Goal: Task Accomplishment & Management: Manage account settings

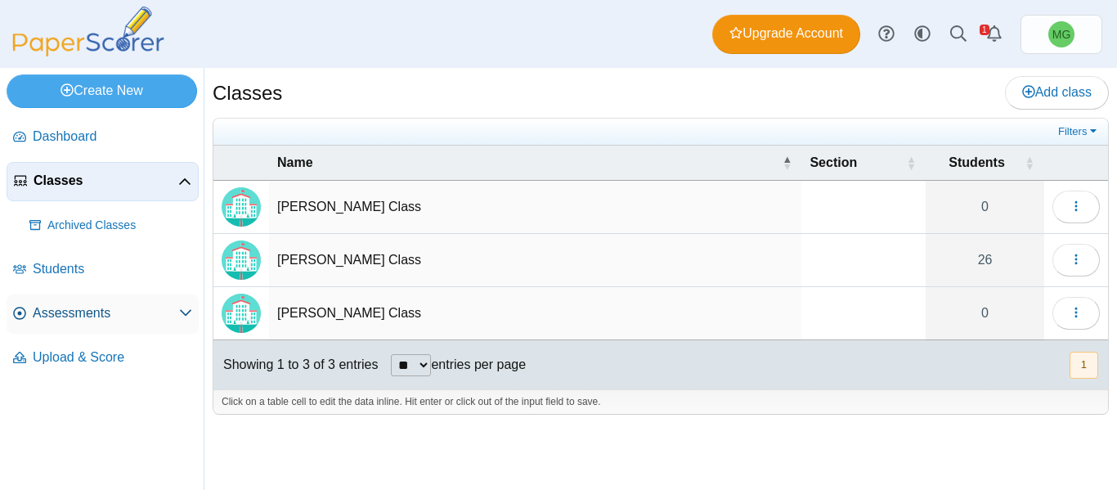
click at [53, 316] on span "Assessments" at bounding box center [106, 313] width 146 height 18
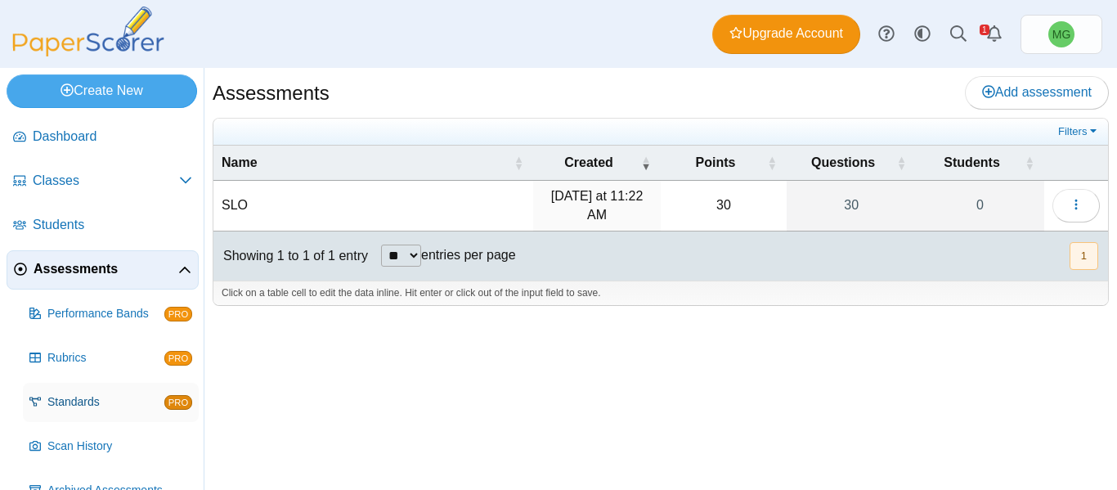
scroll to position [75, 0]
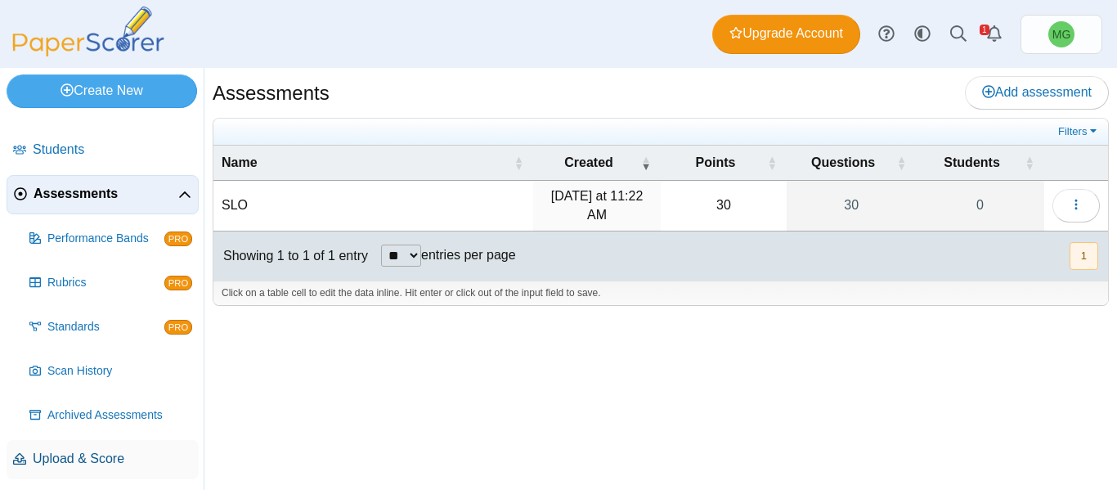
click at [102, 450] on span "Upload & Score" at bounding box center [112, 459] width 159 height 18
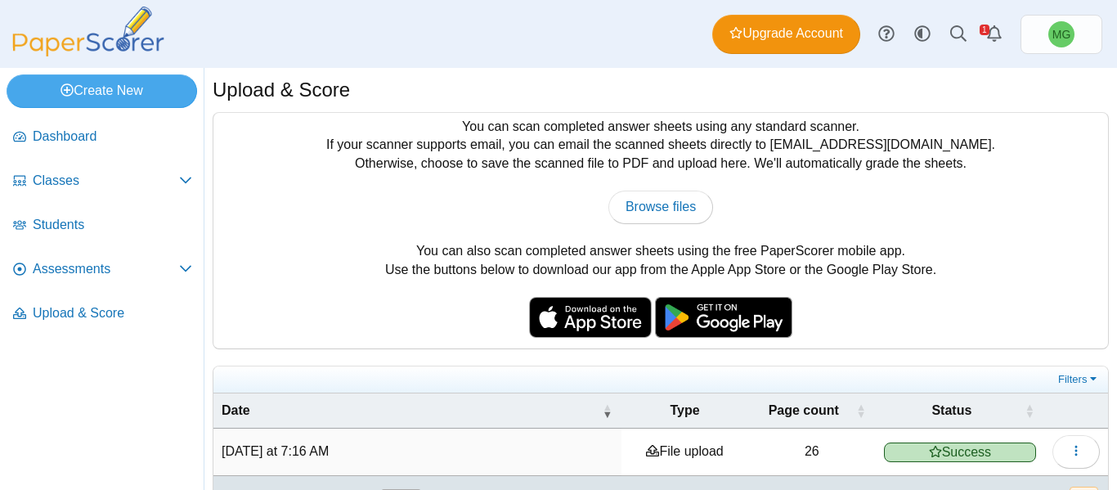
scroll to position [51, 0]
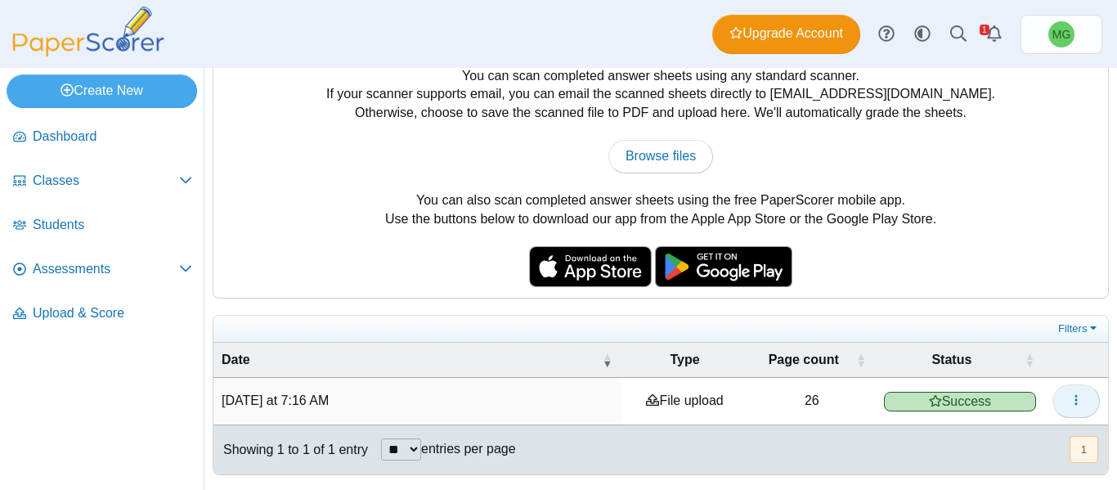
click at [1074, 401] on button "button" at bounding box center [1075, 400] width 47 height 33
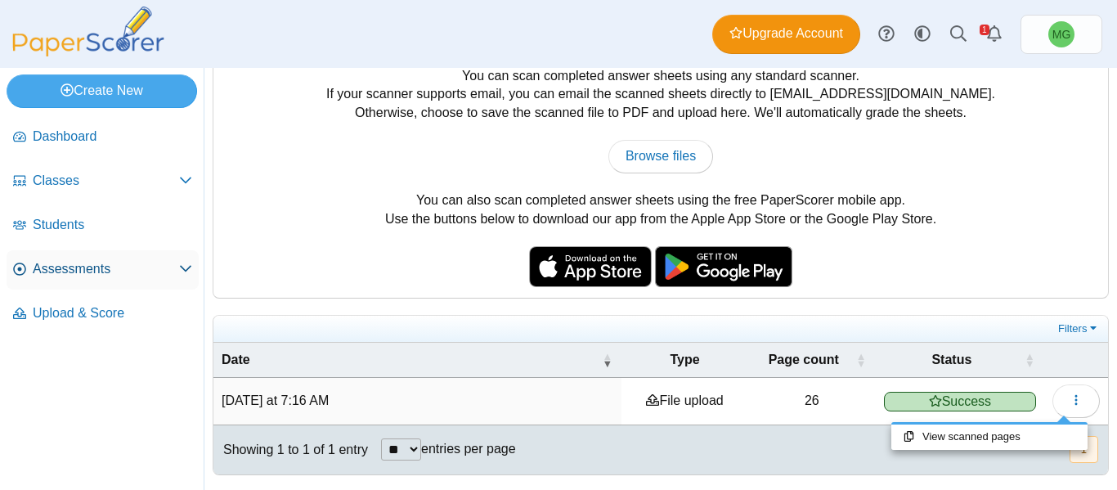
click at [82, 262] on span "Assessments" at bounding box center [106, 269] width 146 height 18
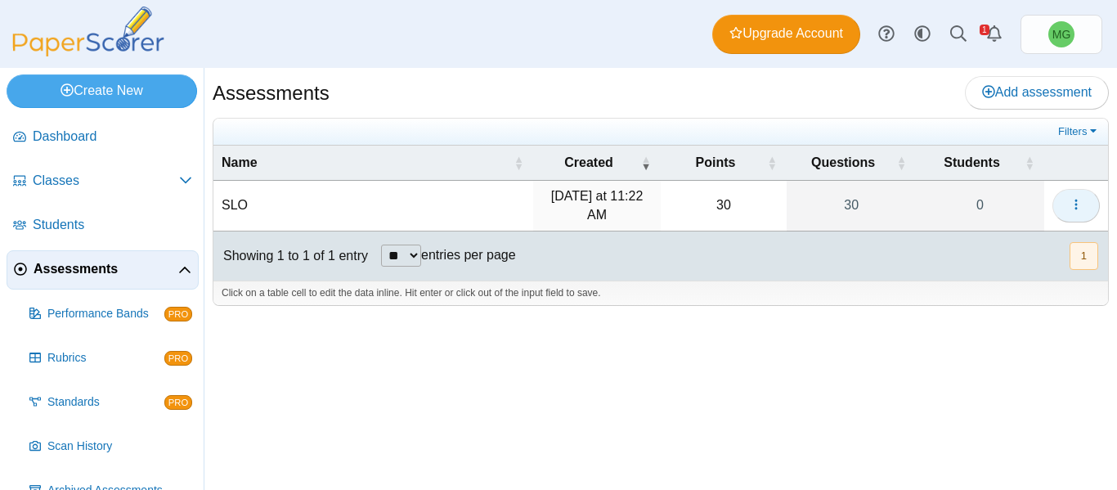
click at [1086, 198] on button "button" at bounding box center [1075, 205] width 47 height 33
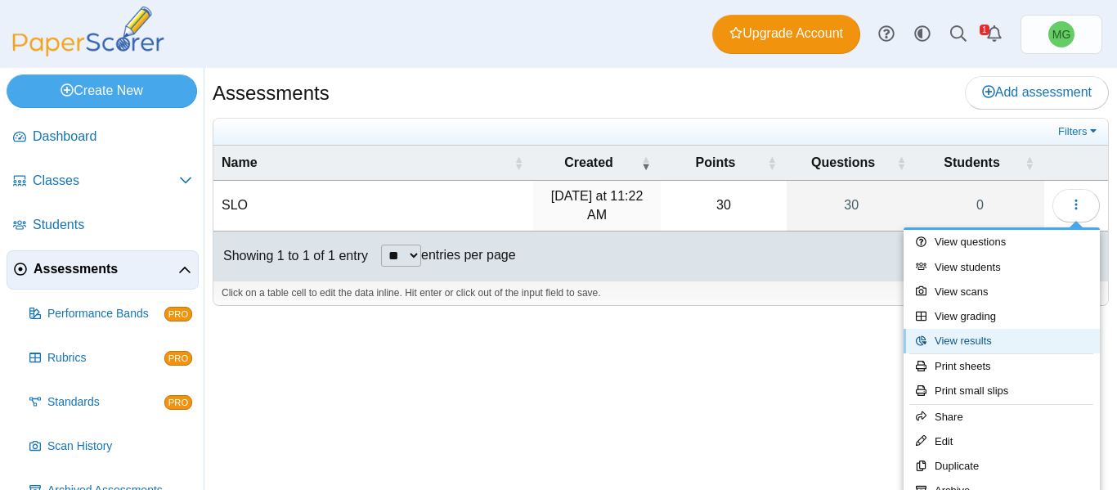
click at [980, 335] on link "View results" at bounding box center [1001, 341] width 196 height 25
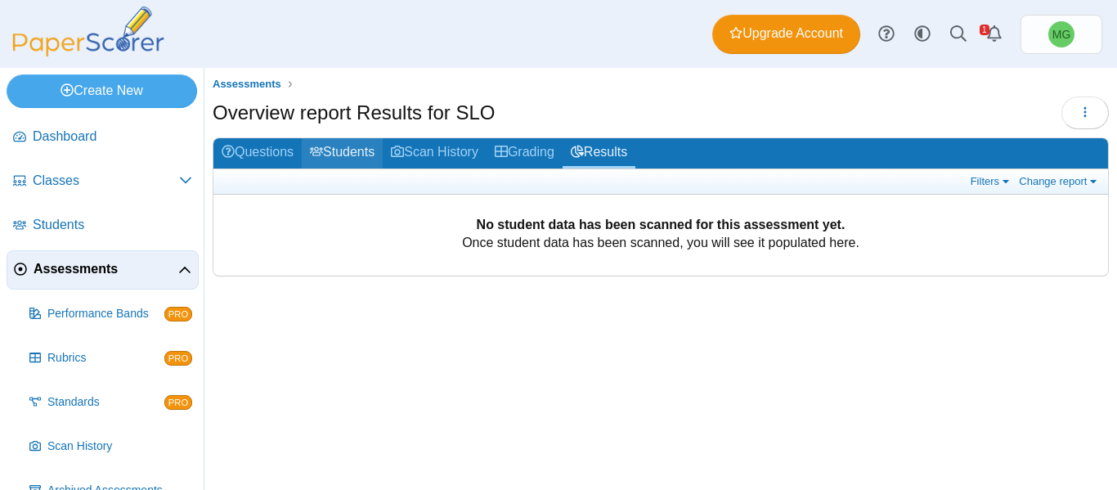
click at [358, 159] on link "Students" at bounding box center [342, 153] width 81 height 30
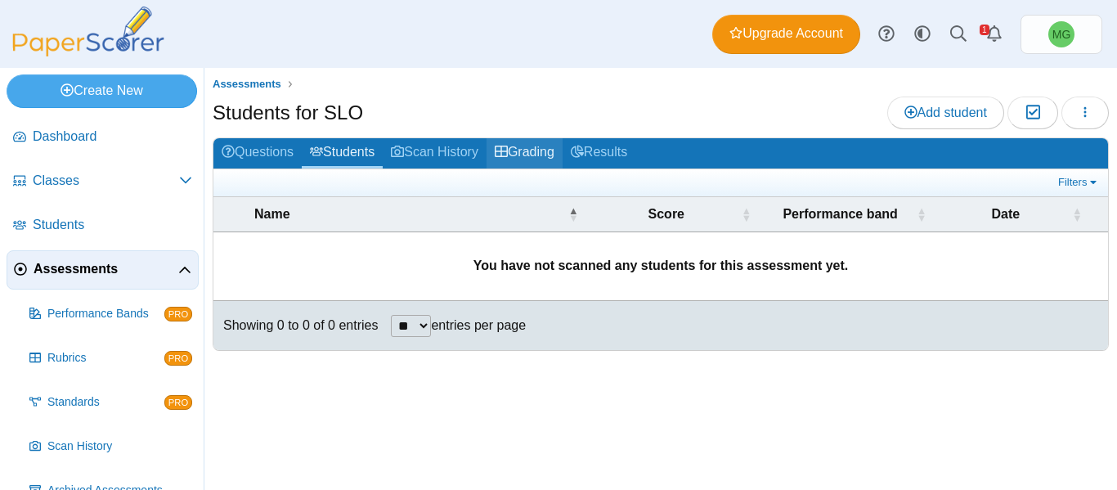
click at [549, 150] on link "Grading" at bounding box center [524, 153] width 76 height 30
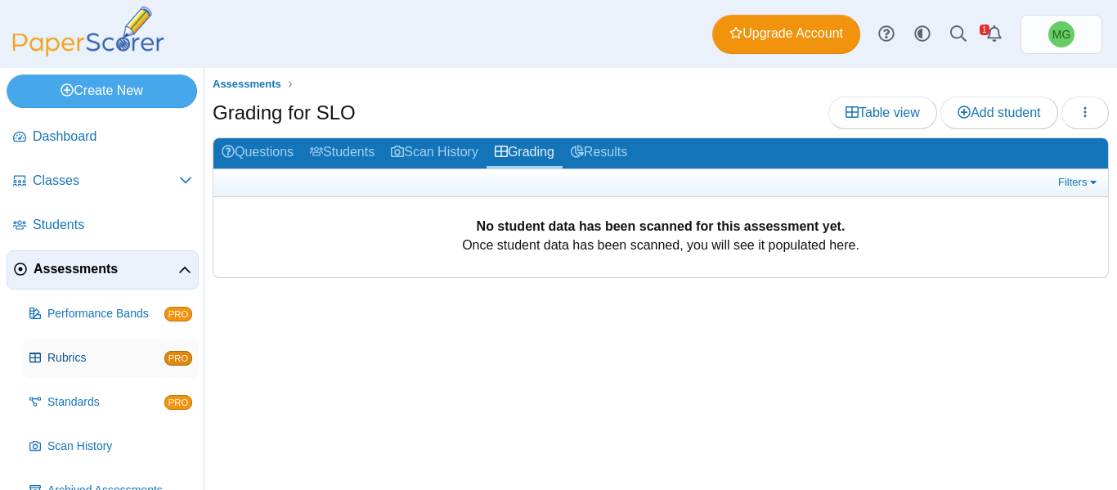
scroll to position [75, 0]
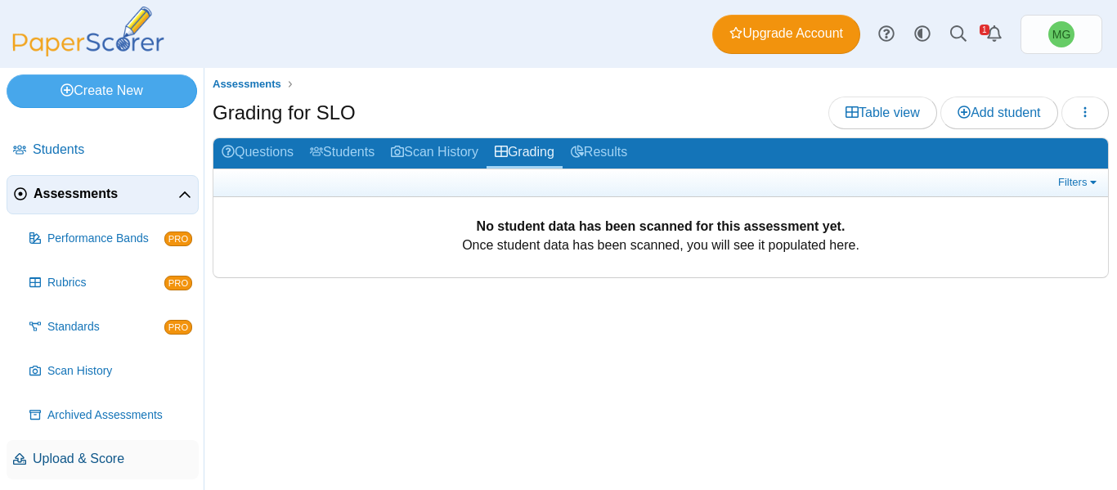
click at [87, 451] on span "Upload & Score" at bounding box center [112, 459] width 159 height 18
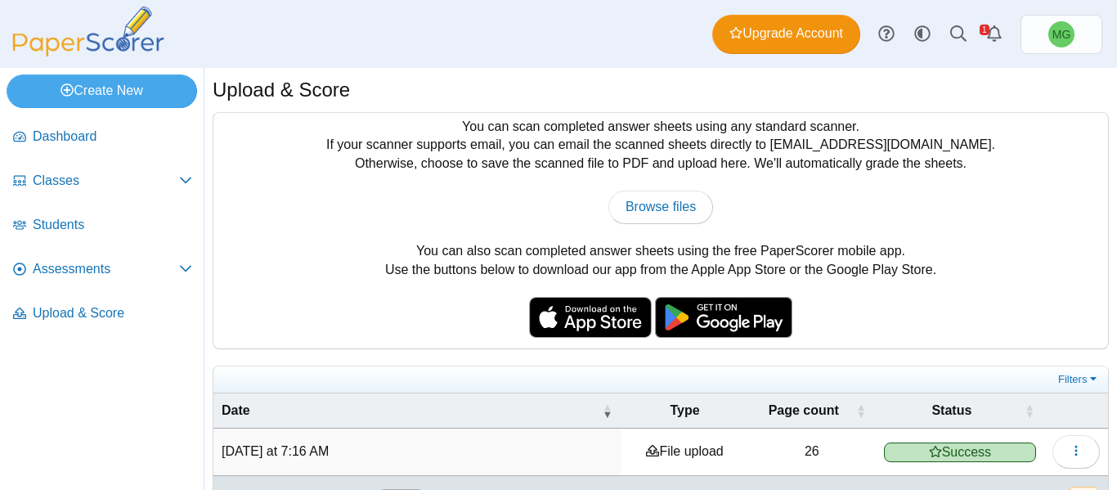
scroll to position [51, 0]
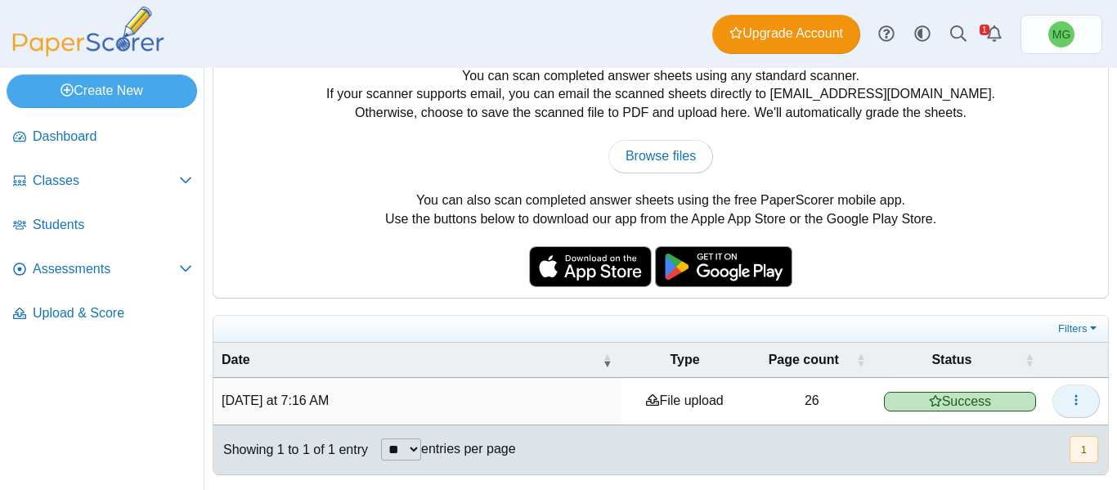
click at [1069, 394] on icon "button" at bounding box center [1075, 399] width 13 height 13
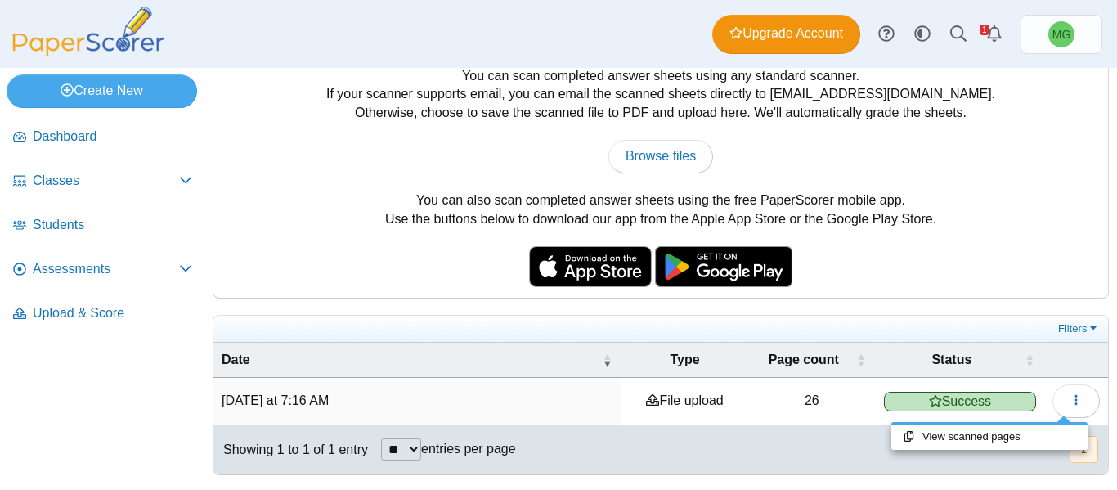
click at [251, 393] on time "Today at 7:16 AM" at bounding box center [275, 400] width 107 height 14
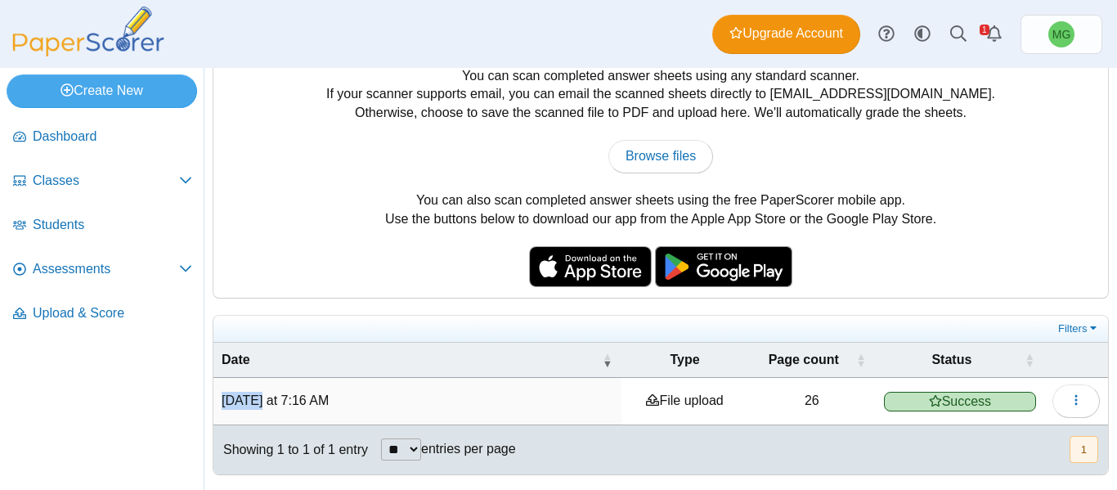
click at [251, 393] on time "Today at 7:16 AM" at bounding box center [275, 400] width 107 height 14
click at [328, 388] on td "Today at 7:16 AM" at bounding box center [417, 401] width 408 height 47
click at [686, 401] on td "File upload" at bounding box center [684, 401] width 126 height 47
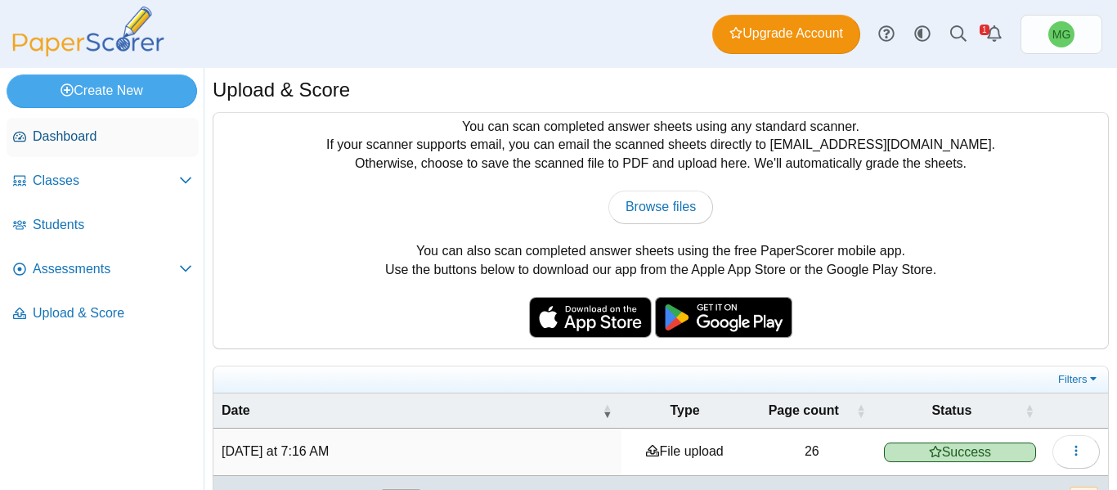
click at [78, 137] on span "Dashboard" at bounding box center [112, 137] width 159 height 18
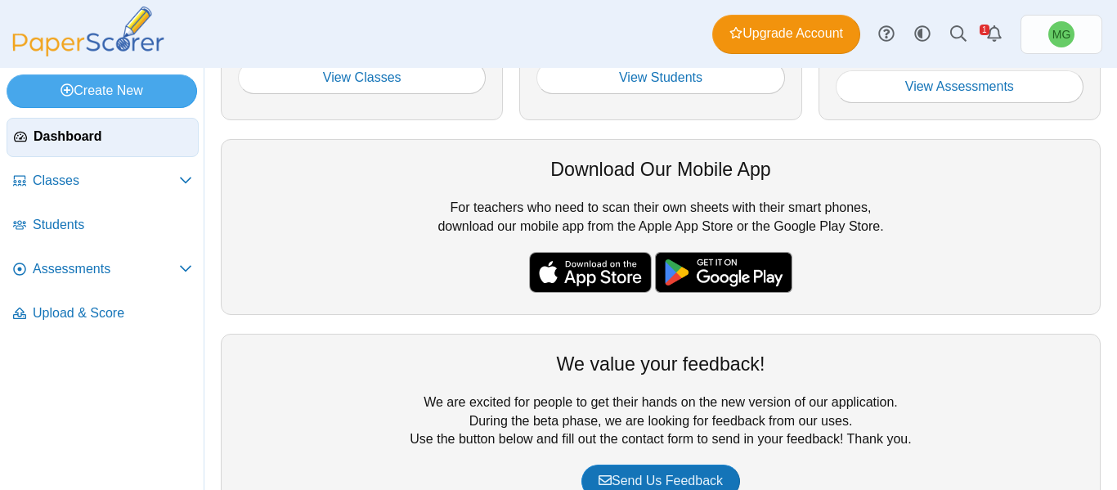
scroll to position [465, 0]
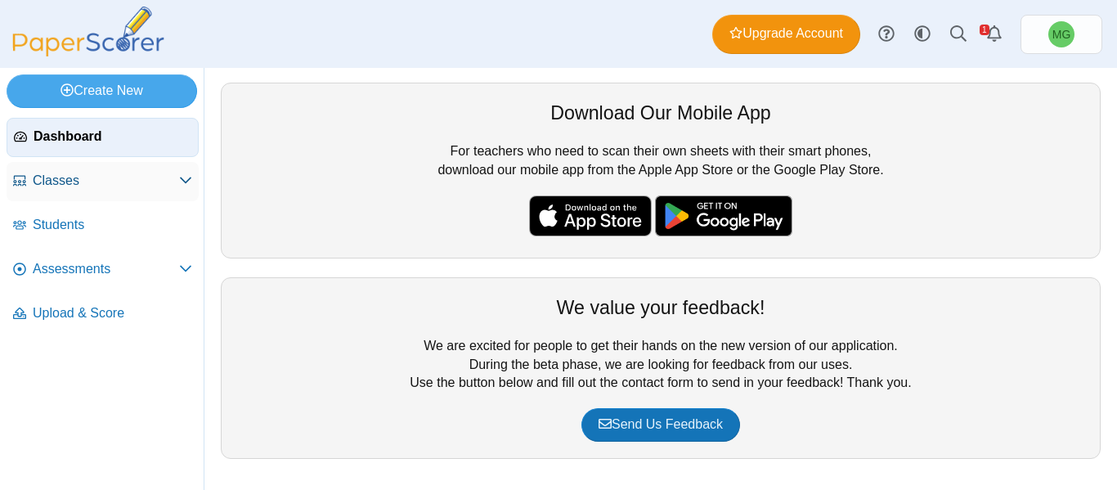
click at [133, 170] on link "Classes" at bounding box center [103, 181] width 192 height 39
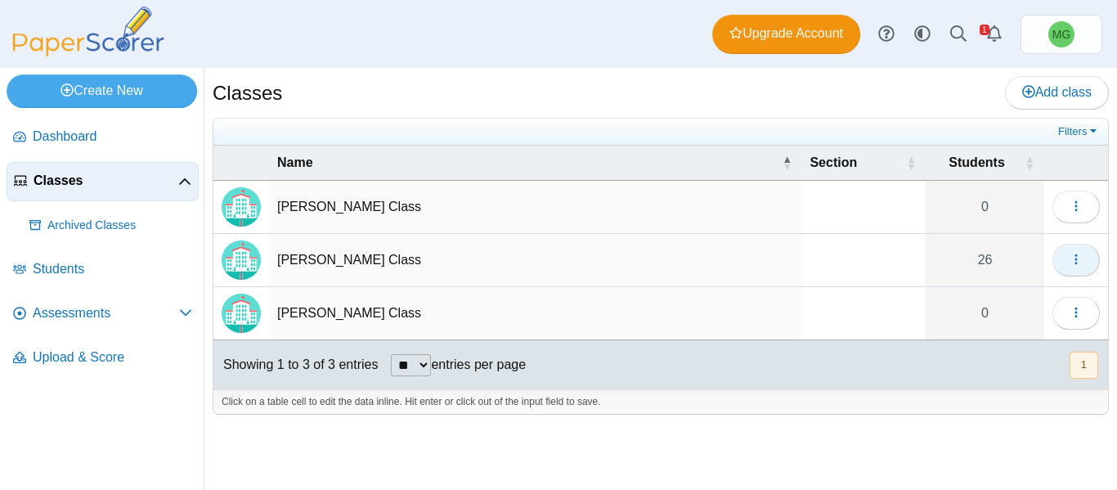
click at [1087, 254] on button "button" at bounding box center [1075, 260] width 47 height 33
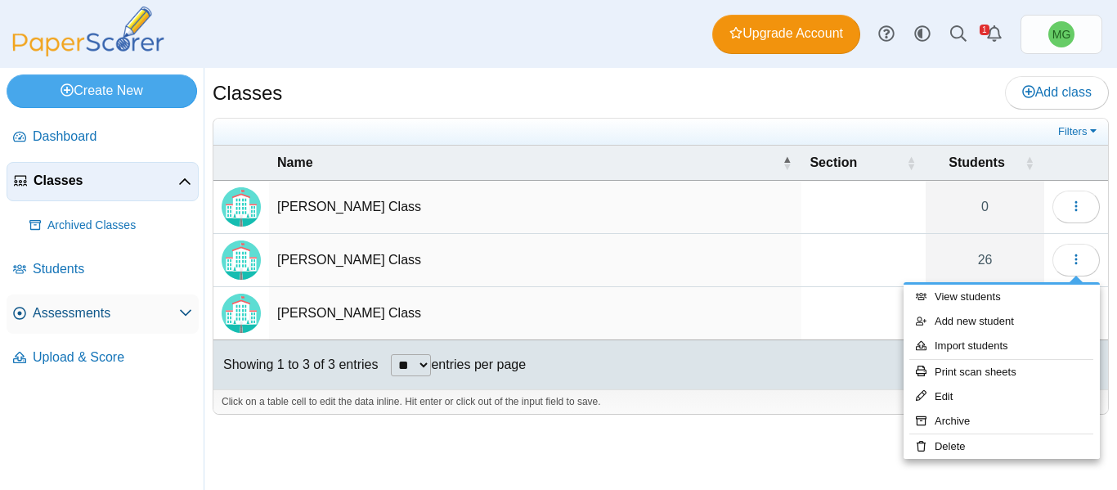
click at [72, 321] on span "Assessments" at bounding box center [106, 313] width 146 height 18
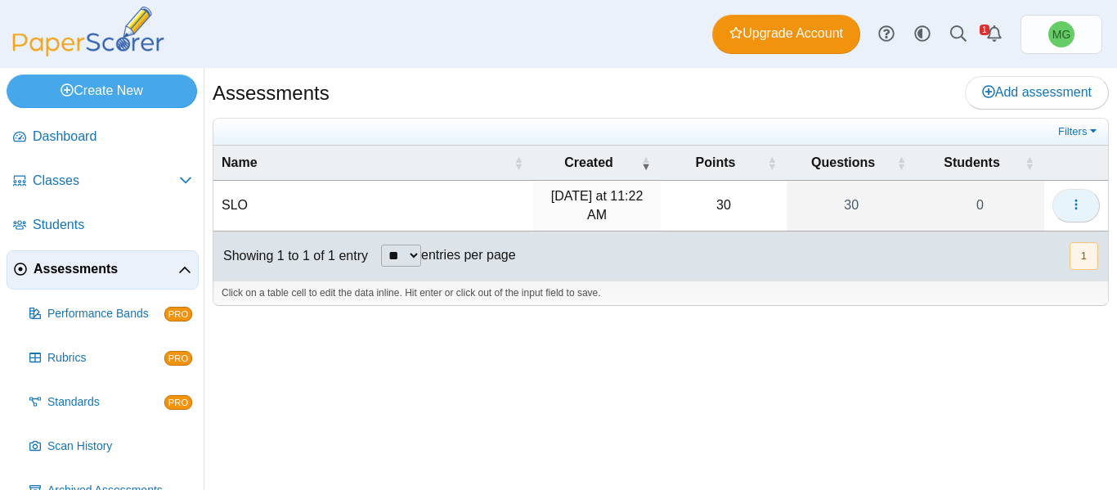
click at [1092, 215] on button "button" at bounding box center [1075, 205] width 47 height 33
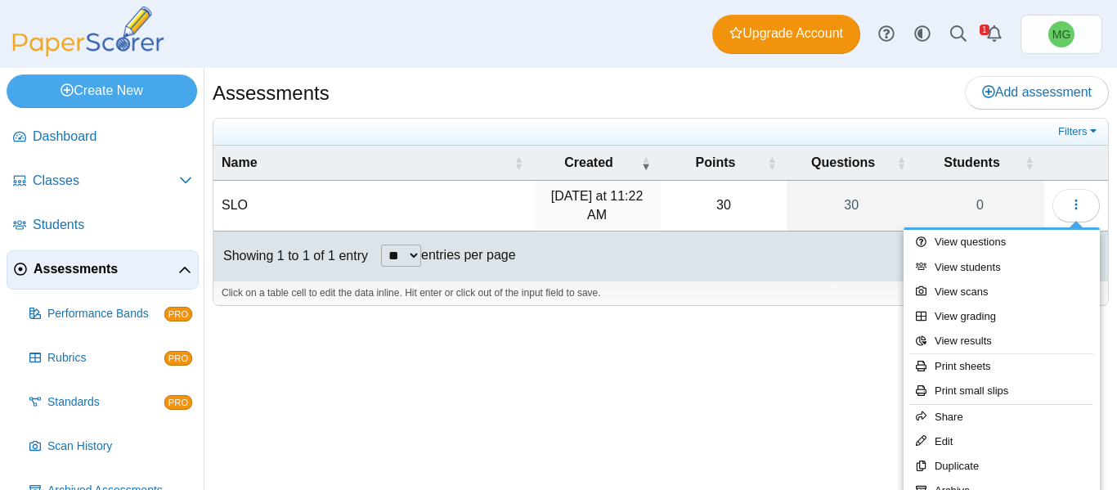
click at [229, 199] on td "SLO" at bounding box center [373, 206] width 320 height 51
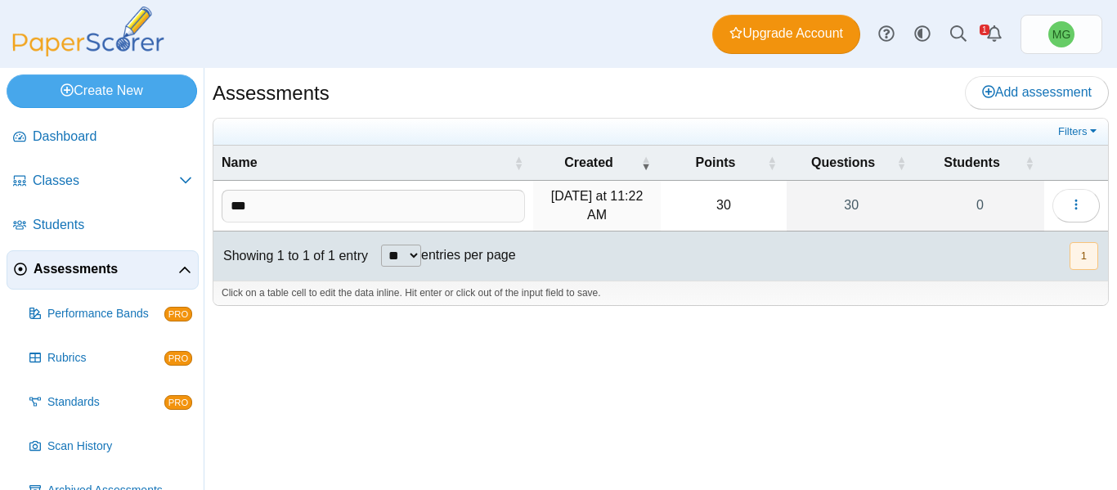
click at [788, 325] on div "Assessments Add assessment ***" at bounding box center [660, 279] width 912 height 422
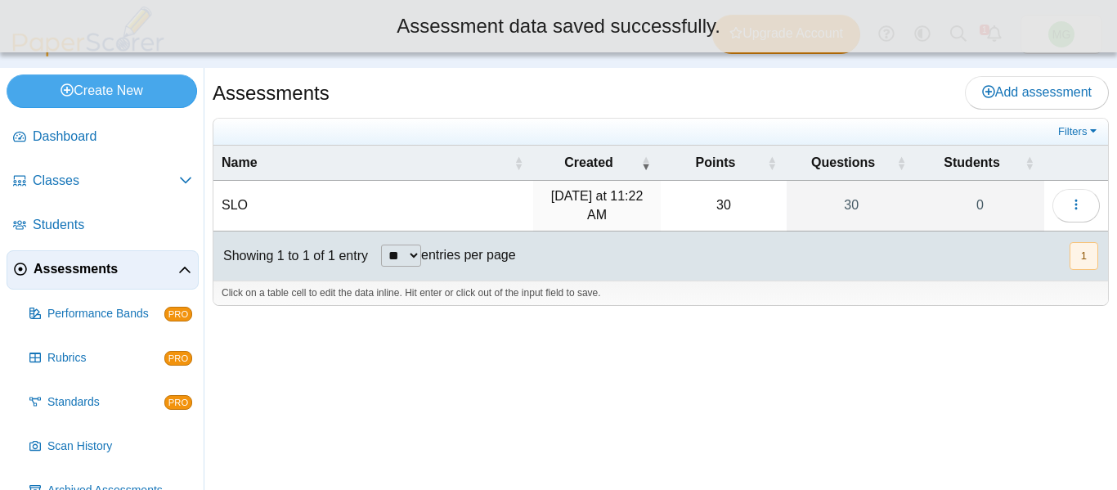
click at [578, 201] on time "Wednesday at 11:22 AM" at bounding box center [597, 205] width 92 height 32
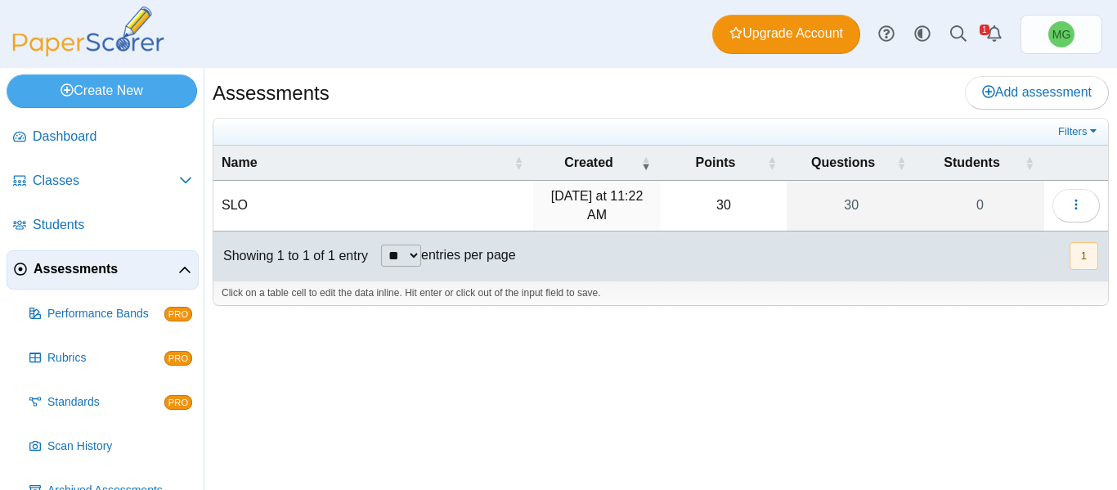
click at [281, 208] on td "SLO" at bounding box center [373, 206] width 320 height 51
click at [294, 206] on input "***" at bounding box center [373, 206] width 303 height 33
click at [237, 202] on input "***" at bounding box center [373, 206] width 303 height 33
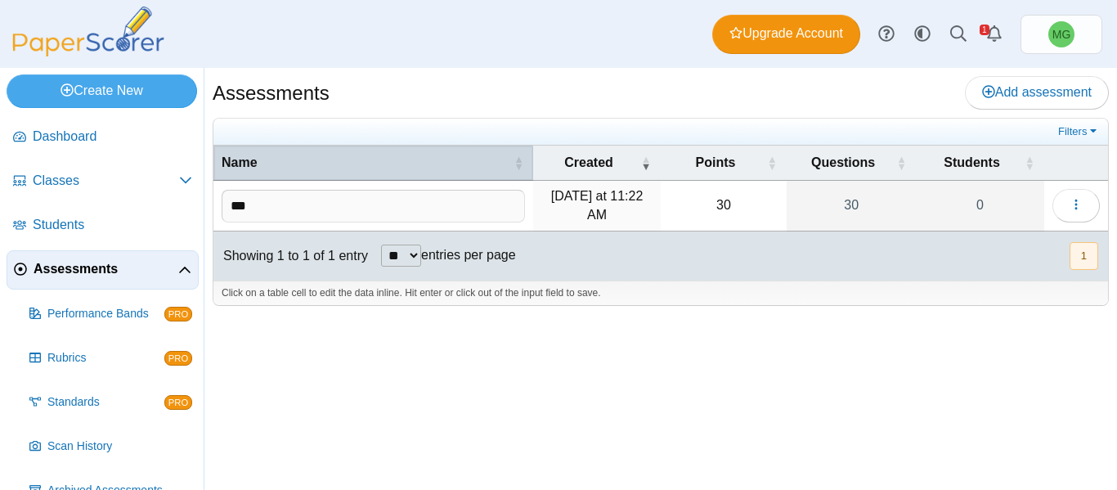
click at [246, 165] on span "Name" at bounding box center [240, 162] width 36 height 14
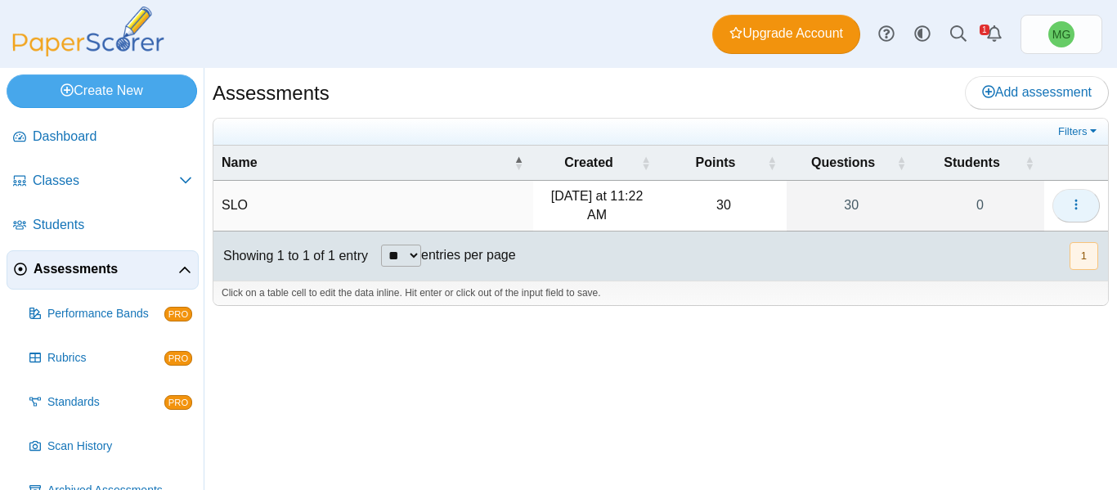
click at [1068, 203] on button "button" at bounding box center [1075, 205] width 47 height 33
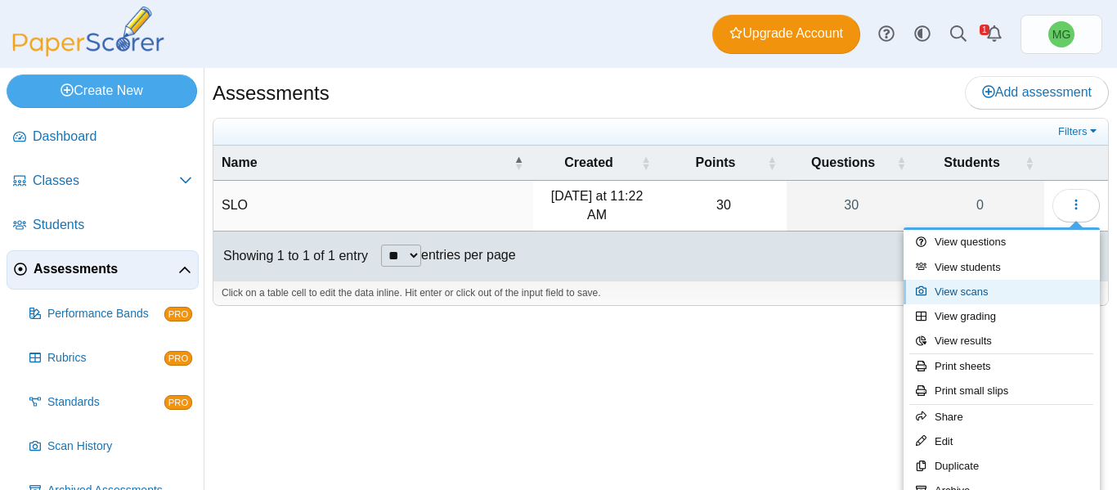
click at [972, 287] on link "View scans" at bounding box center [1001, 292] width 196 height 25
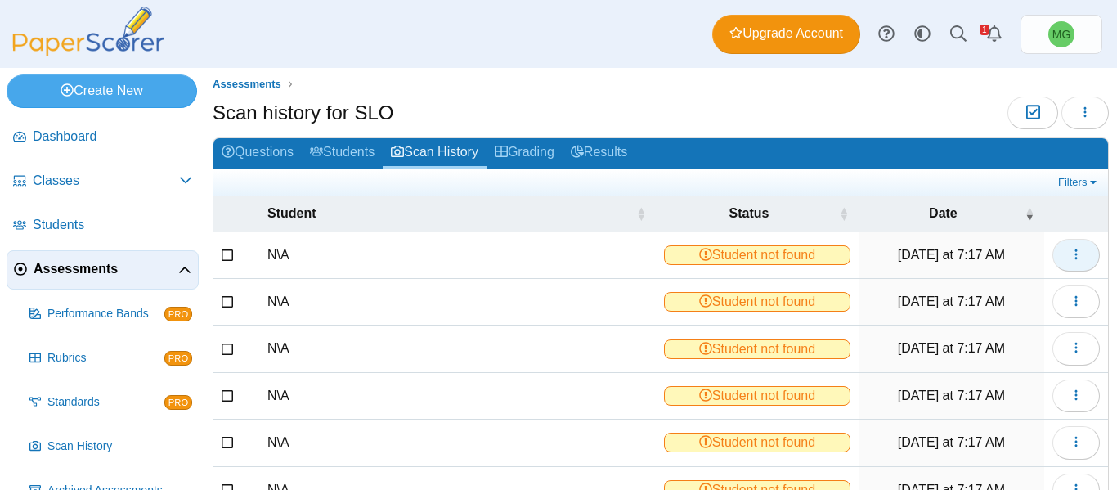
click at [1056, 258] on button "button" at bounding box center [1075, 255] width 47 height 33
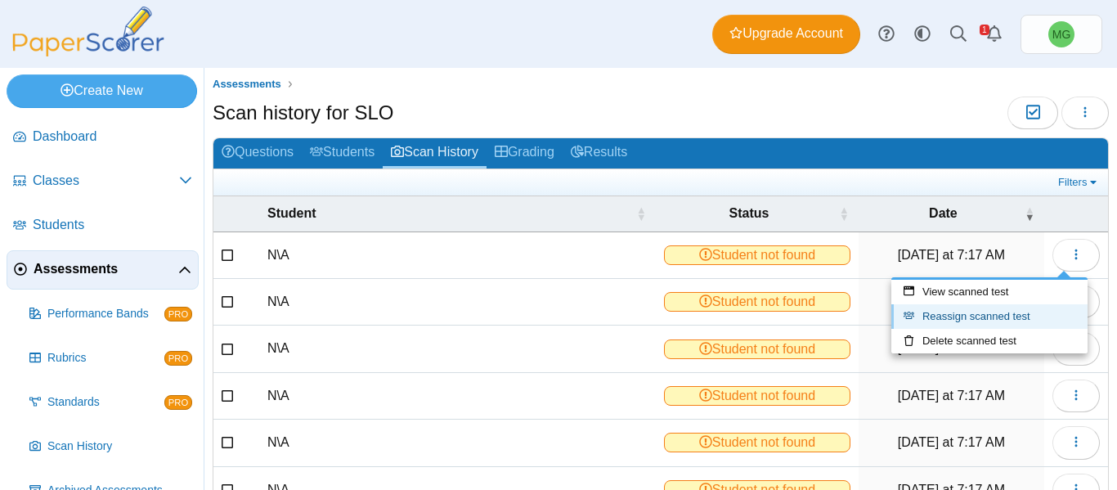
click at [998, 313] on link "Reassign scanned test" at bounding box center [989, 316] width 196 height 25
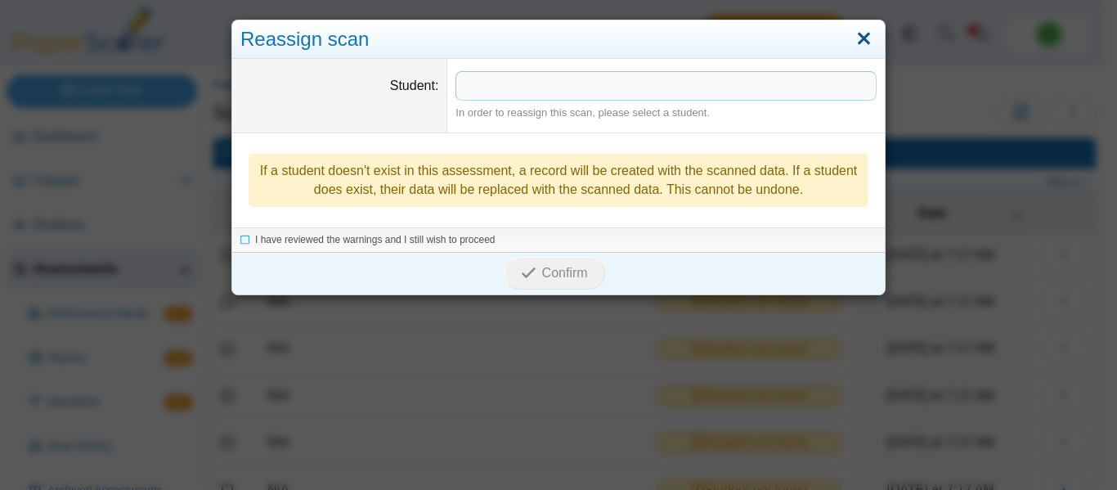
click at [851, 43] on link "Close" at bounding box center [863, 39] width 25 height 28
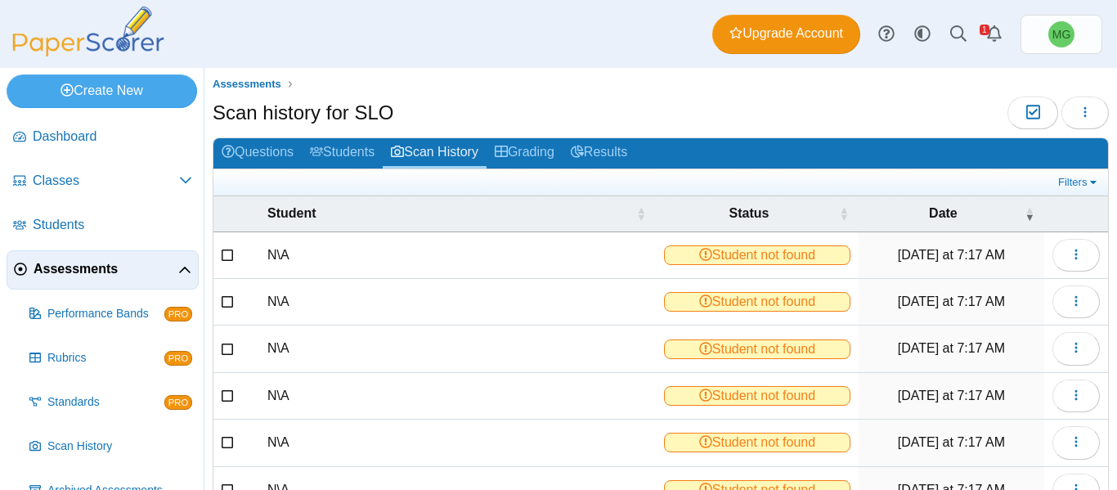
click at [791, 249] on span "Student not found" at bounding box center [757, 255] width 186 height 20
click at [294, 244] on td "N\A" at bounding box center [457, 255] width 397 height 47
click at [279, 257] on td "N\A" at bounding box center [457, 255] width 397 height 47
click at [521, 139] on link "Grading" at bounding box center [524, 153] width 76 height 30
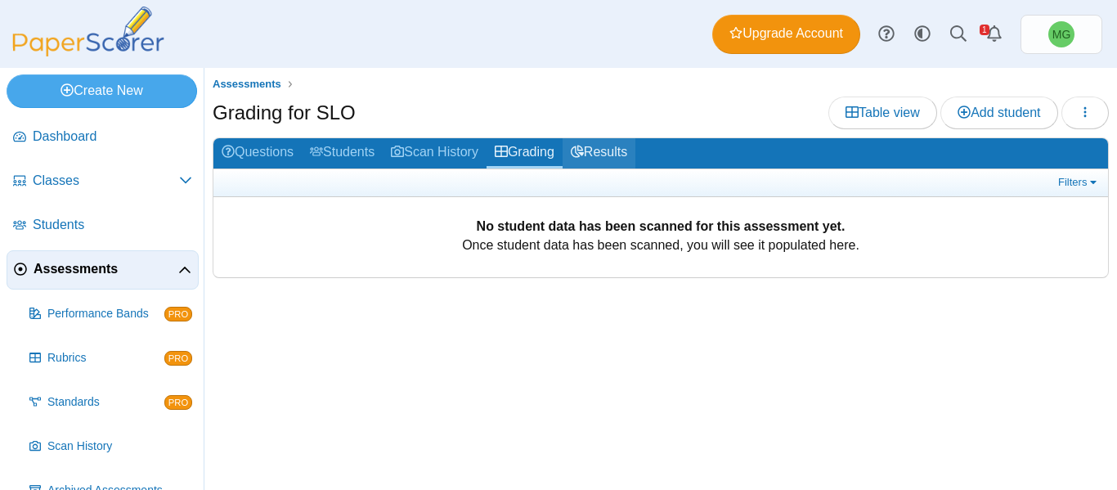
click at [606, 146] on link "Results" at bounding box center [599, 153] width 73 height 30
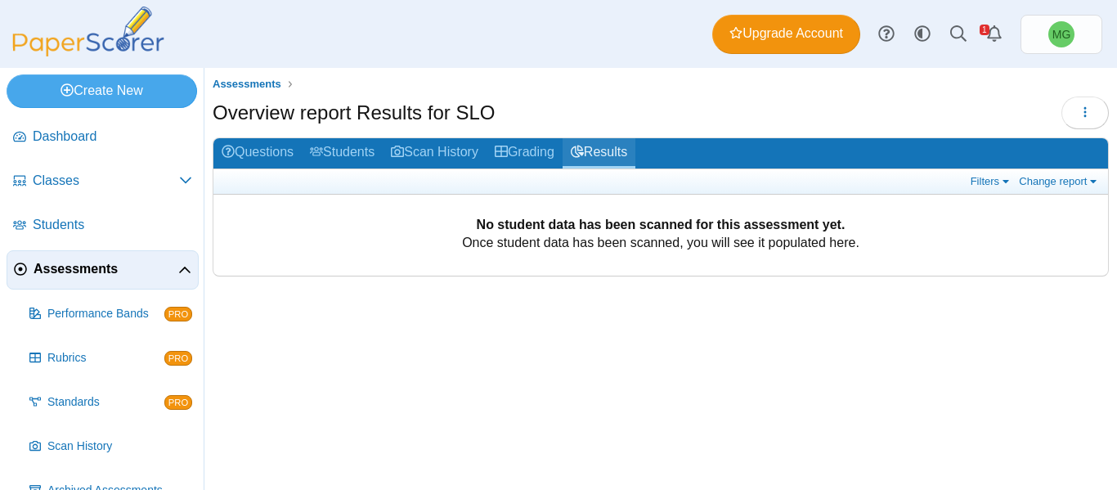
click at [606, 148] on link "Results" at bounding box center [599, 153] width 73 height 30
click at [448, 157] on link "Scan History" at bounding box center [435, 153] width 104 height 30
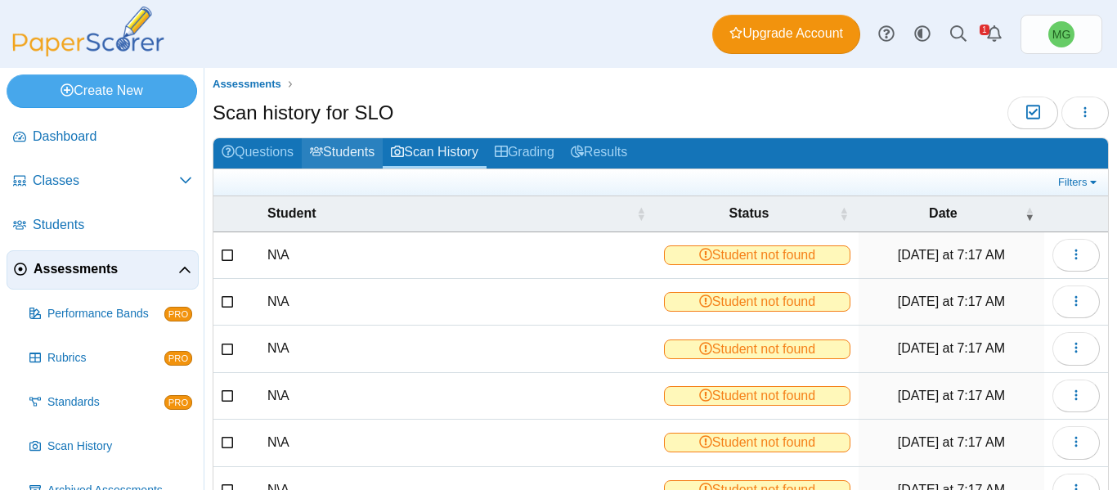
click at [356, 157] on link "Students" at bounding box center [342, 153] width 81 height 30
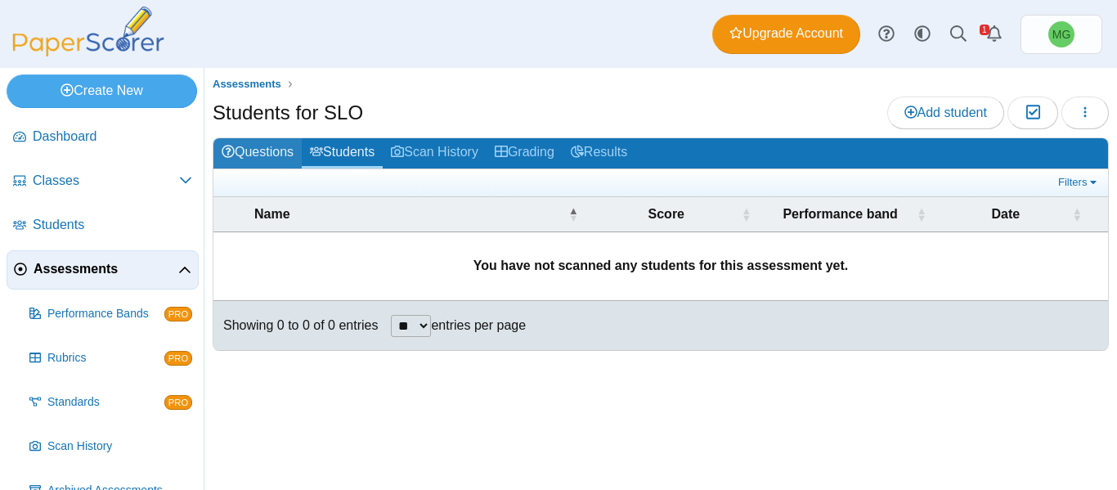
click at [249, 154] on link "Questions" at bounding box center [257, 153] width 88 height 30
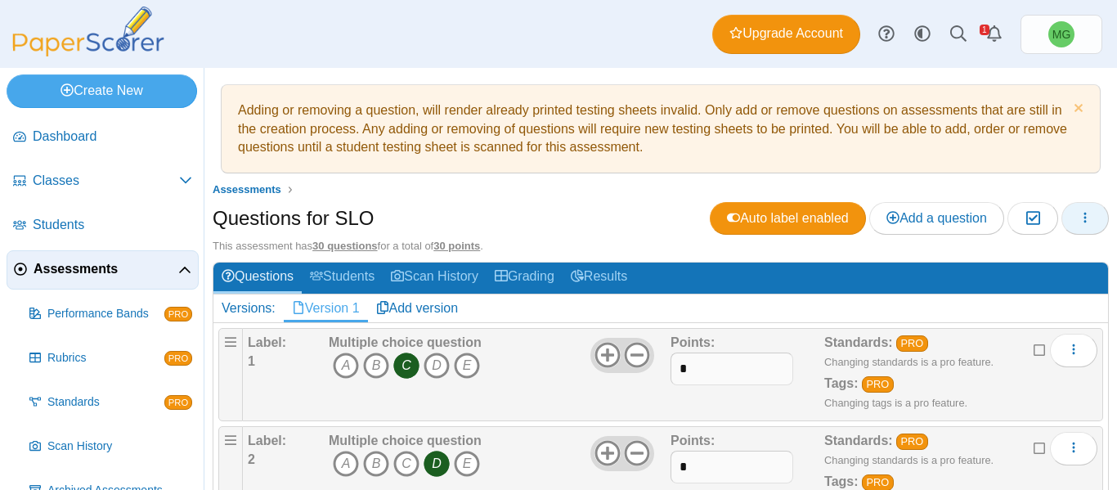
click at [1062, 221] on button "button" at bounding box center [1084, 218] width 47 height 33
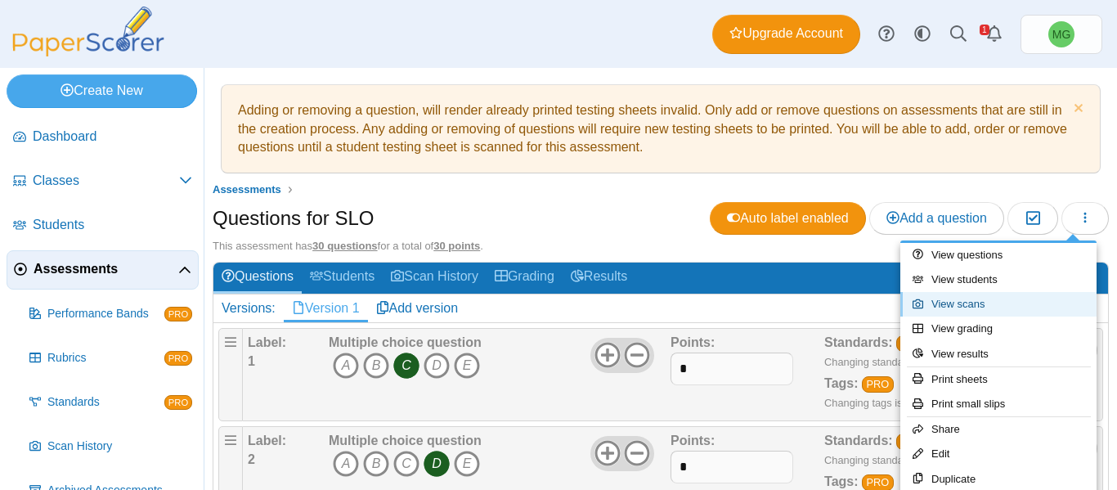
click at [989, 305] on link "View scans" at bounding box center [998, 304] width 196 height 25
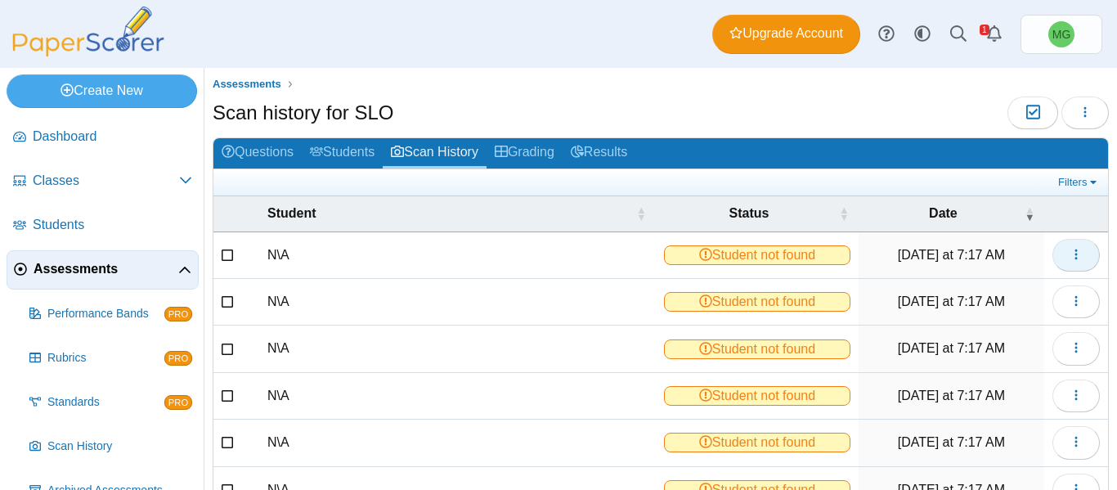
click at [1055, 253] on button "button" at bounding box center [1075, 255] width 47 height 33
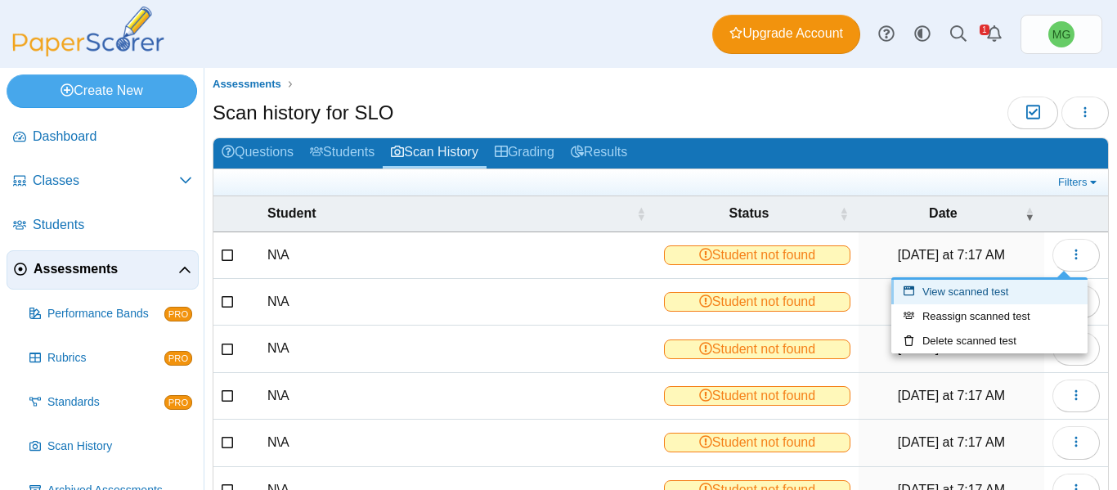
click at [985, 291] on link "View scanned test" at bounding box center [989, 292] width 196 height 25
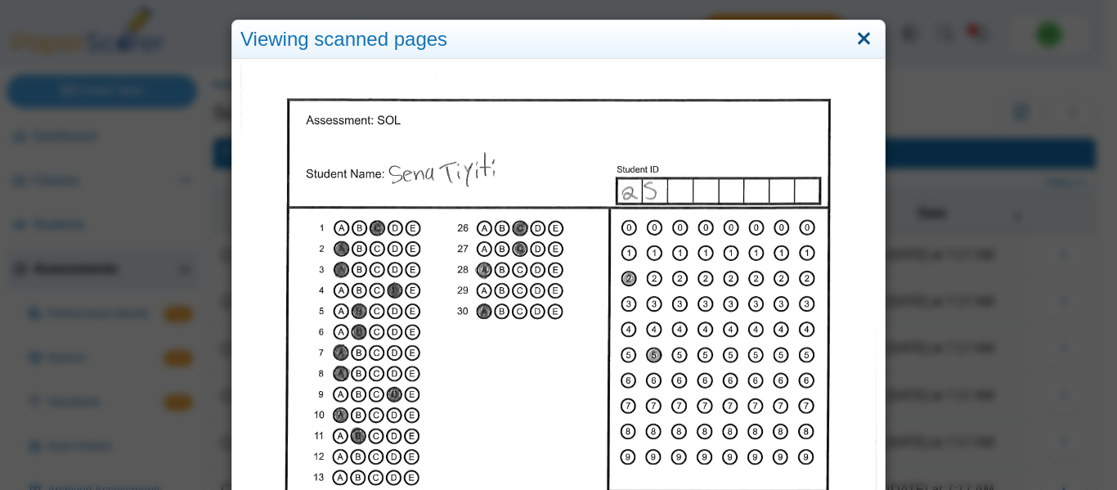
click at [858, 38] on link "Close" at bounding box center [863, 39] width 25 height 28
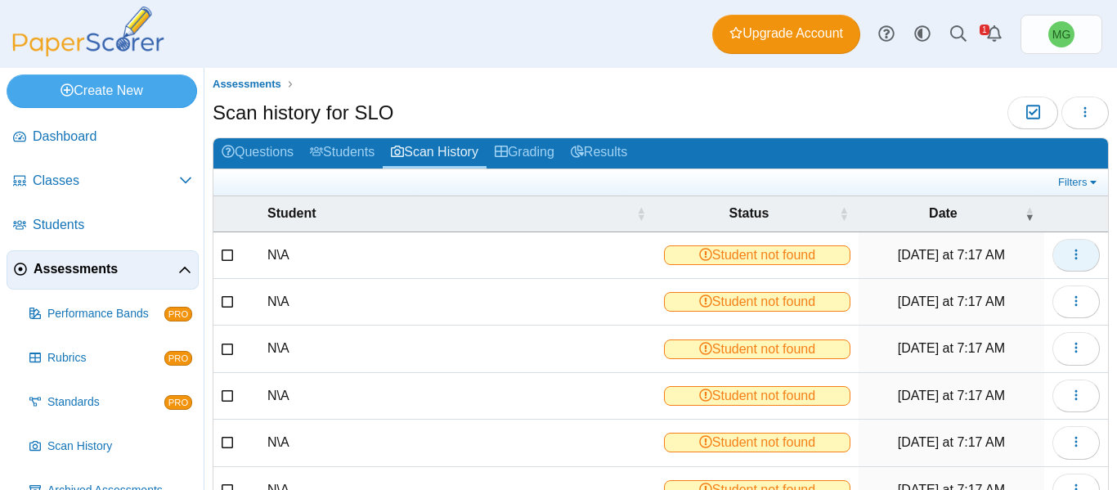
click at [1069, 253] on icon "button" at bounding box center [1075, 254] width 13 height 13
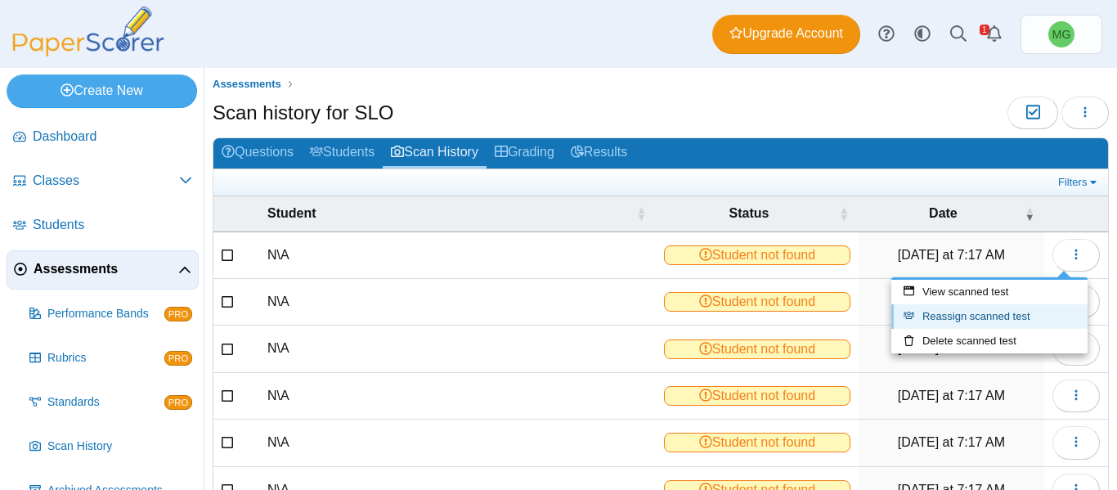
click at [934, 319] on link "Reassign scanned test" at bounding box center [989, 316] width 196 height 25
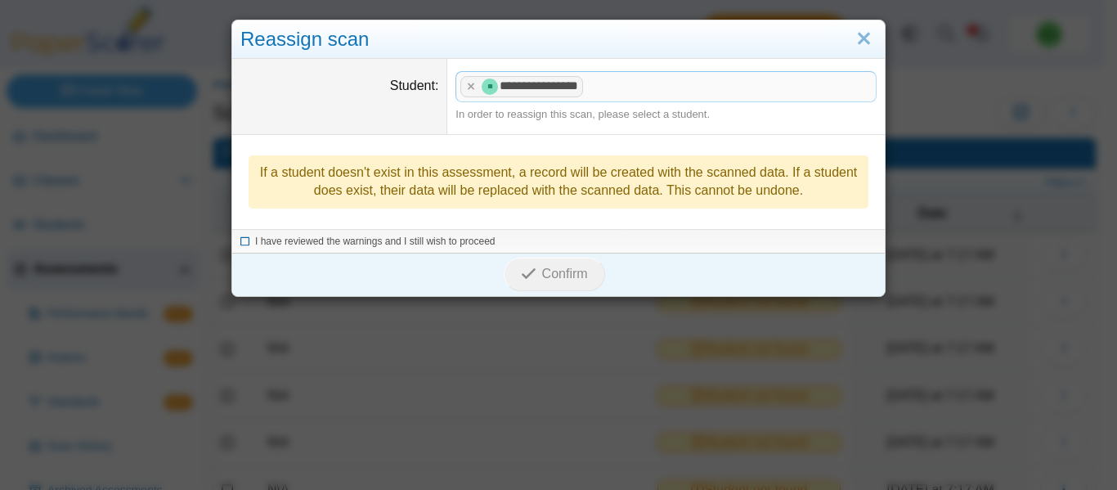
click at [271, 235] on span "I have reviewed the warnings and I still wish to proceed" at bounding box center [375, 240] width 240 height 11
click at [576, 270] on span "Confirm" at bounding box center [565, 274] width 46 height 14
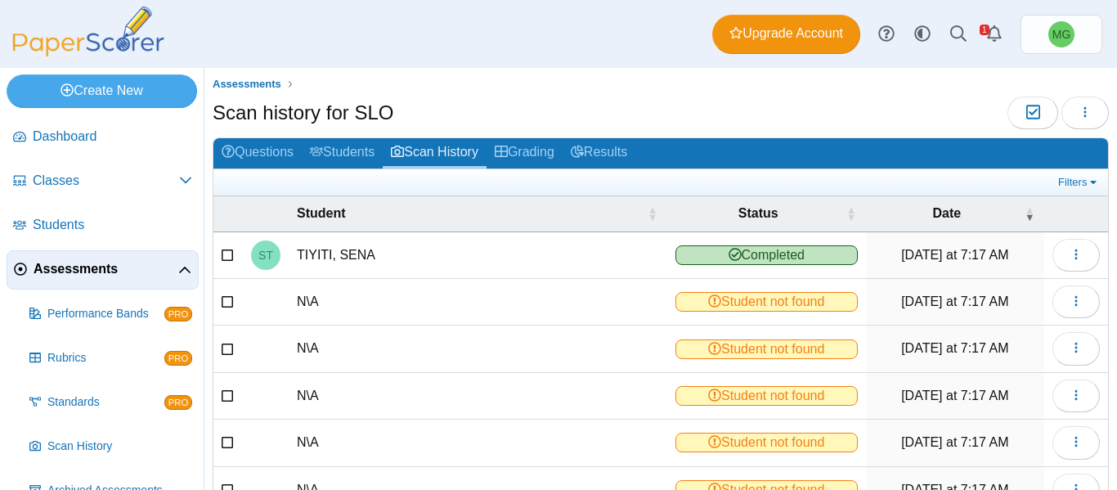
click at [341, 255] on td "TIYITI, SENA" at bounding box center [478, 255] width 379 height 47
click at [1069, 260] on icon "button" at bounding box center [1075, 254] width 13 height 13
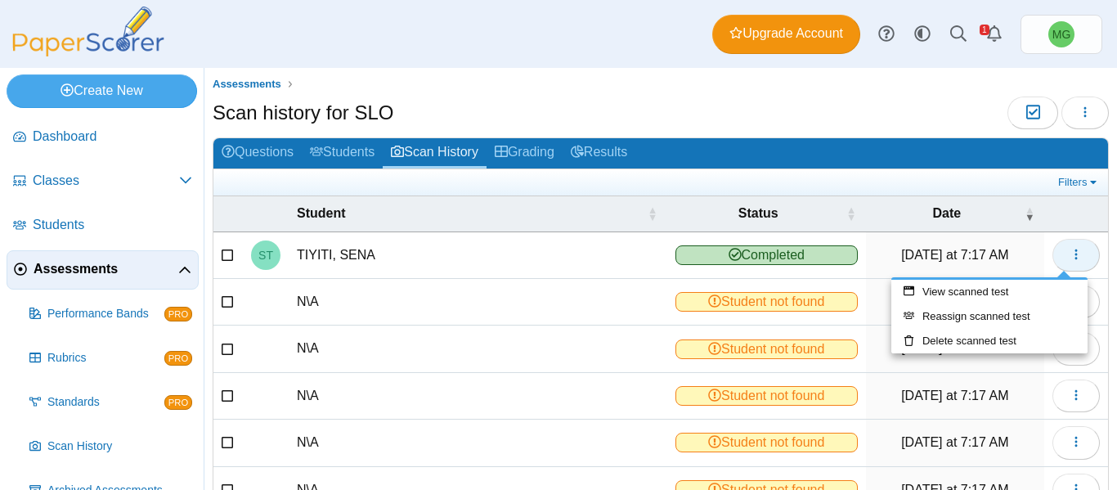
click at [1052, 258] on button "button" at bounding box center [1075, 255] width 47 height 33
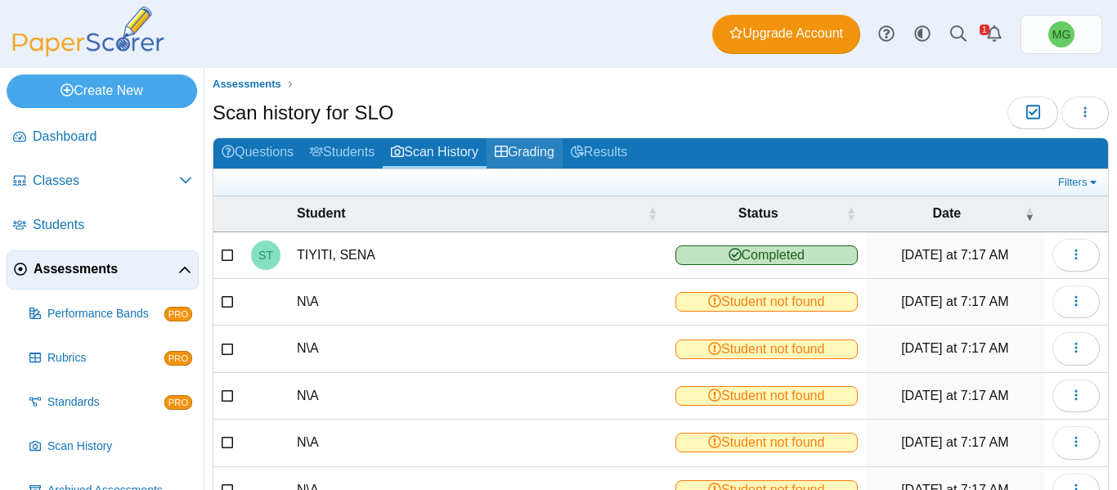
click at [531, 159] on link "Grading" at bounding box center [524, 153] width 76 height 30
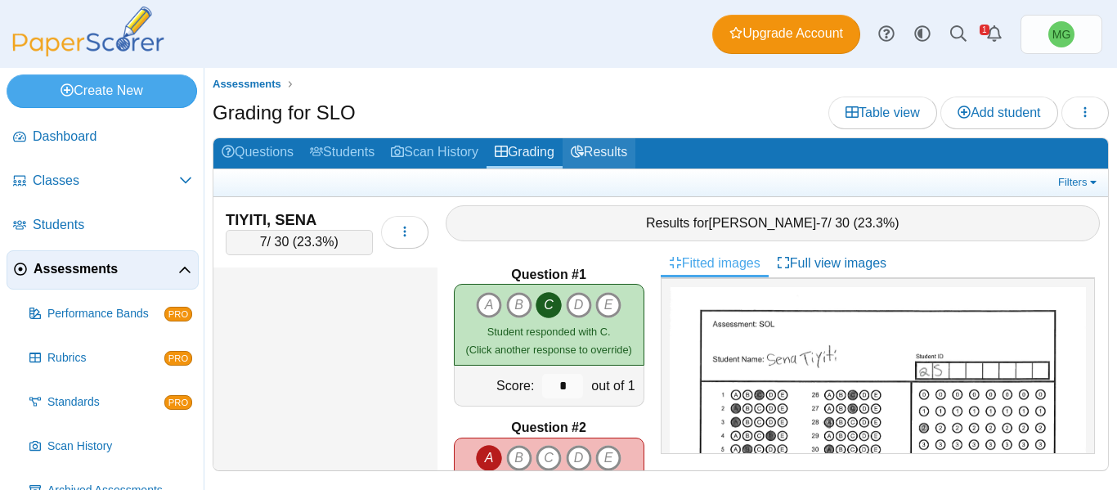
click at [611, 155] on link "Results" at bounding box center [599, 153] width 73 height 30
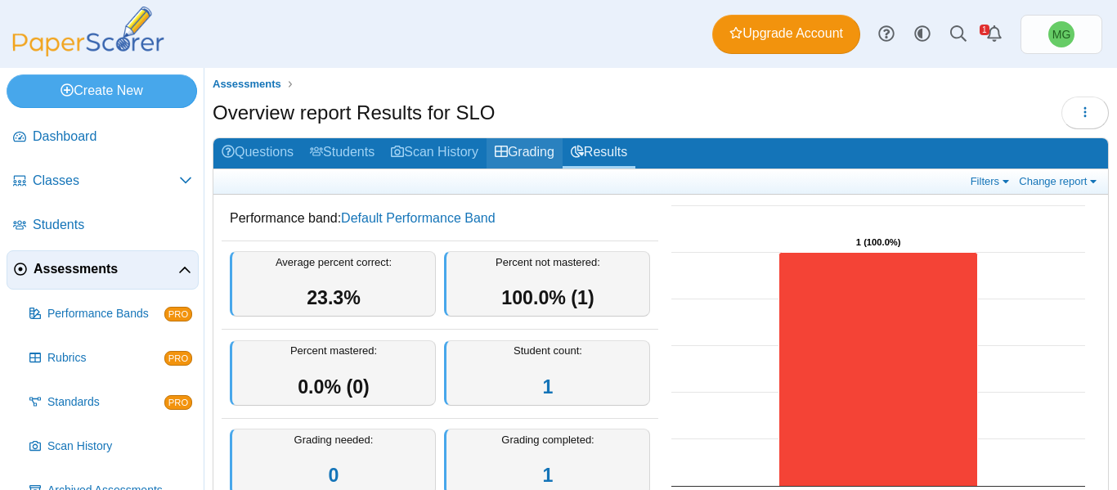
click at [534, 152] on link "Grading" at bounding box center [524, 153] width 76 height 30
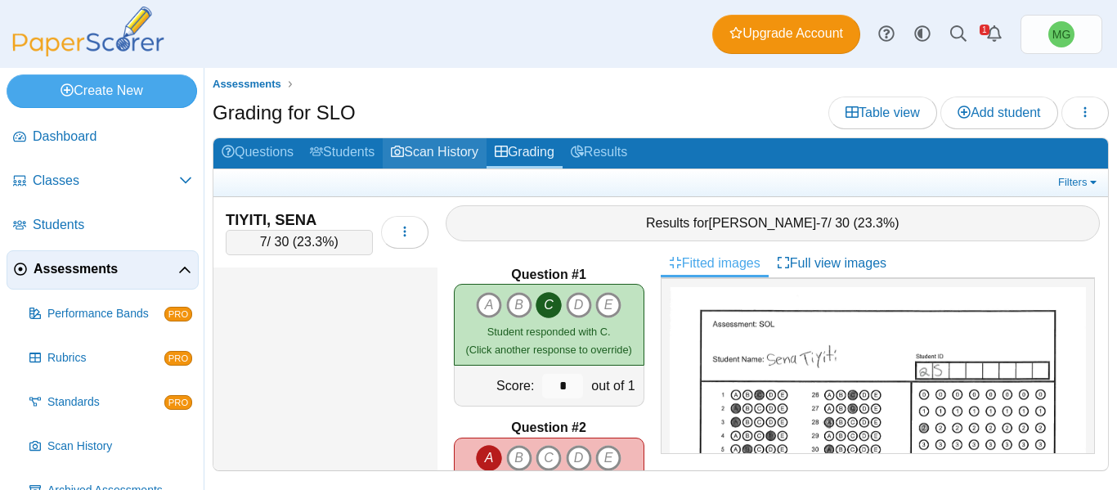
click at [442, 156] on link "Scan History" at bounding box center [435, 153] width 104 height 30
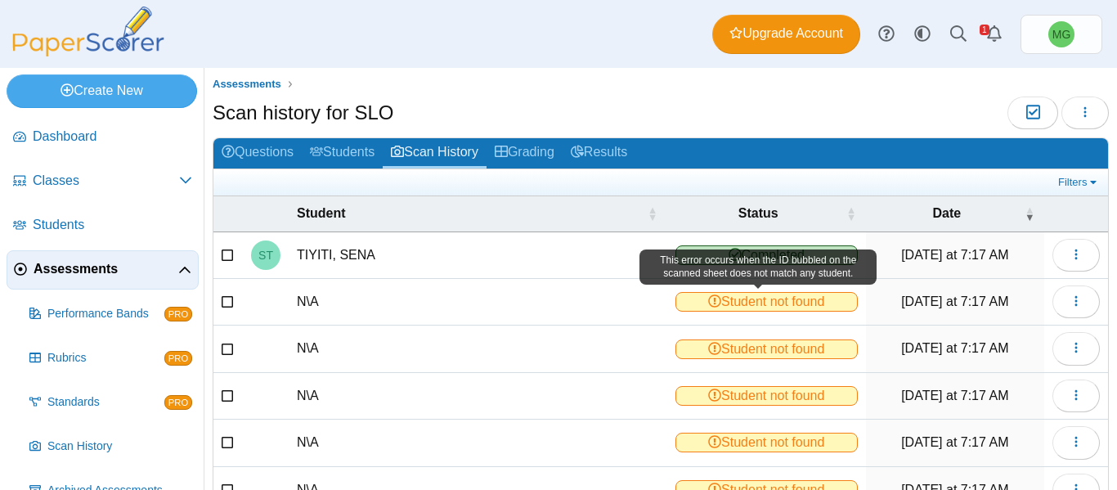
click at [735, 303] on span "Student not found" at bounding box center [766, 302] width 182 height 20
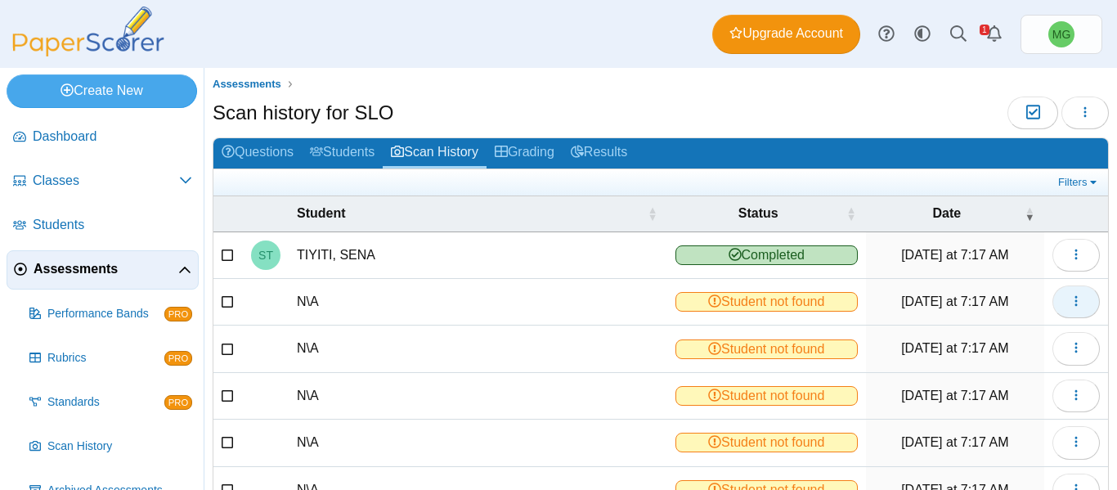
click at [1069, 299] on icon "button" at bounding box center [1075, 300] width 13 height 13
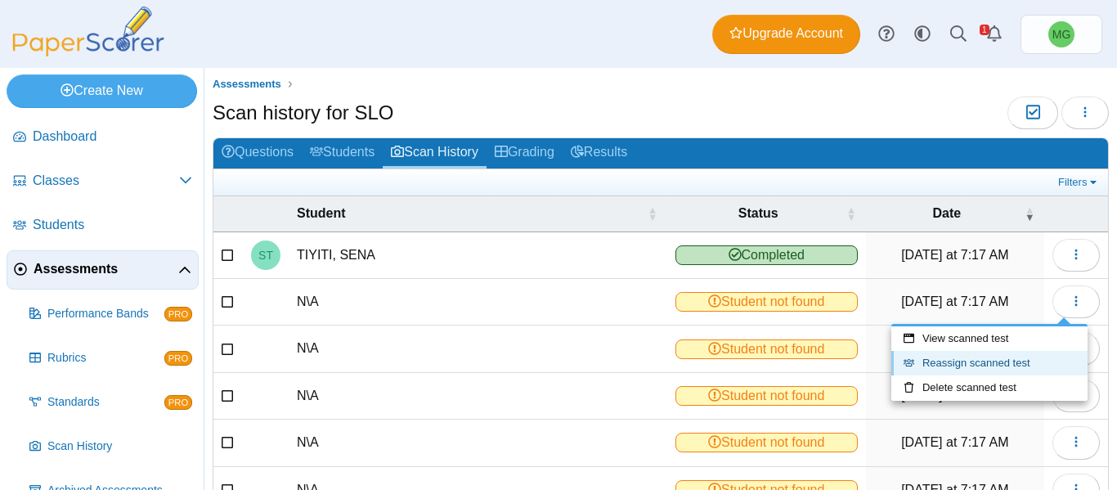
click at [1000, 360] on link "Reassign scanned test" at bounding box center [989, 363] width 196 height 25
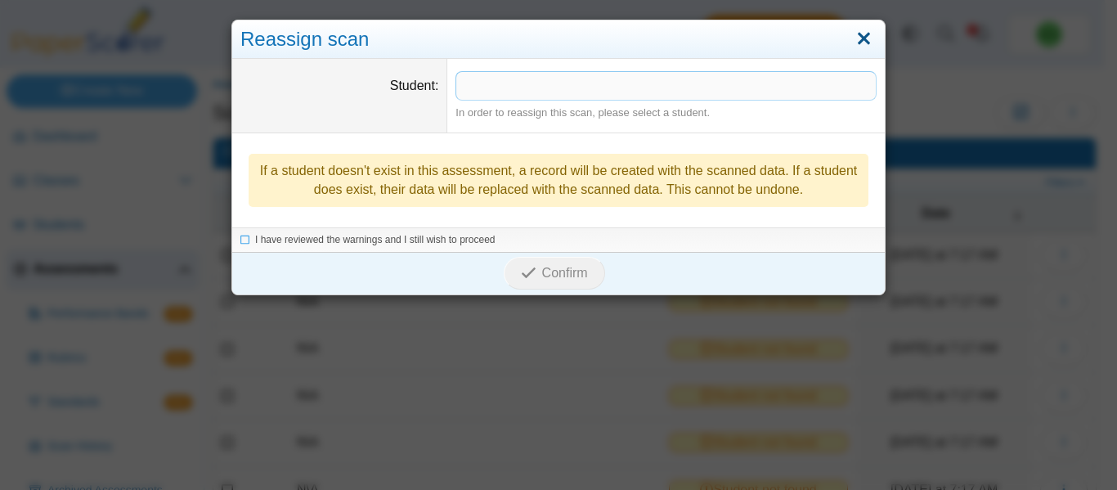
click at [851, 45] on link "Close" at bounding box center [863, 39] width 25 height 28
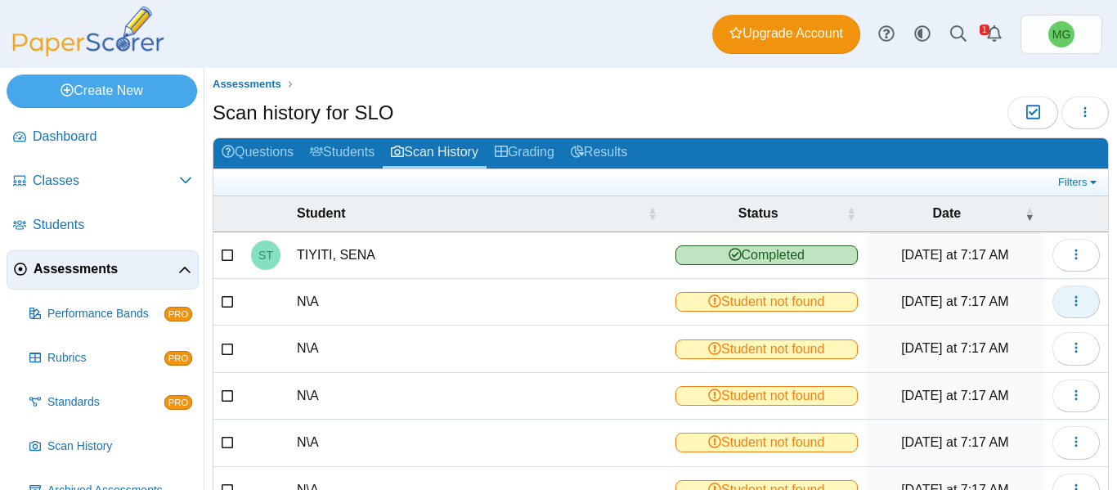
click at [1069, 299] on icon "button" at bounding box center [1075, 300] width 13 height 13
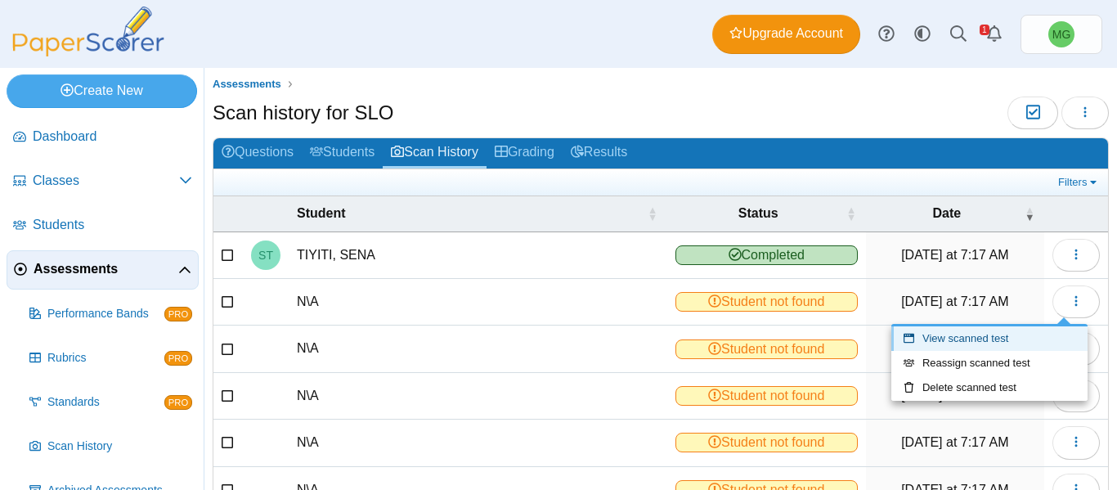
click at [983, 338] on link "View scanned test" at bounding box center [989, 338] width 196 height 25
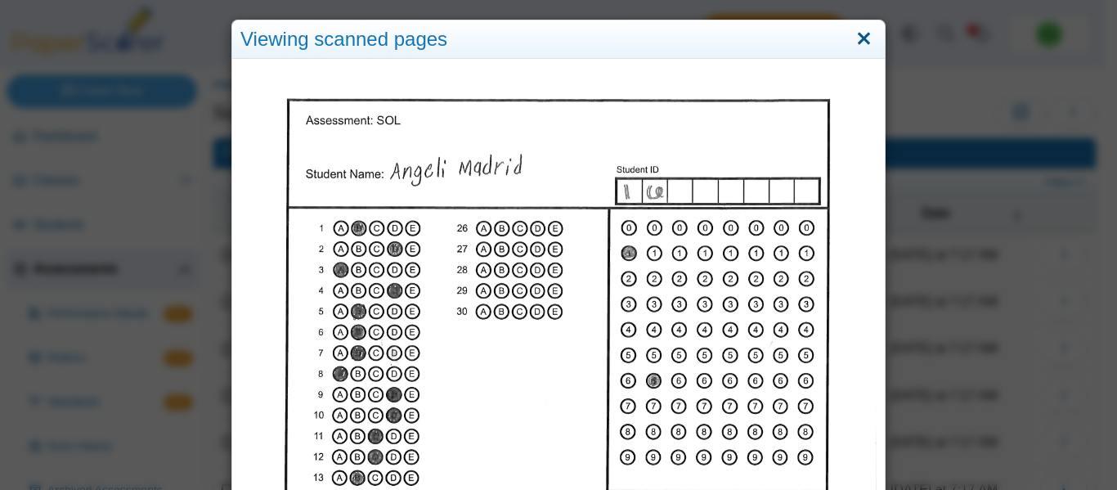
click at [856, 37] on link "Close" at bounding box center [863, 39] width 25 height 28
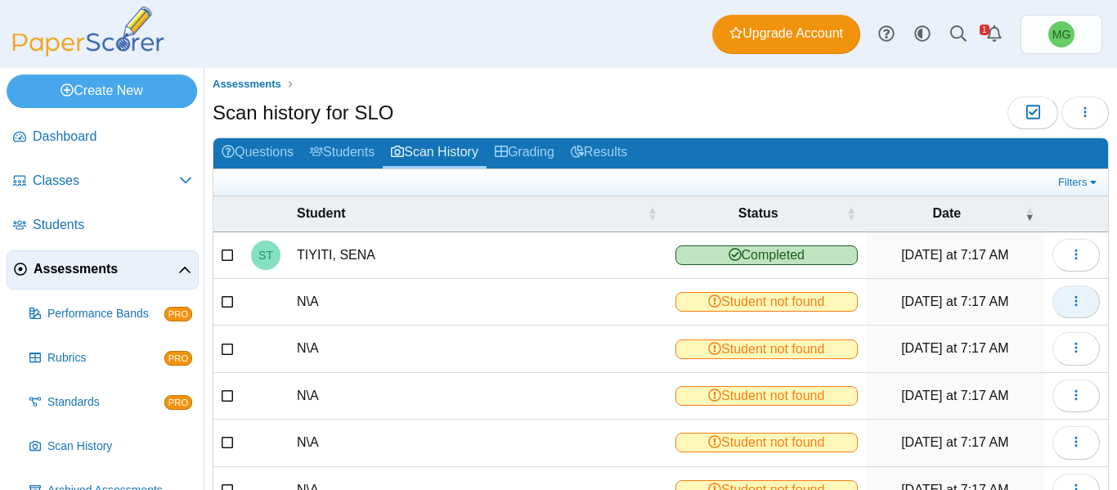
click at [1069, 299] on icon "button" at bounding box center [1075, 300] width 13 height 13
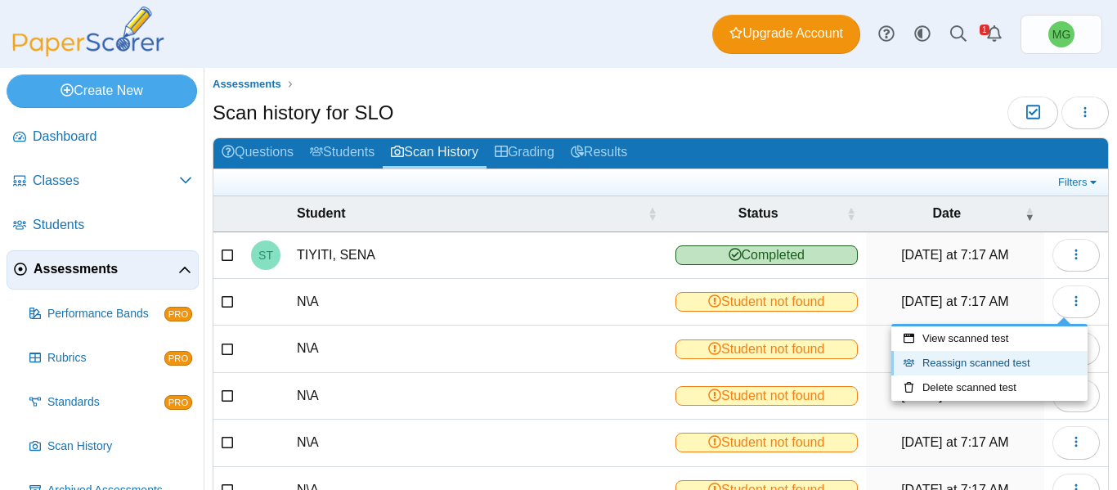
click at [960, 369] on link "Reassign scanned test" at bounding box center [989, 363] width 196 height 25
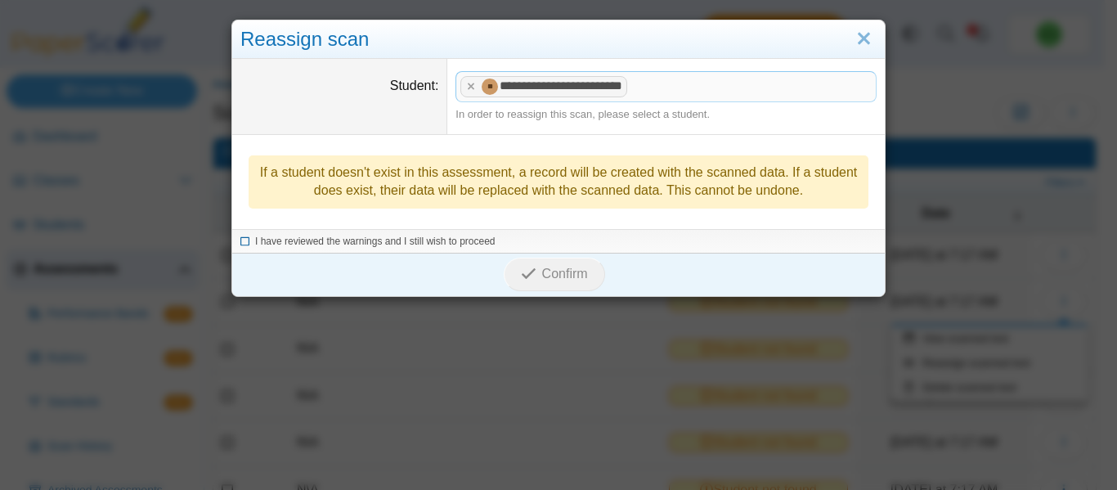
click at [321, 244] on span "I have reviewed the warnings and I still wish to proceed" at bounding box center [375, 240] width 240 height 11
click at [549, 273] on span "Confirm" at bounding box center [565, 274] width 46 height 14
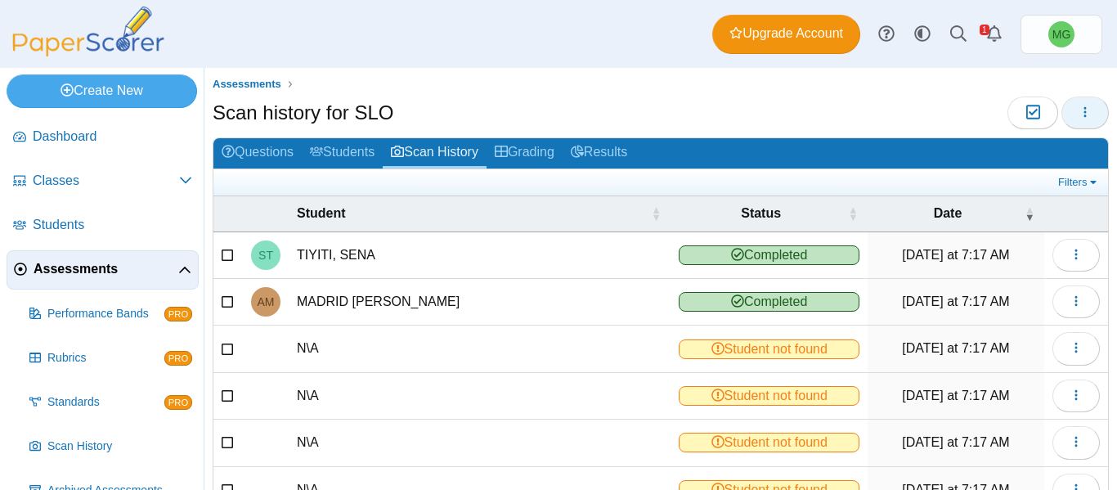
click at [1081, 112] on button "button" at bounding box center [1084, 112] width 47 height 33
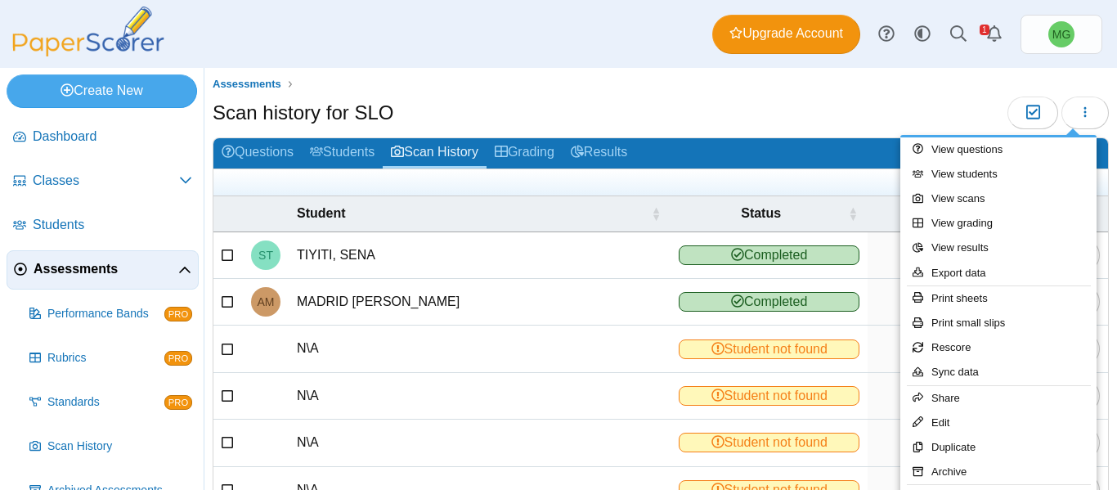
click at [802, 123] on div "Scan history for SLO Moderation 0" at bounding box center [661, 114] width 896 height 37
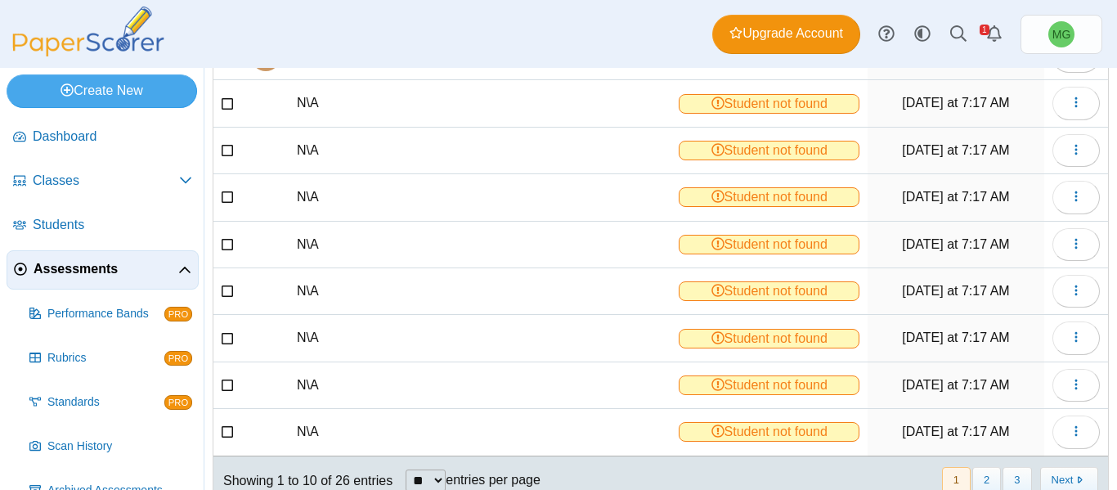
scroll to position [82, 0]
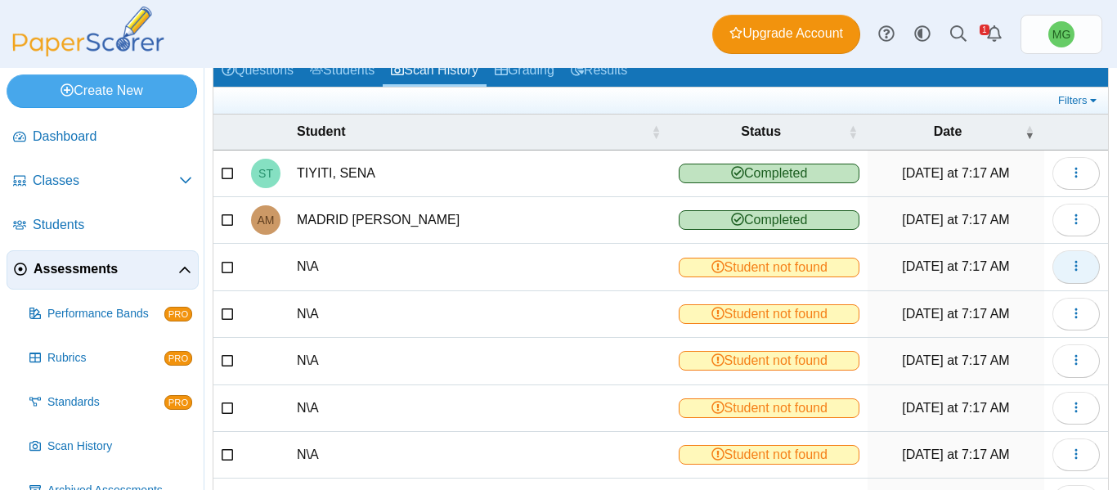
click at [1054, 259] on button "button" at bounding box center [1075, 266] width 47 height 33
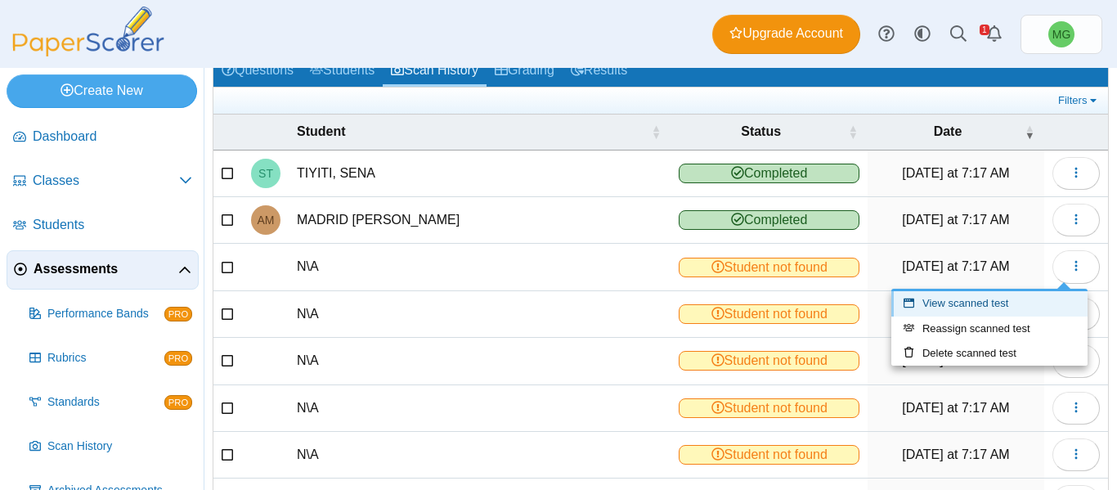
click at [980, 307] on link "View scanned test" at bounding box center [989, 303] width 196 height 25
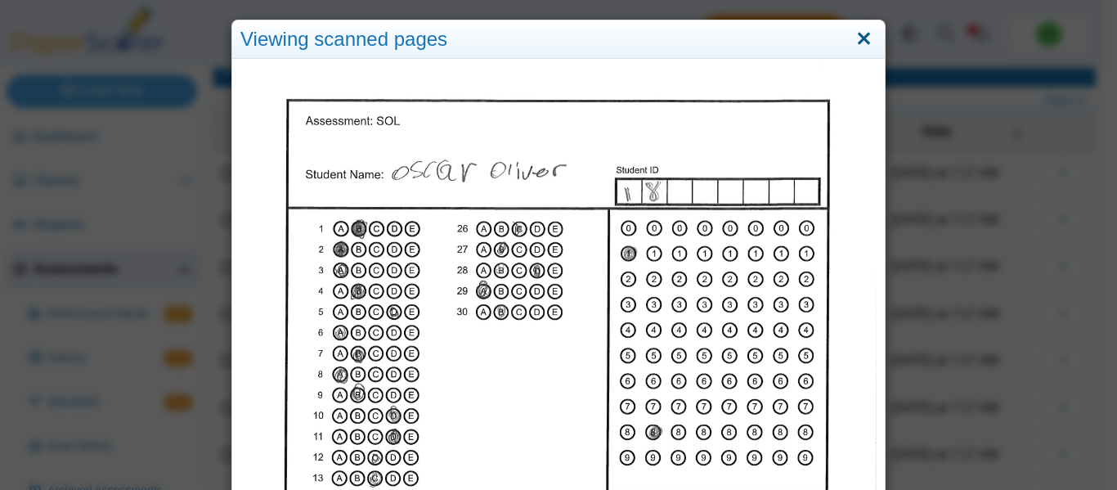
click at [865, 39] on link "Close" at bounding box center [863, 39] width 25 height 28
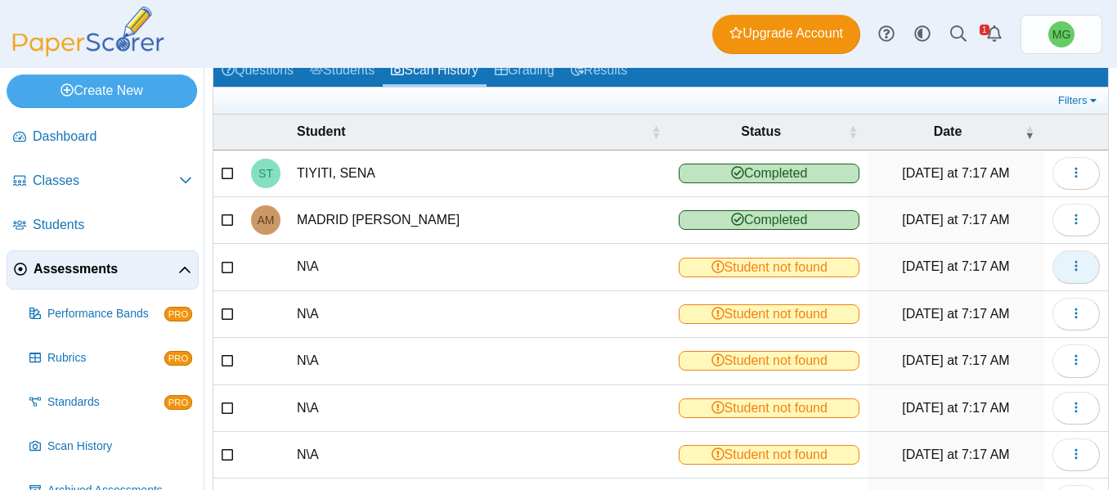
click at [1074, 269] on button "button" at bounding box center [1075, 266] width 47 height 33
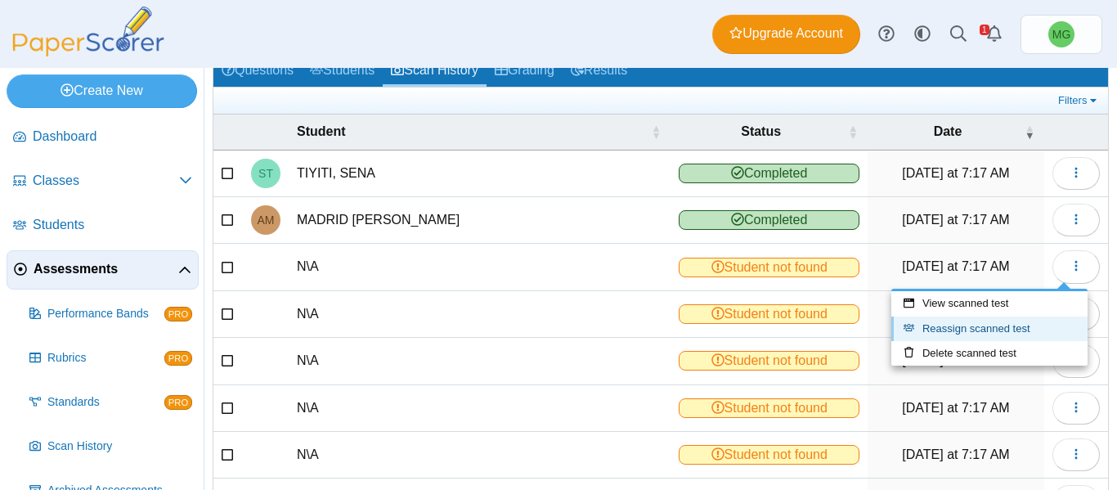
click at [1002, 329] on link "Reassign scanned test" at bounding box center [989, 328] width 196 height 25
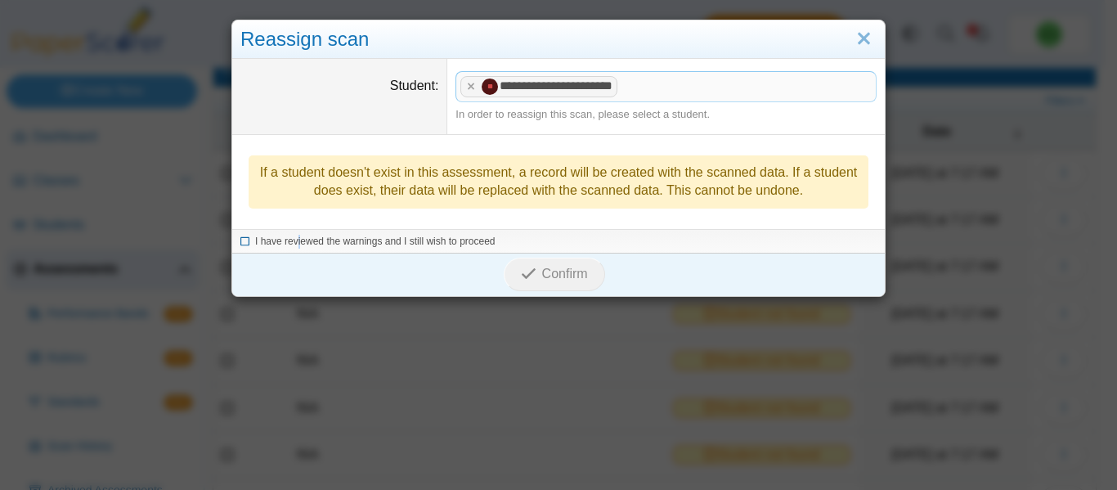
click at [294, 238] on span "I have reviewed the warnings and I still wish to proceed" at bounding box center [375, 240] width 240 height 11
click at [240, 240] on icon at bounding box center [245, 239] width 10 height 9
click at [542, 280] on span "Confirm" at bounding box center [565, 274] width 46 height 14
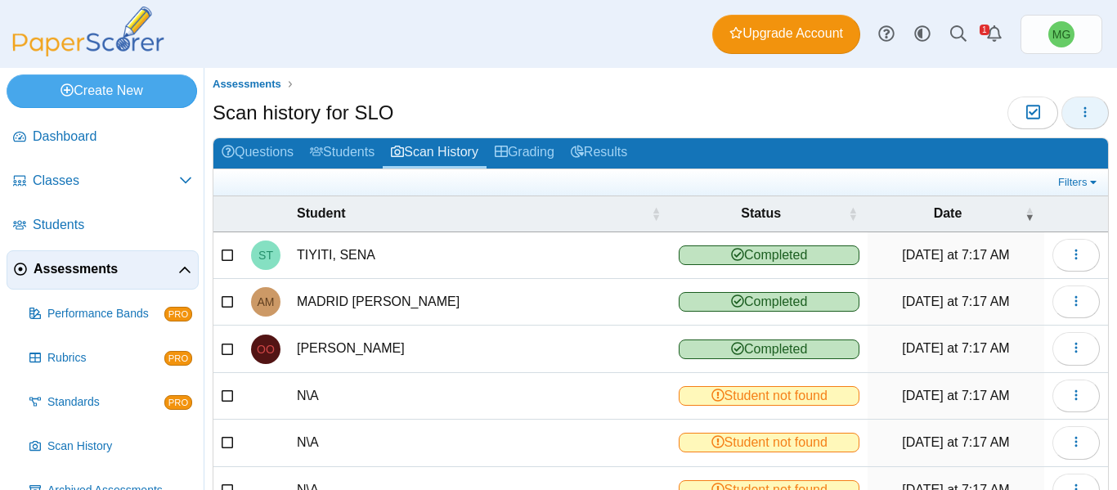
click at [1063, 110] on button "button" at bounding box center [1084, 112] width 47 height 33
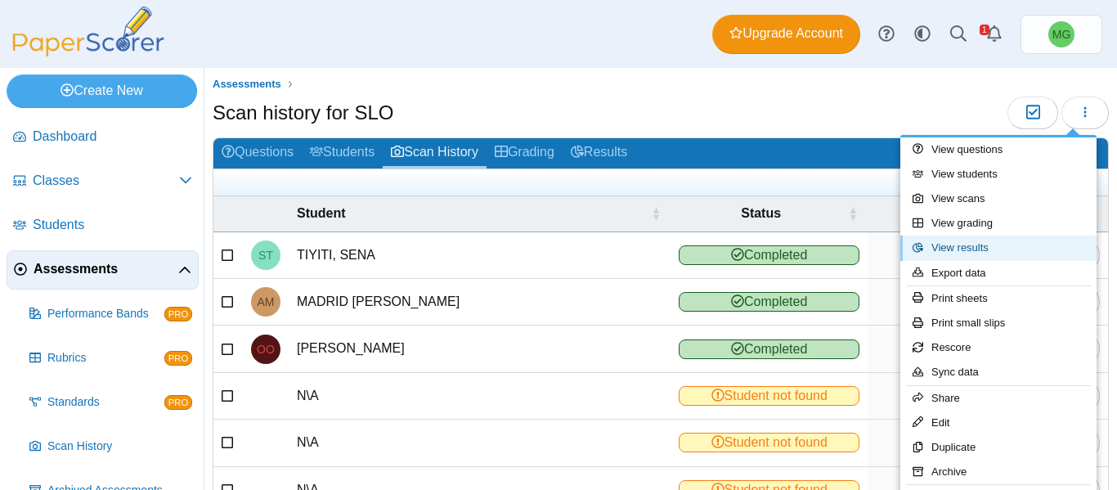
click at [971, 249] on link "View results" at bounding box center [998, 247] width 196 height 25
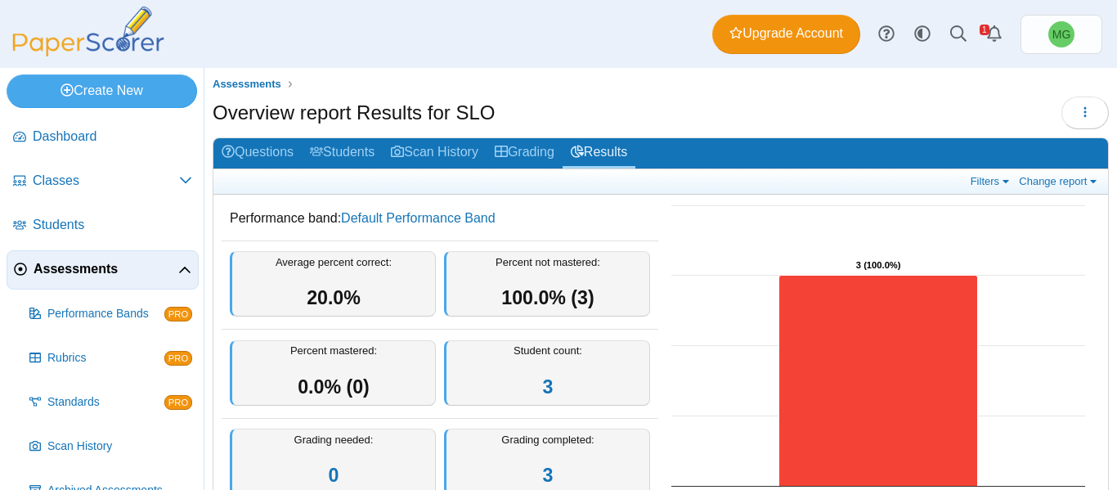
scroll to position [82, 0]
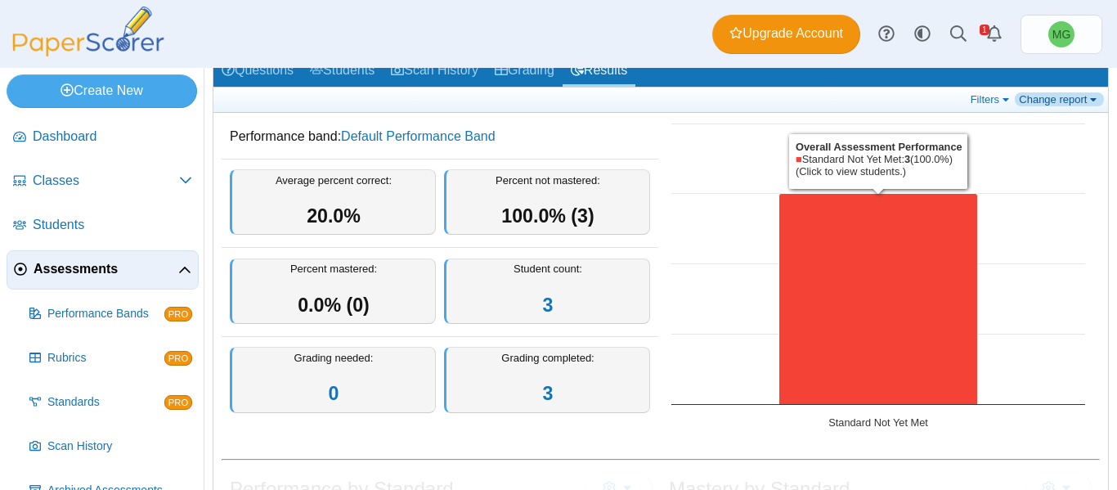
click at [1068, 100] on link "Change report" at bounding box center [1059, 99] width 89 height 14
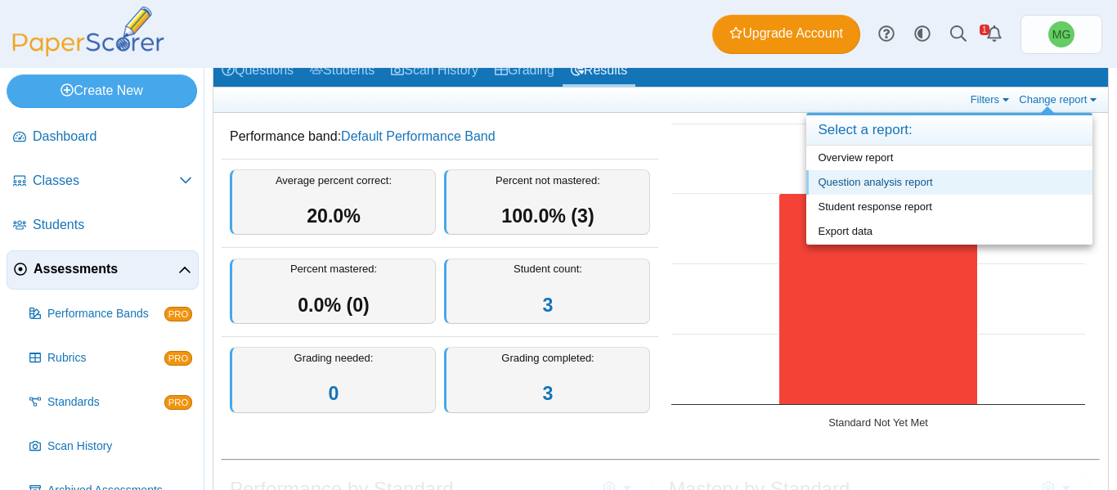
click at [881, 178] on link "Question analysis report" at bounding box center [949, 182] width 286 height 25
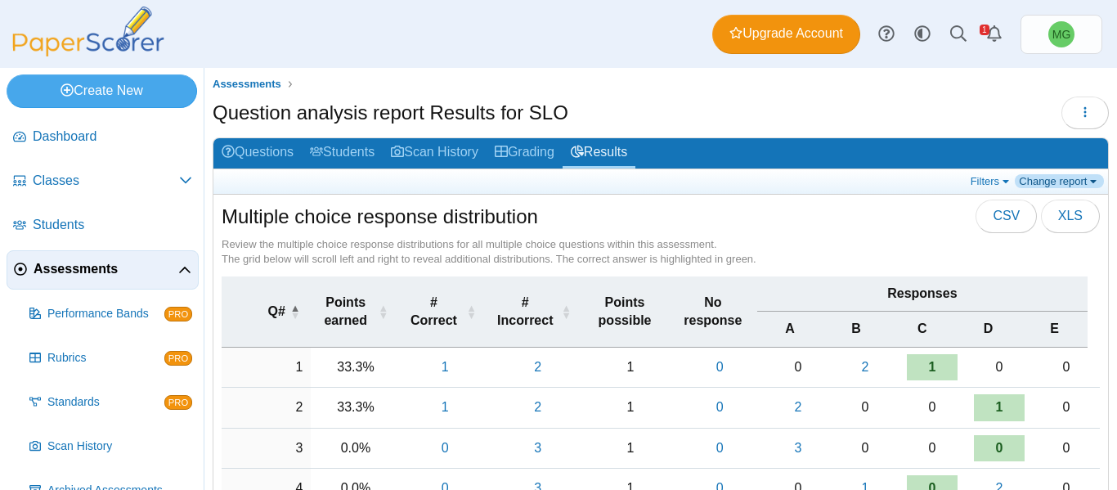
click at [1049, 182] on link "Change report" at bounding box center [1059, 181] width 89 height 14
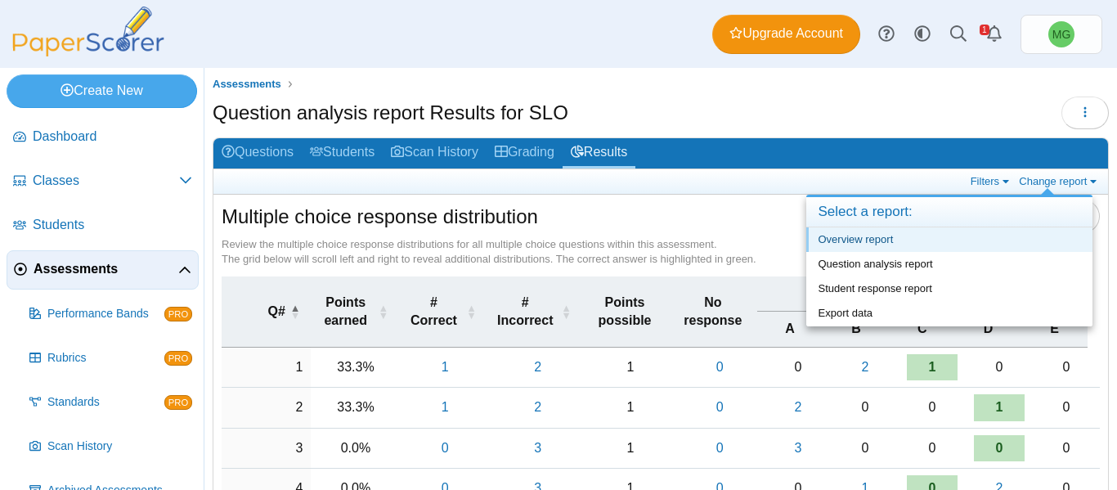
click at [889, 238] on link "Overview report" at bounding box center [949, 239] width 286 height 25
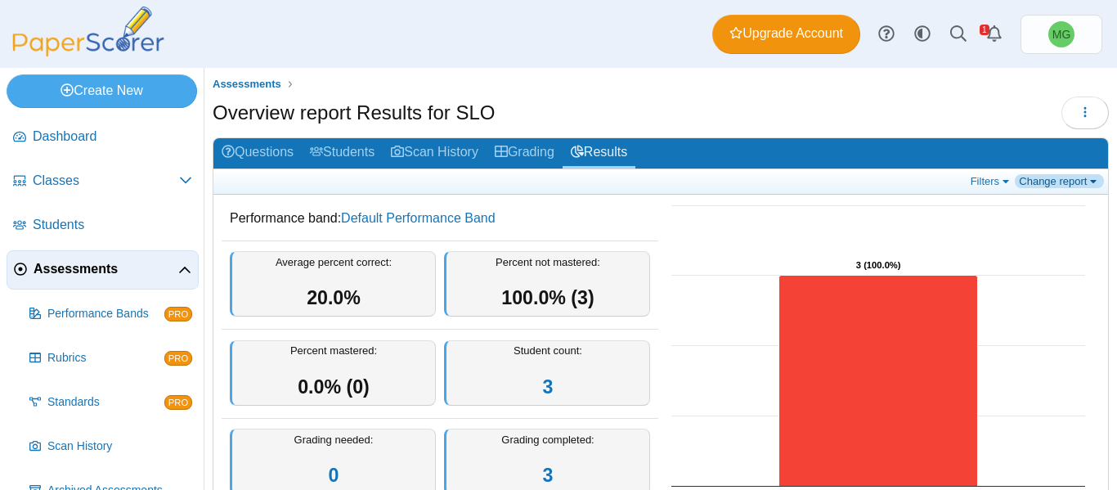
click at [1071, 181] on link "Change report" at bounding box center [1059, 181] width 89 height 14
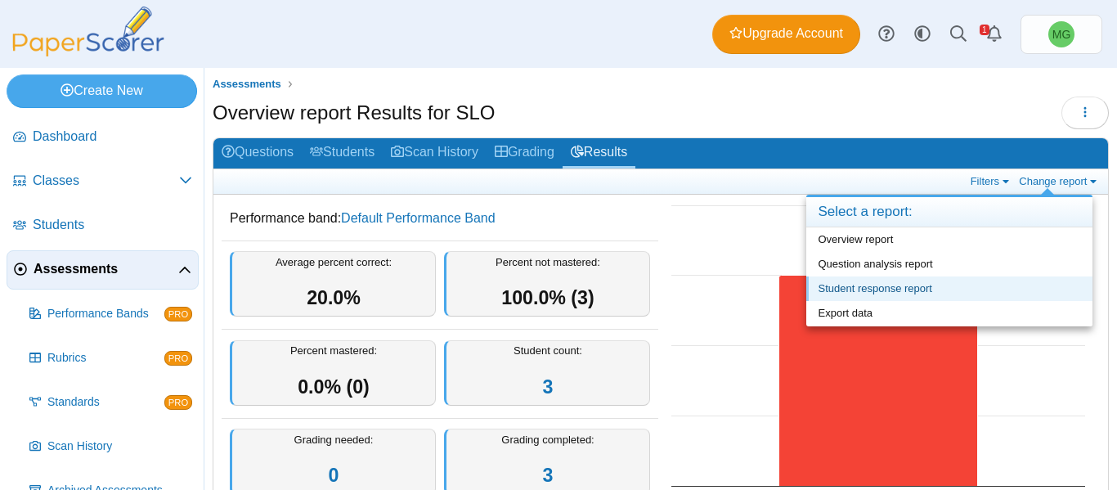
click at [932, 285] on link "Student response report" at bounding box center [949, 288] width 286 height 25
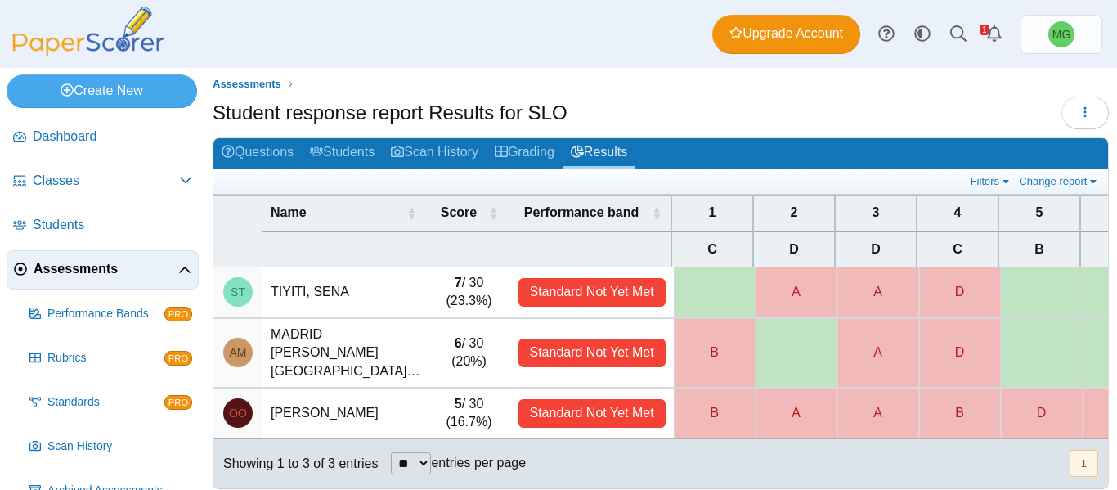
click at [743, 113] on div "Student response report Results for SLO Loading…" at bounding box center [661, 114] width 896 height 37
click at [535, 152] on link "Grading" at bounding box center [524, 153] width 76 height 30
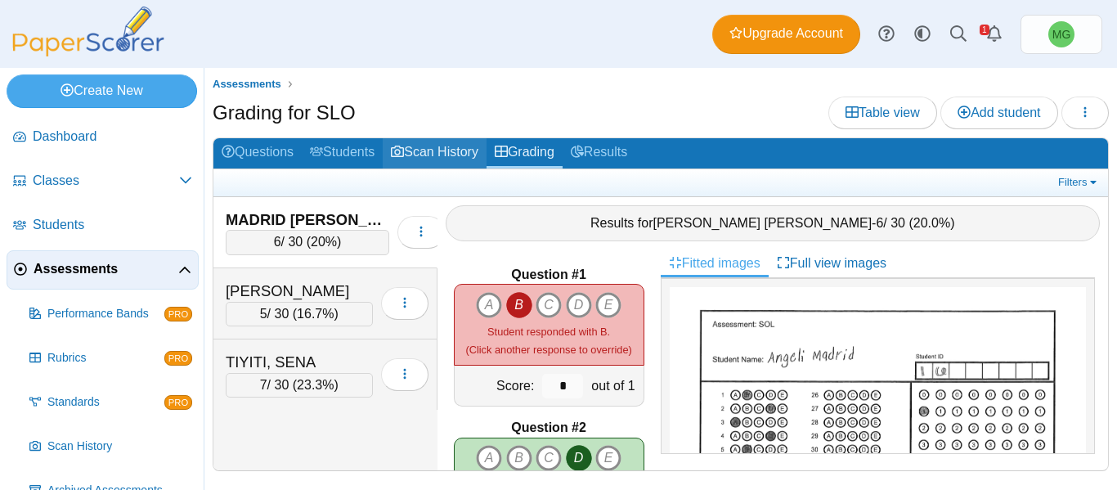
click at [399, 143] on link "Scan History" at bounding box center [435, 153] width 104 height 30
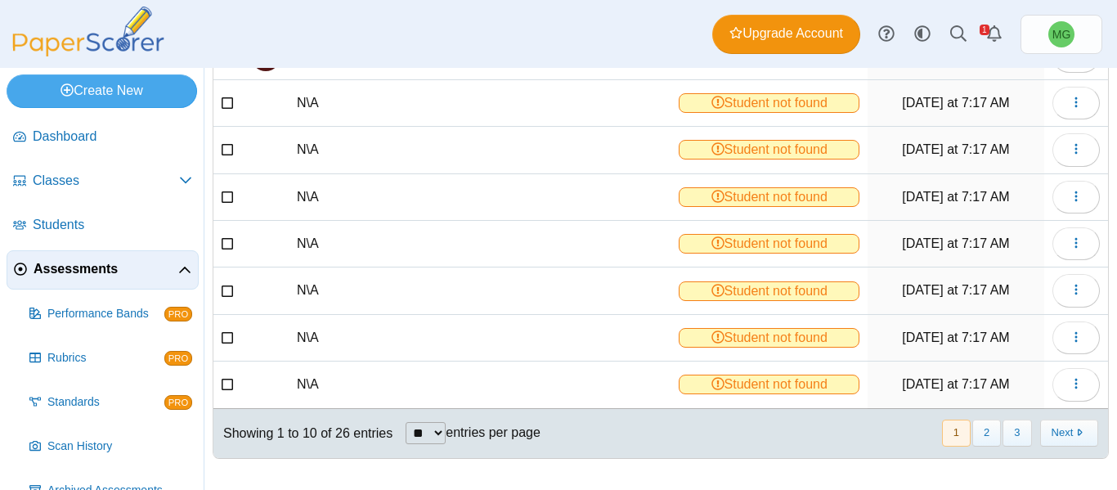
scroll to position [129, 0]
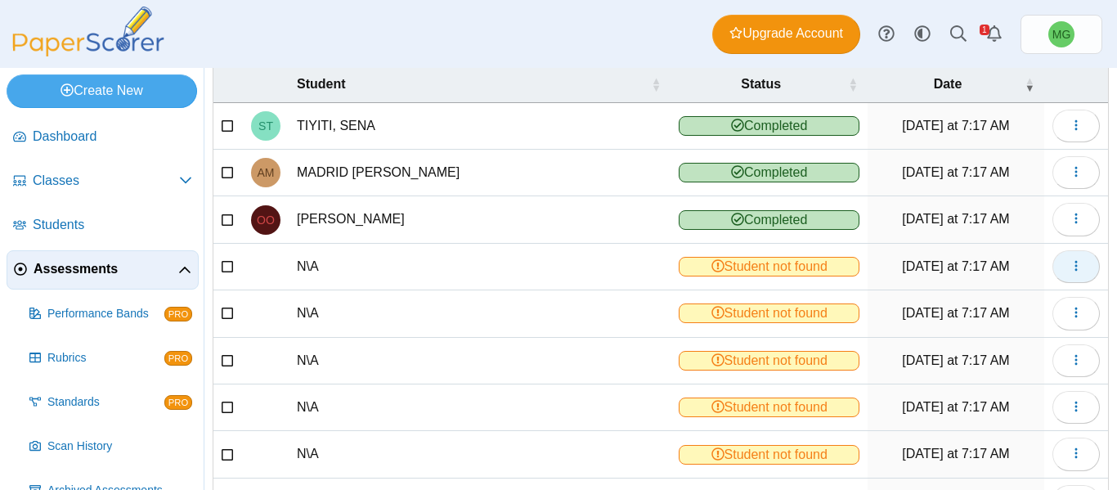
click at [1055, 266] on button "button" at bounding box center [1075, 266] width 47 height 33
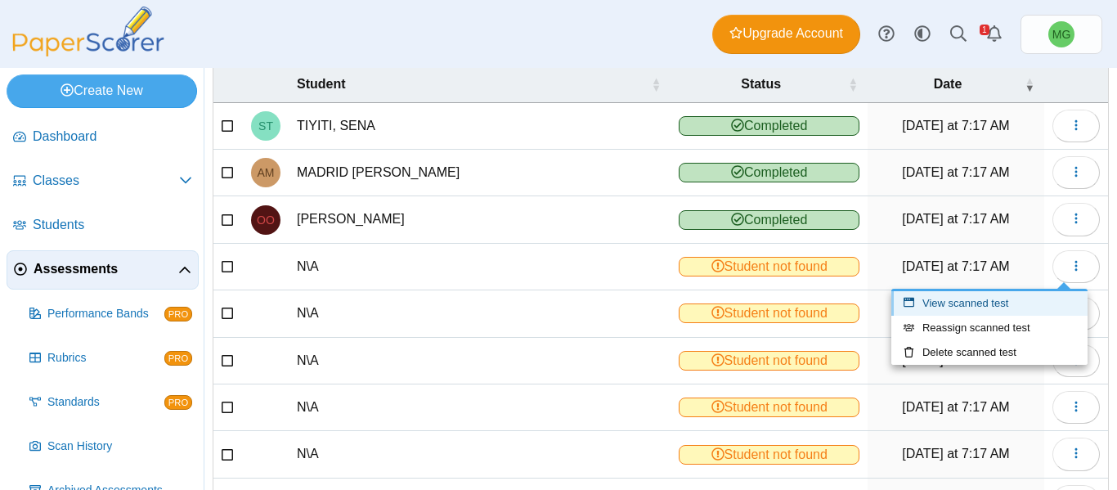
click at [997, 303] on link "View scanned test" at bounding box center [989, 303] width 196 height 25
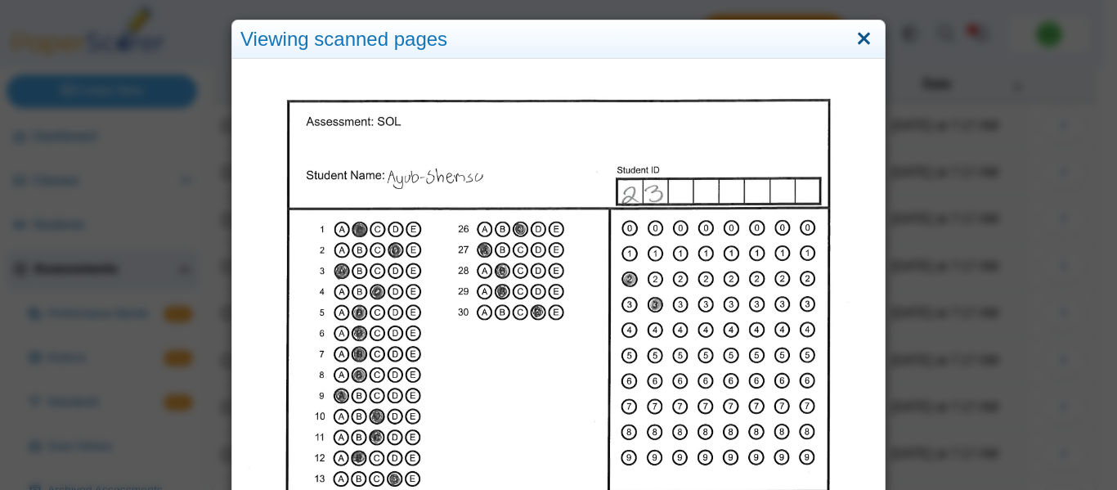
click at [860, 35] on link "Close" at bounding box center [863, 39] width 25 height 28
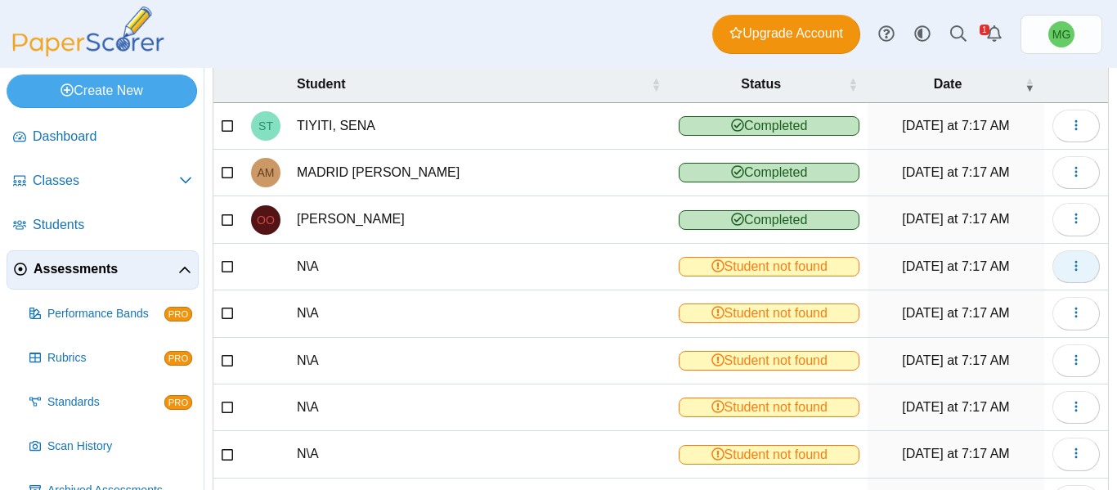
click at [1072, 264] on button "button" at bounding box center [1075, 266] width 47 height 33
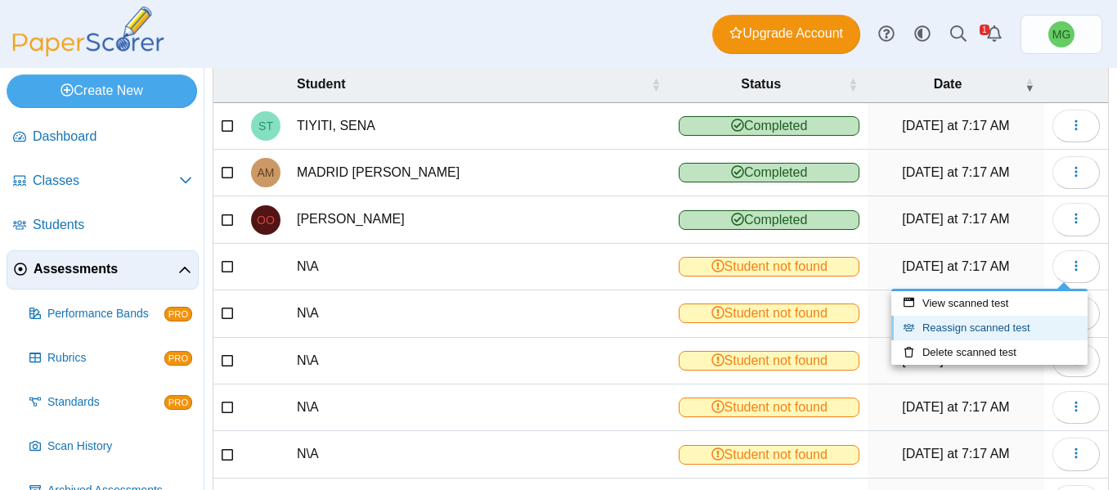
click at [992, 327] on link "Reassign scanned test" at bounding box center [989, 328] width 196 height 25
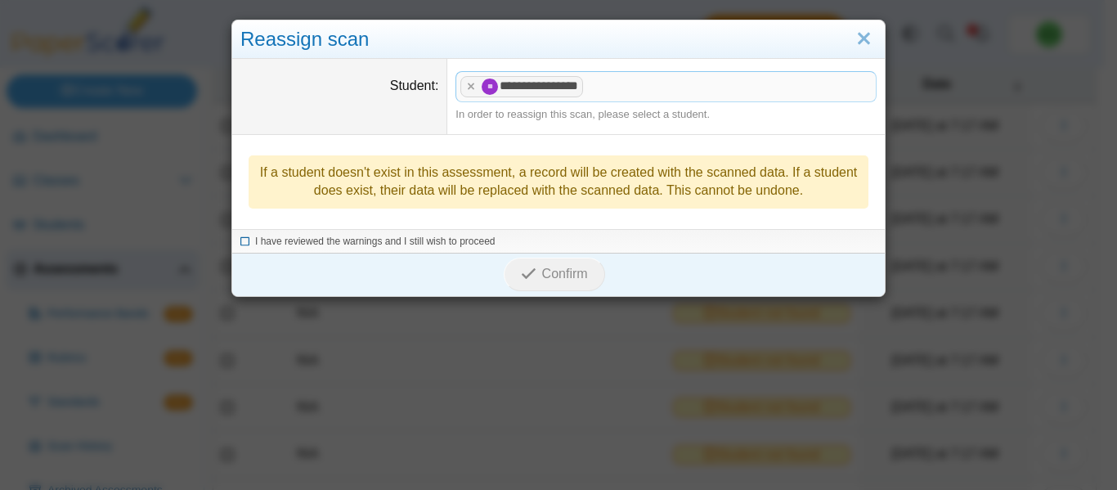
click at [455, 247] on span "I have reviewed the warnings and I still wish to proceed" at bounding box center [375, 240] width 240 height 11
click at [521, 270] on icon "submit" at bounding box center [529, 274] width 16 height 16
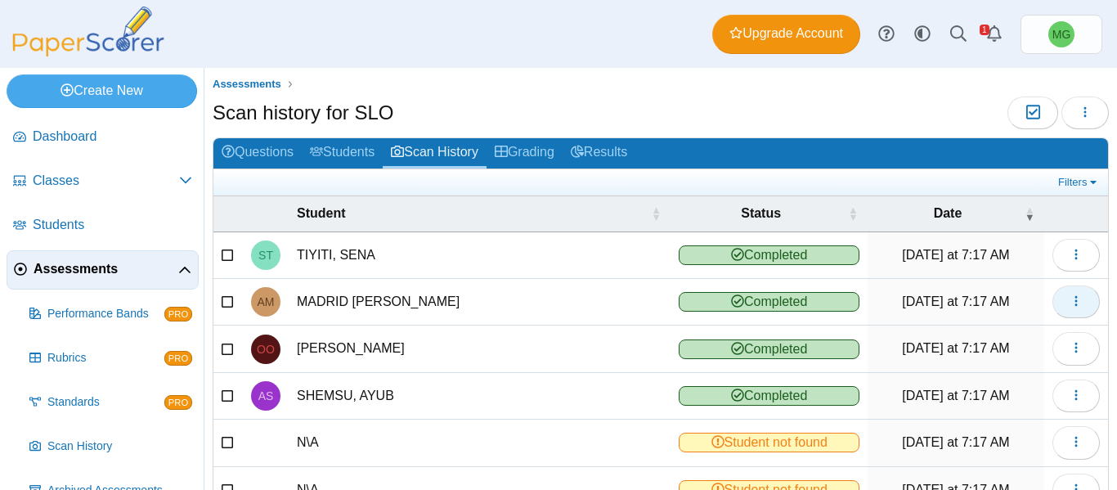
scroll to position [164, 0]
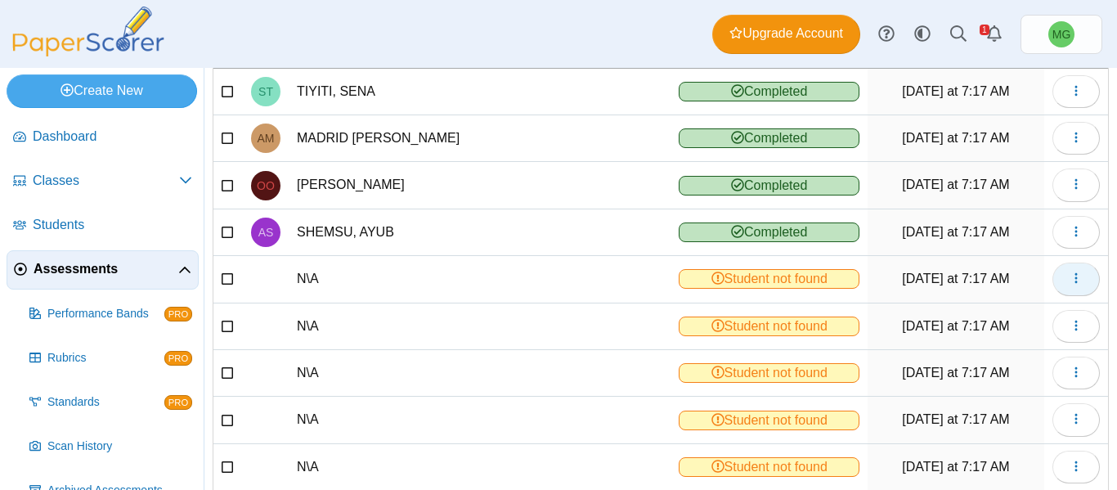
click at [1069, 272] on icon "button" at bounding box center [1075, 277] width 13 height 13
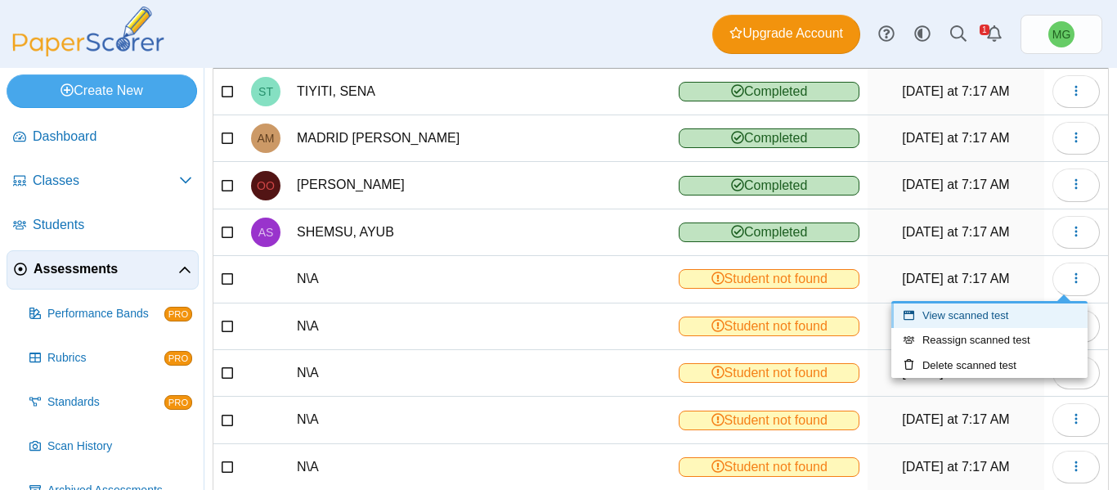
click at [970, 312] on link "View scanned test" at bounding box center [989, 315] width 196 height 25
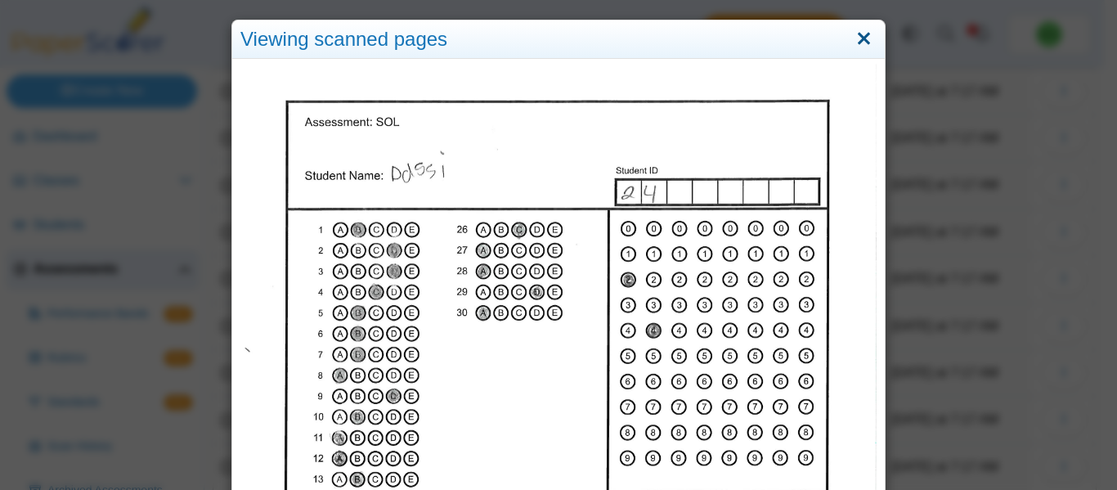
click at [856, 28] on link "Close" at bounding box center [863, 39] width 25 height 28
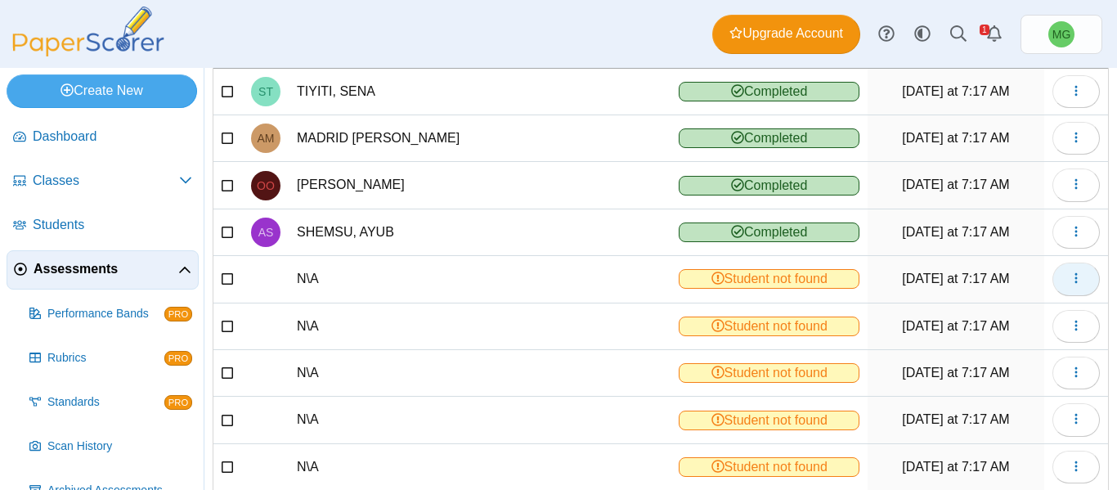
click at [1069, 271] on span "button" at bounding box center [1075, 278] width 13 height 14
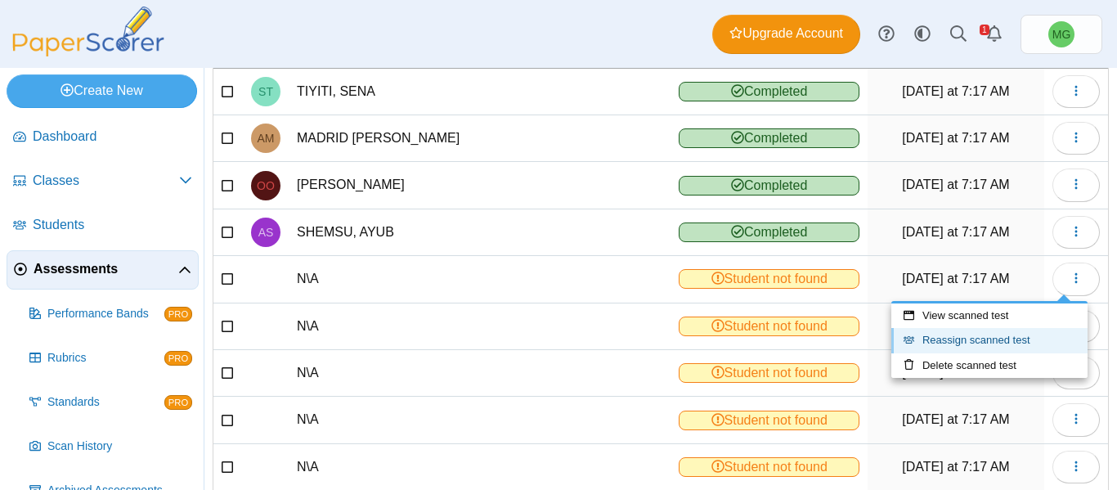
click at [982, 338] on link "Reassign scanned test" at bounding box center [989, 340] width 196 height 25
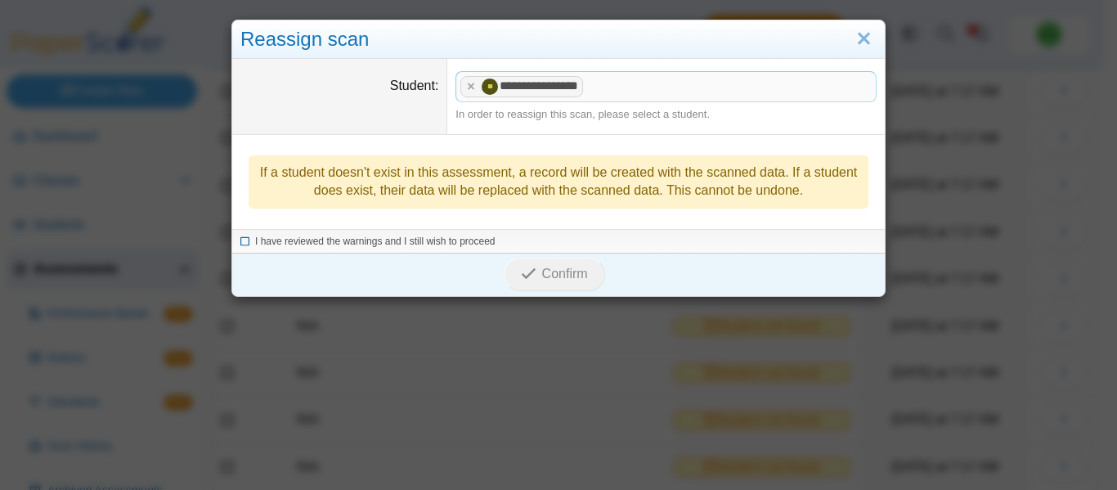
click at [421, 245] on span "I have reviewed the warnings and I still wish to proceed" at bounding box center [375, 240] width 240 height 11
drag, startPoint x: 525, startPoint y: 276, endPoint x: 536, endPoint y: 276, distance: 10.6
click at [529, 276] on icon "submit" at bounding box center [529, 274] width 16 height 16
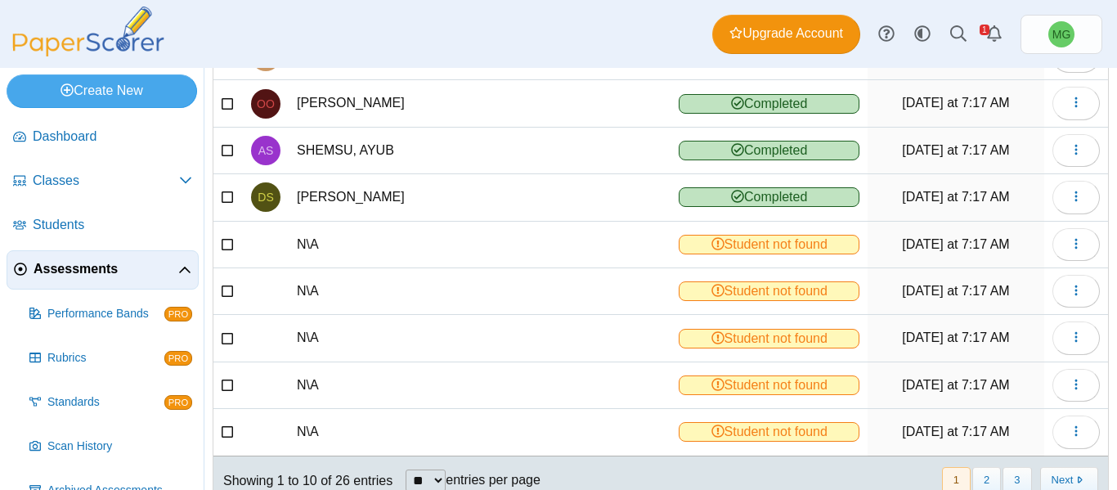
scroll to position [293, 0]
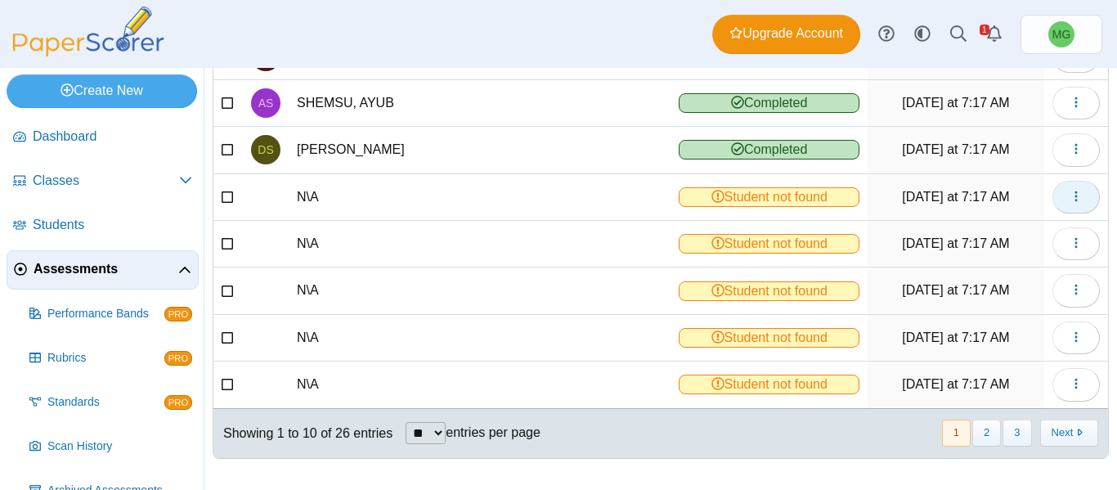
click at [1069, 194] on icon "button" at bounding box center [1075, 196] width 13 height 13
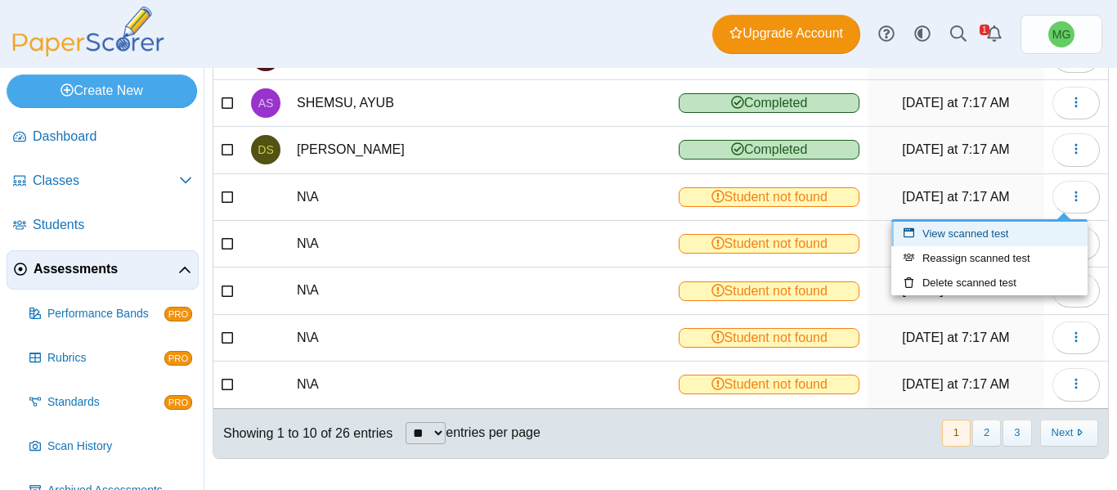
click at [1012, 239] on link "View scanned test" at bounding box center [989, 234] width 196 height 25
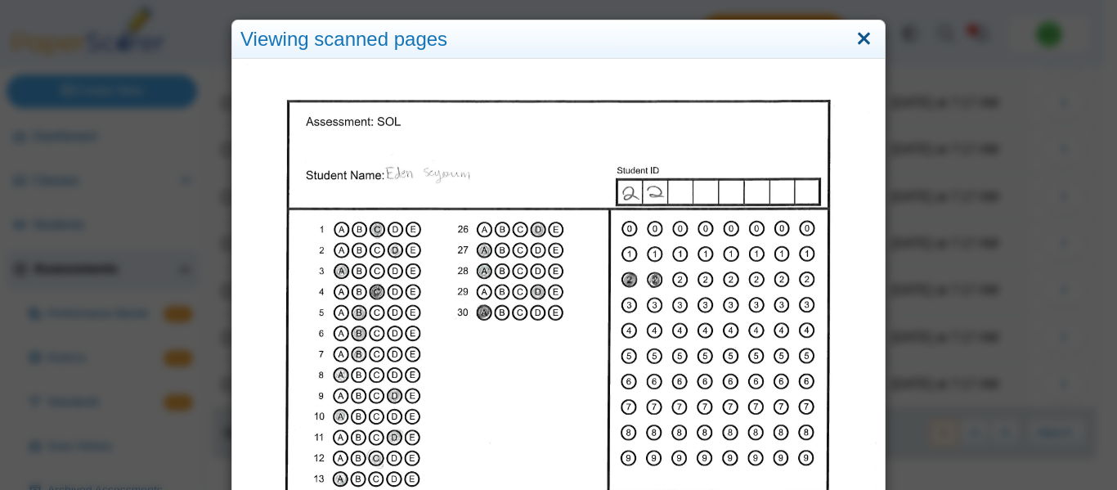
click at [865, 36] on link "Close" at bounding box center [863, 39] width 25 height 28
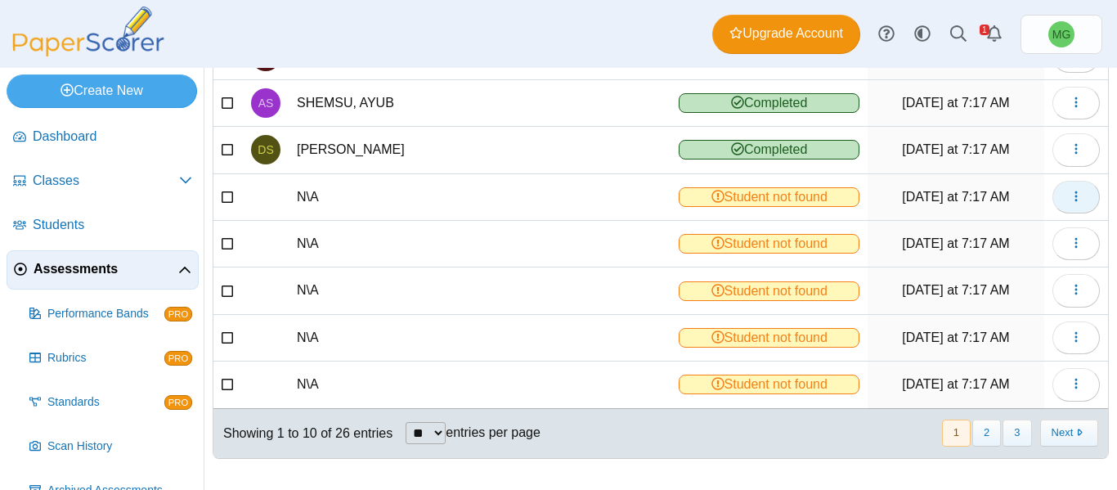
click at [1069, 195] on icon "button" at bounding box center [1075, 196] width 13 height 13
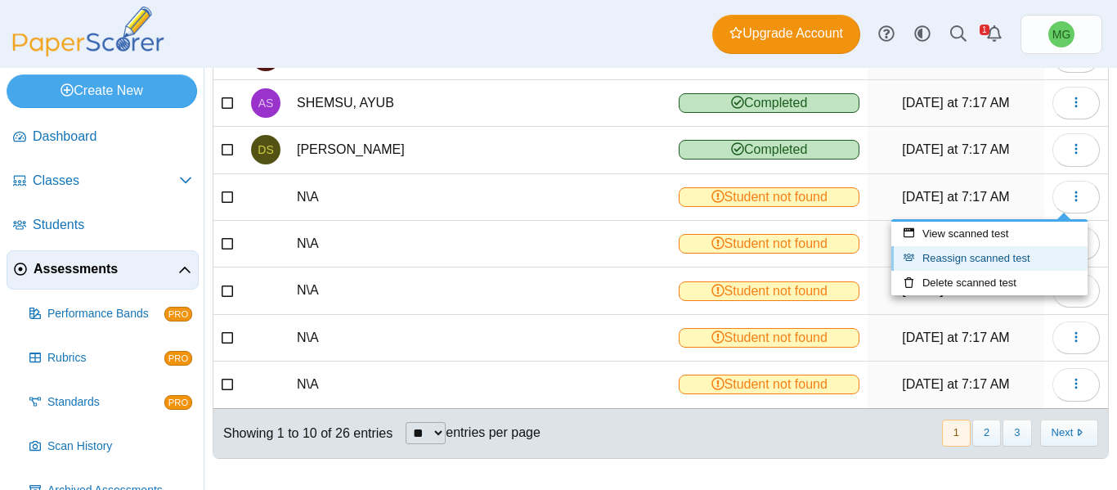
click at [981, 261] on link "Reassign scanned test" at bounding box center [989, 258] width 196 height 25
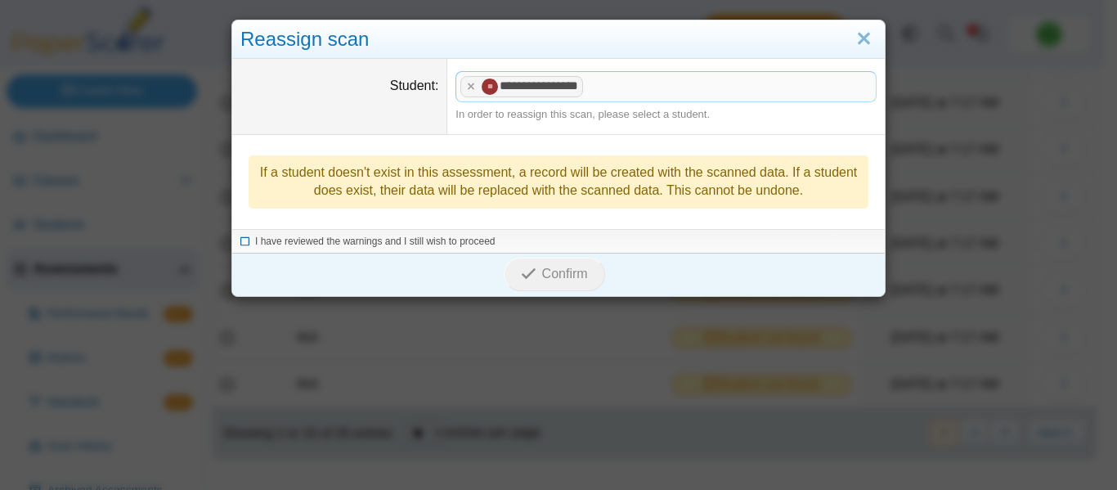
click at [241, 238] on icon at bounding box center [245, 239] width 10 height 9
click at [588, 279] on button "Confirm" at bounding box center [554, 274] width 101 height 33
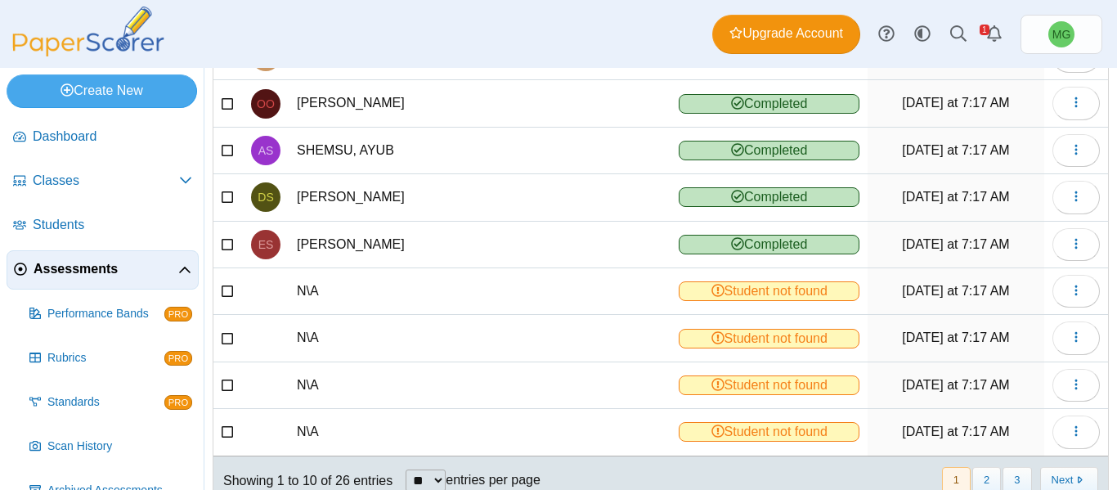
scroll to position [293, 0]
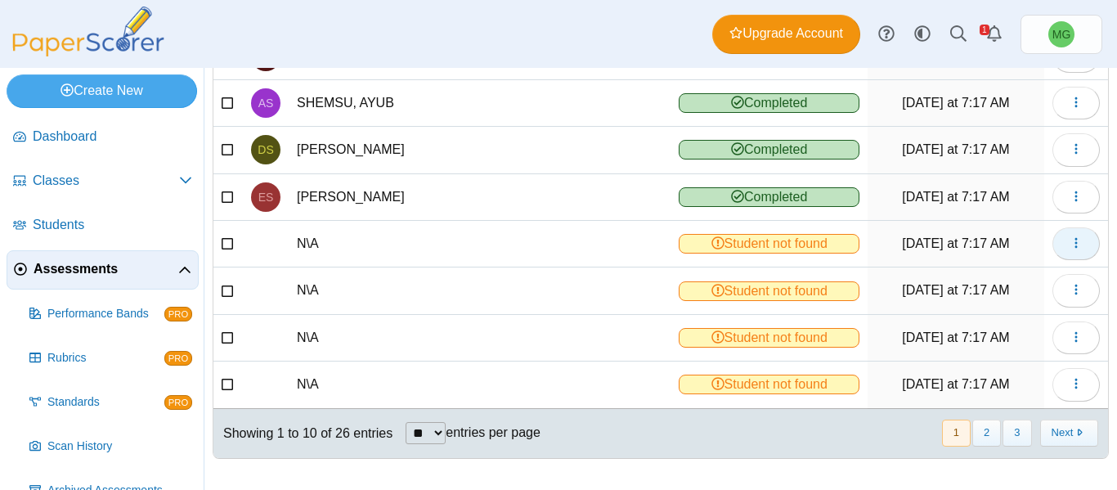
click at [1069, 240] on icon "button" at bounding box center [1075, 242] width 13 height 13
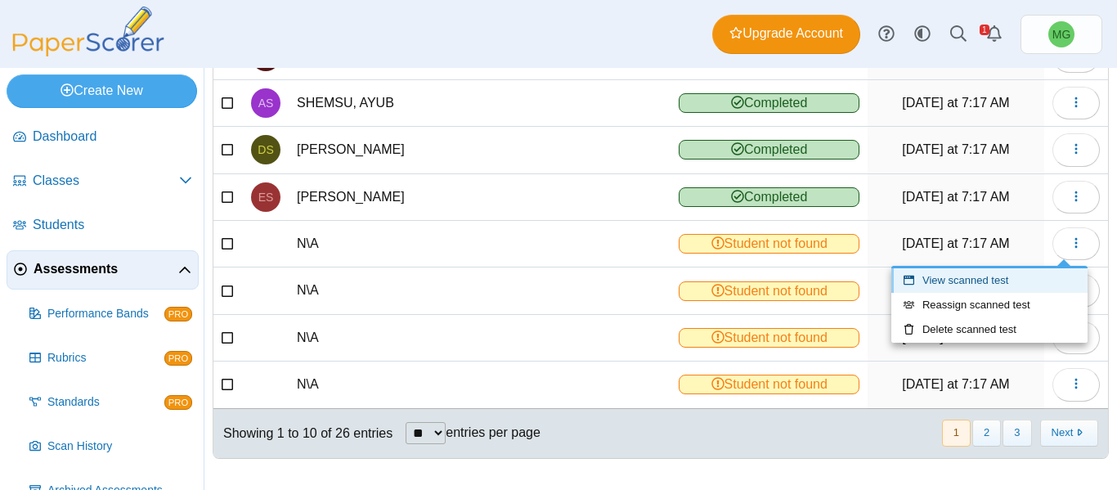
click at [977, 285] on link "View scanned test" at bounding box center [989, 280] width 196 height 25
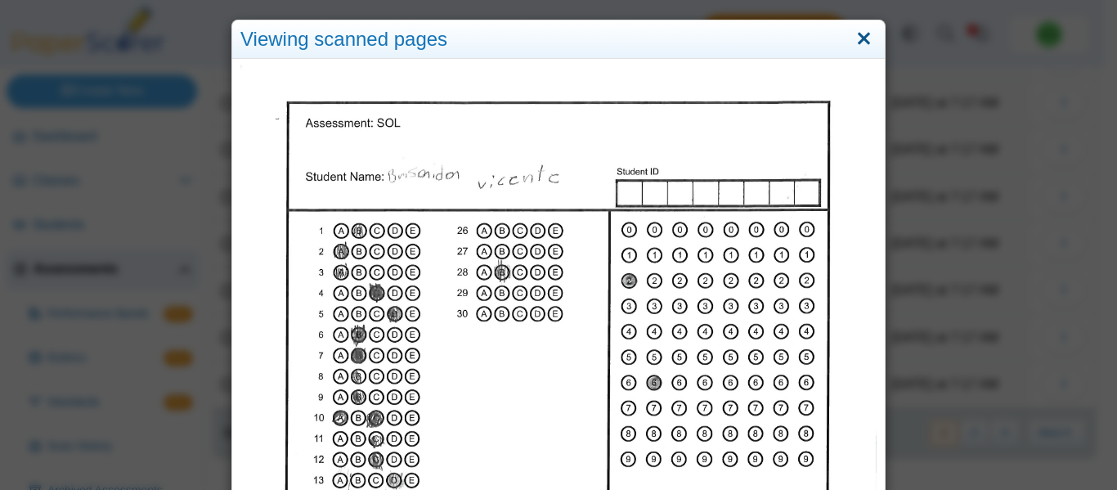
click at [858, 30] on link "Close" at bounding box center [863, 39] width 25 height 28
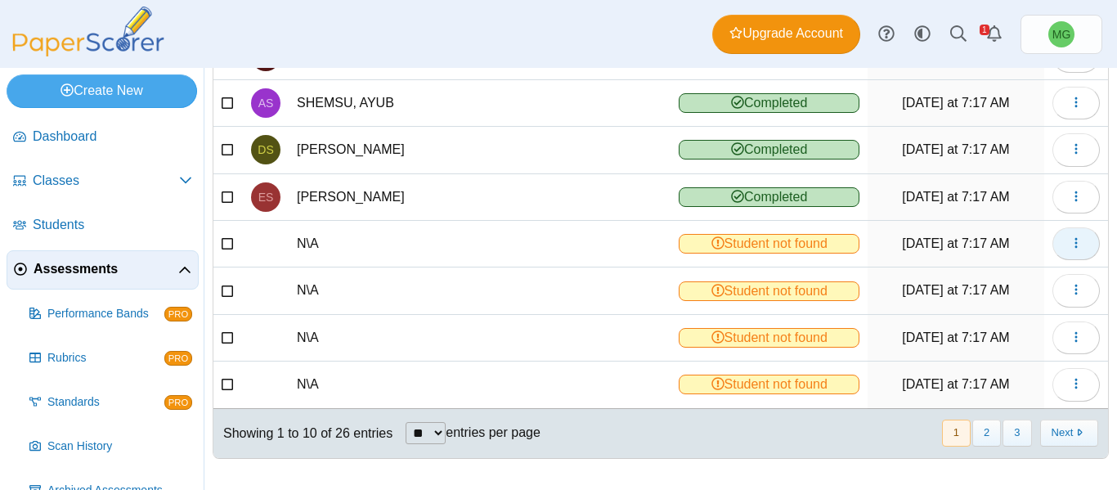
click at [1069, 246] on icon "button" at bounding box center [1075, 242] width 13 height 13
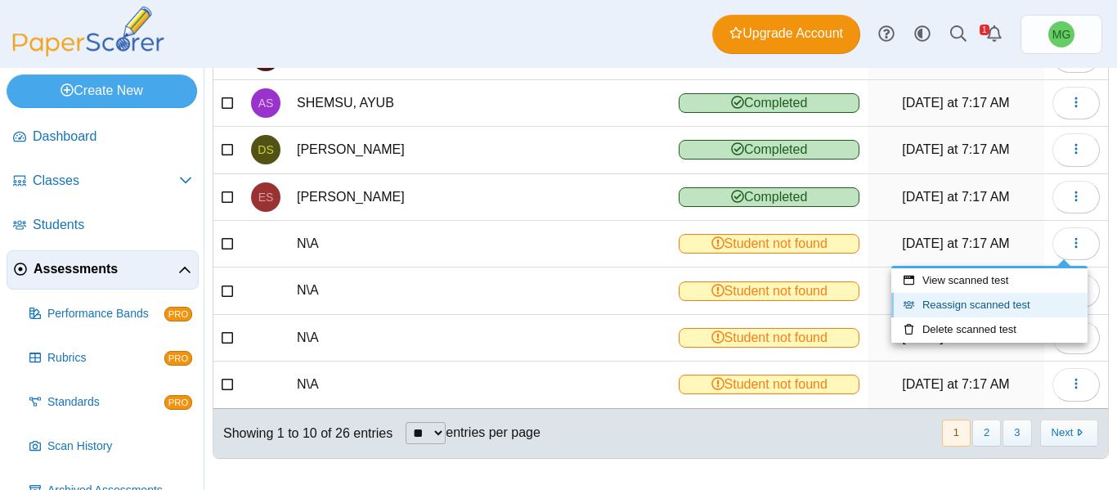
click at [978, 312] on link "Reassign scanned test" at bounding box center [989, 305] width 196 height 25
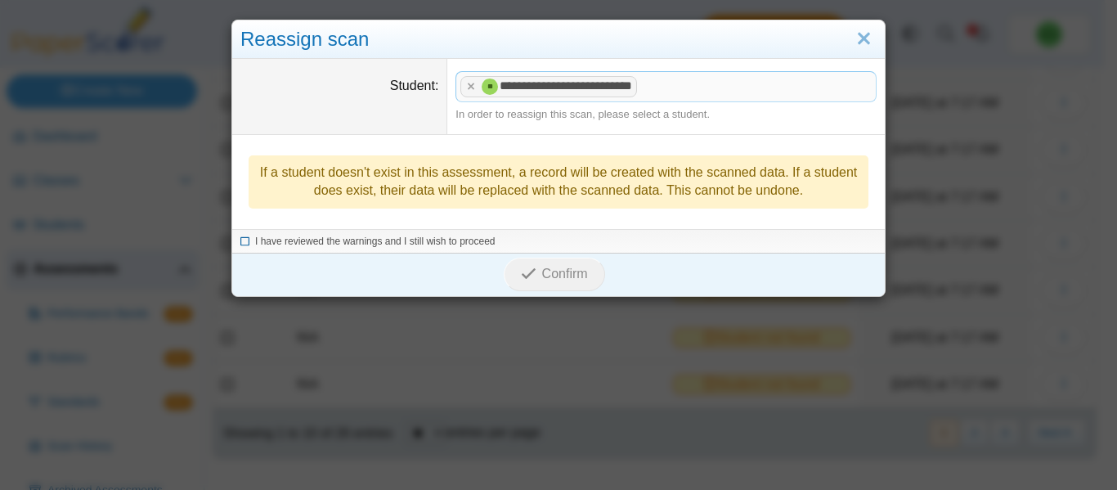
click at [244, 240] on icon at bounding box center [245, 239] width 10 height 9
click at [542, 276] on span "Confirm" at bounding box center [565, 274] width 46 height 14
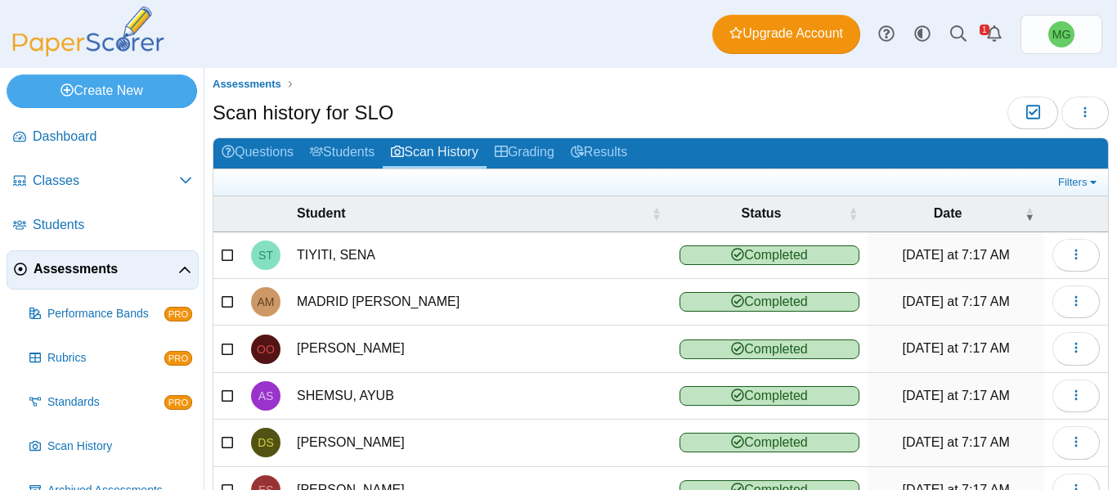
scroll to position [245, 0]
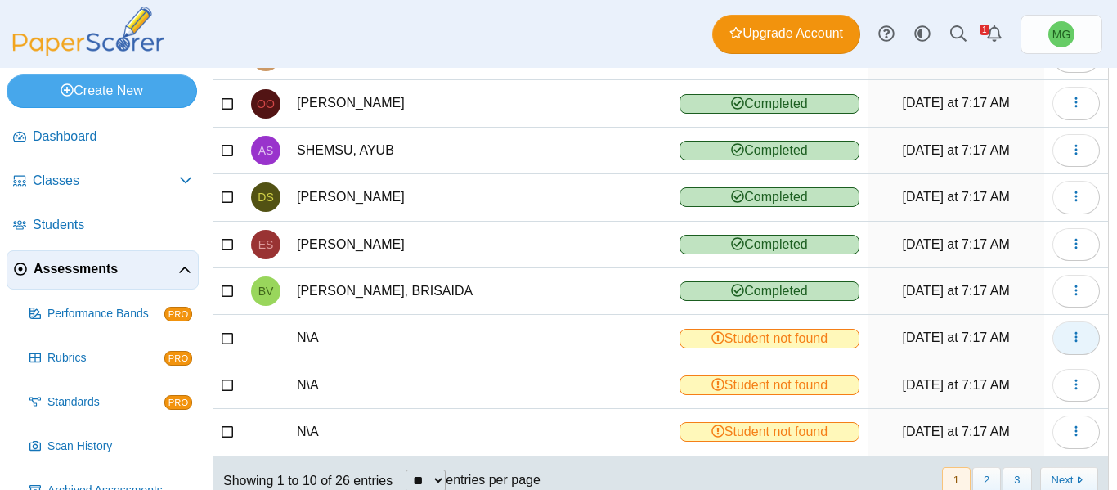
click at [1069, 340] on icon "button" at bounding box center [1075, 336] width 13 height 13
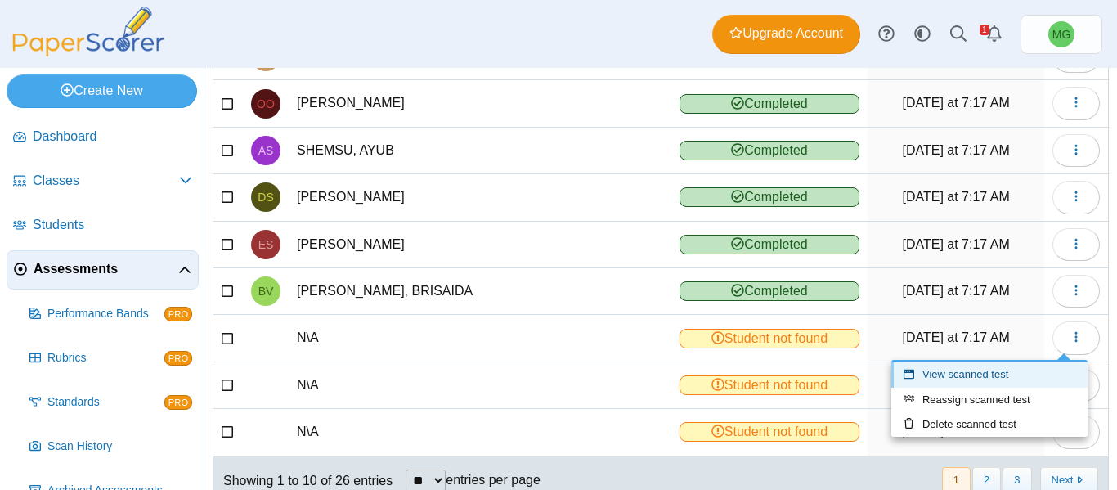
click at [957, 372] on link "View scanned test" at bounding box center [989, 374] width 196 height 25
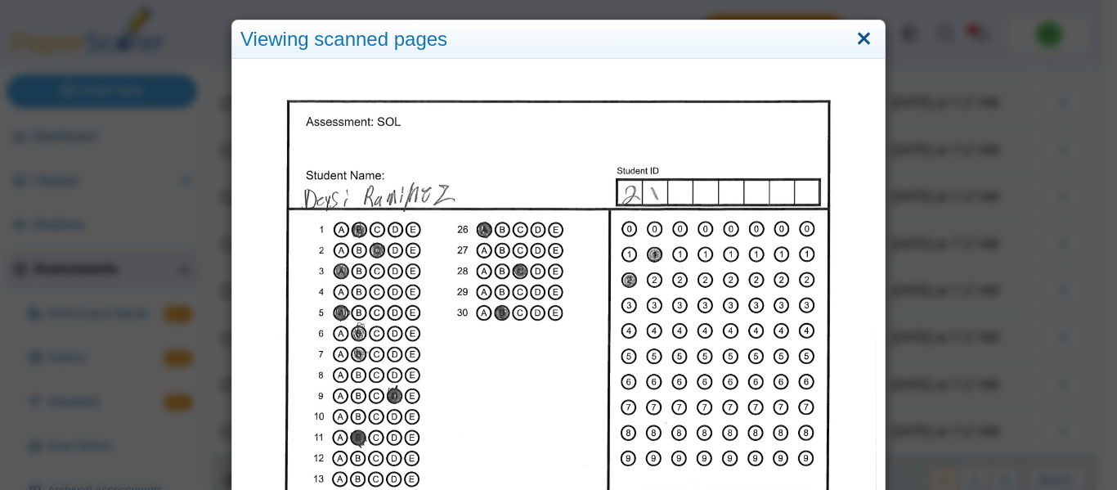
click at [863, 34] on link "Close" at bounding box center [863, 39] width 25 height 28
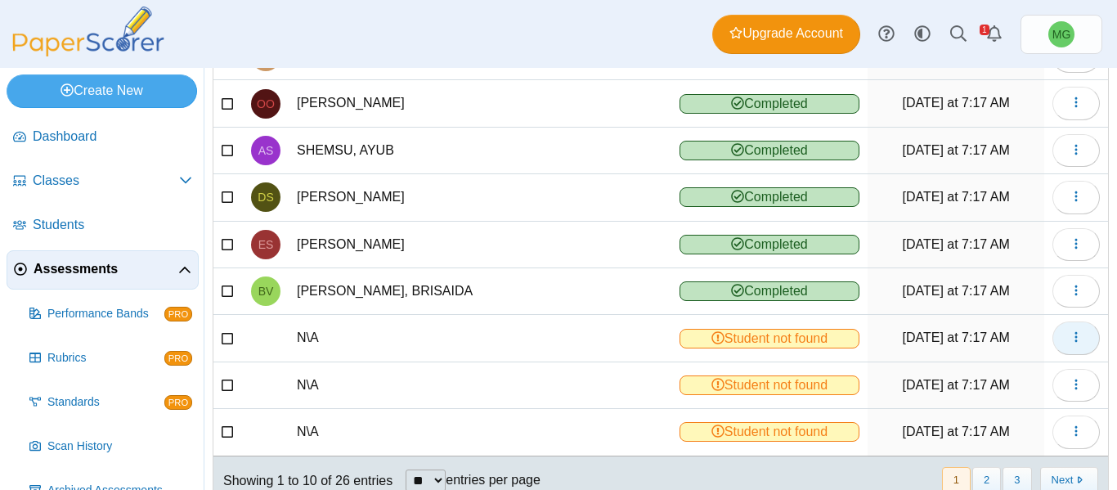
click at [1069, 333] on icon "button" at bounding box center [1075, 336] width 13 height 13
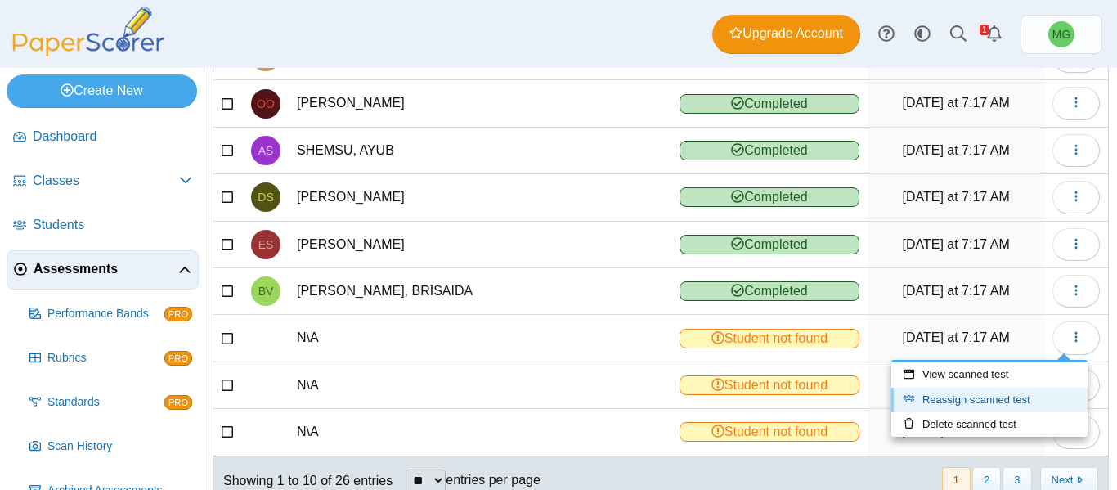
click at [949, 406] on link "Reassign scanned test" at bounding box center [989, 400] width 196 height 25
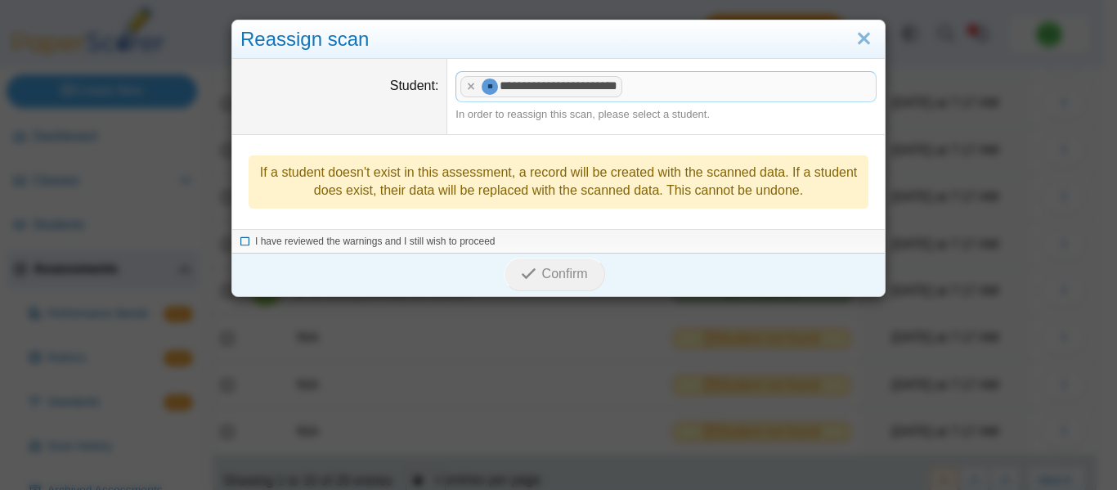
click at [240, 243] on icon at bounding box center [245, 239] width 10 height 9
click at [536, 283] on button "Confirm" at bounding box center [554, 274] width 101 height 33
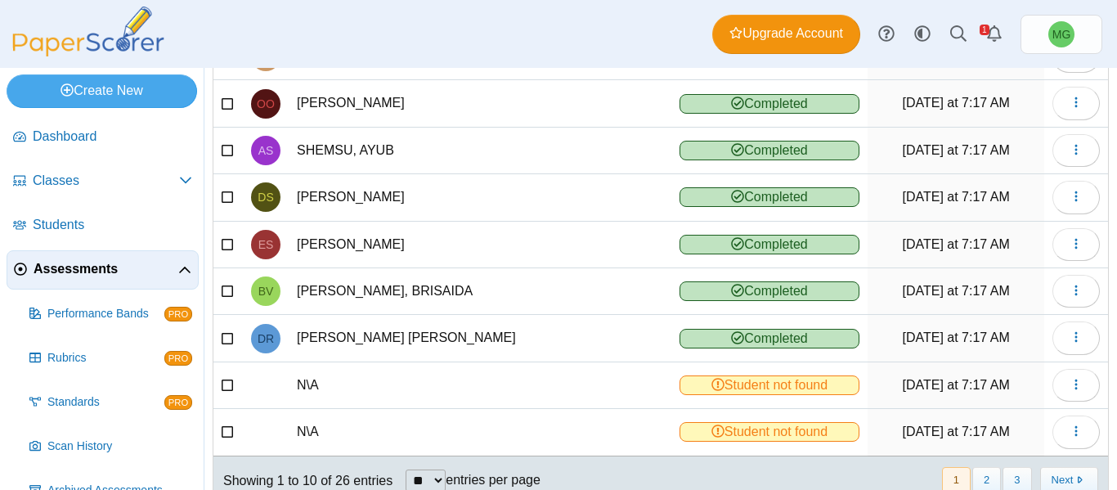
scroll to position [293, 0]
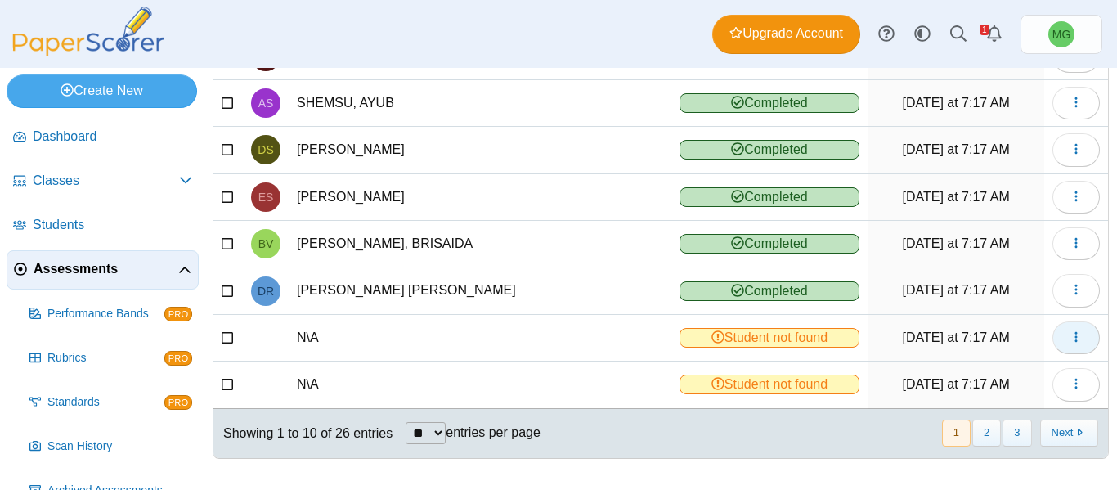
click at [1069, 336] on icon "button" at bounding box center [1075, 336] width 13 height 13
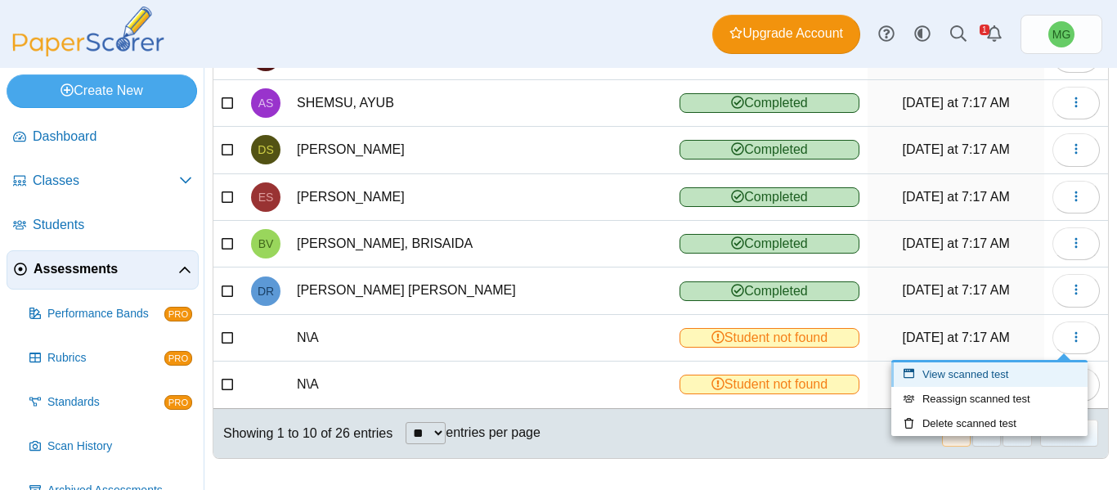
click at [962, 370] on link "View scanned test" at bounding box center [989, 374] width 196 height 25
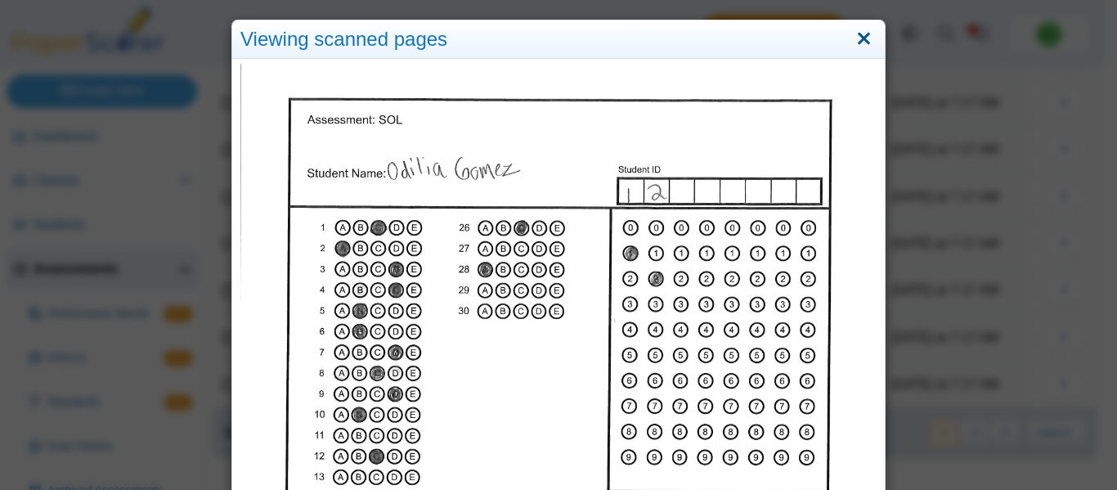
click at [855, 31] on link "Close" at bounding box center [863, 39] width 25 height 28
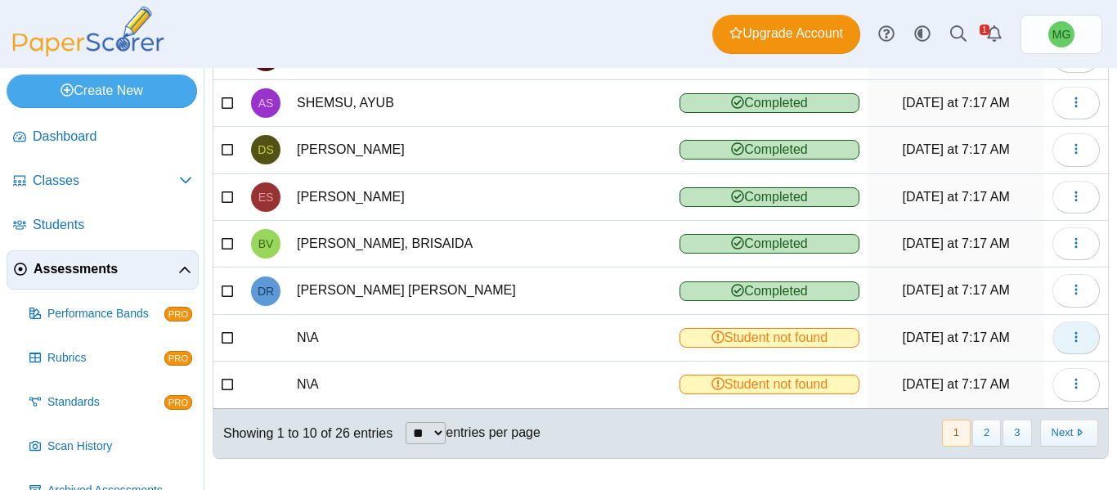
click at [1069, 334] on icon "button" at bounding box center [1075, 336] width 13 height 13
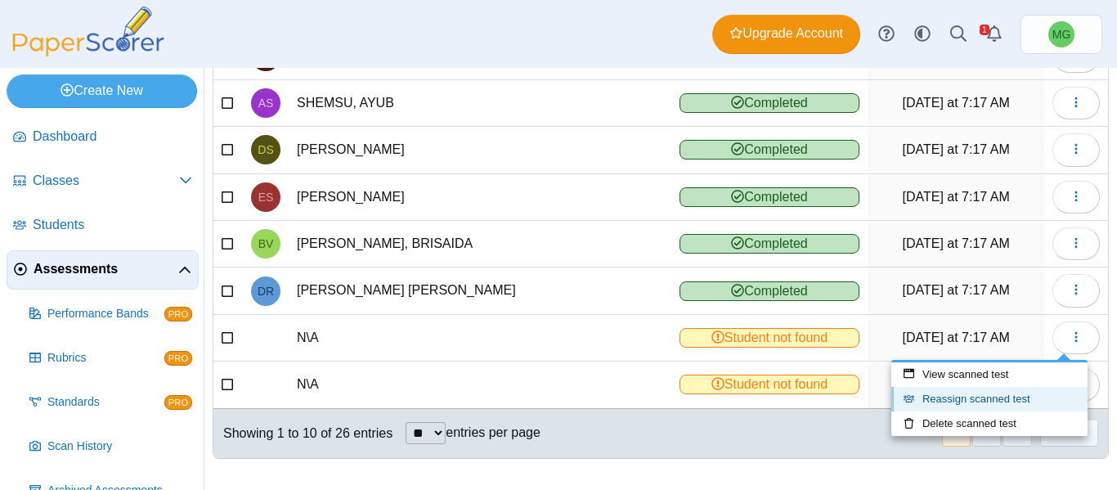
click at [1044, 399] on link "Reassign scanned test" at bounding box center [989, 399] width 196 height 25
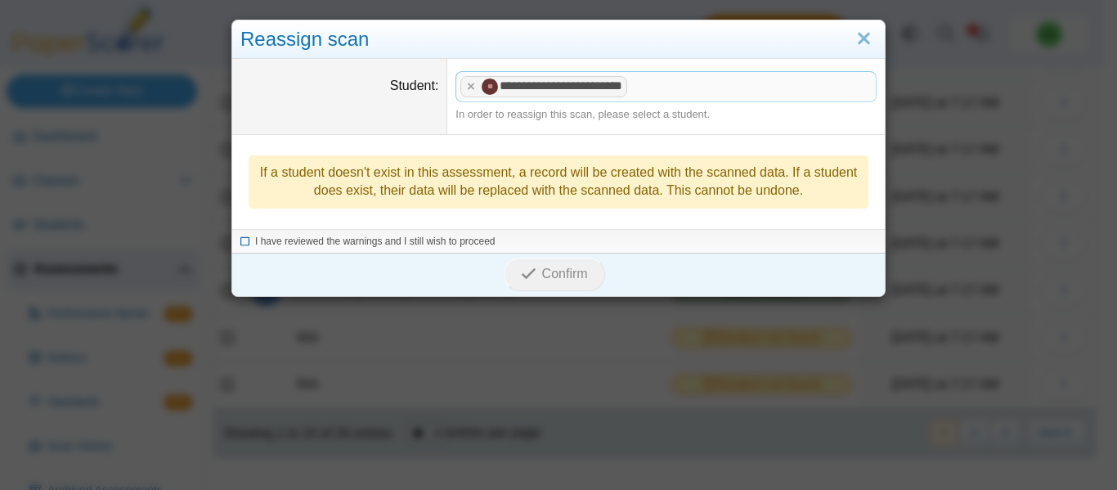
click at [240, 240] on icon at bounding box center [245, 239] width 10 height 9
click at [542, 278] on span "Confirm" at bounding box center [565, 274] width 46 height 14
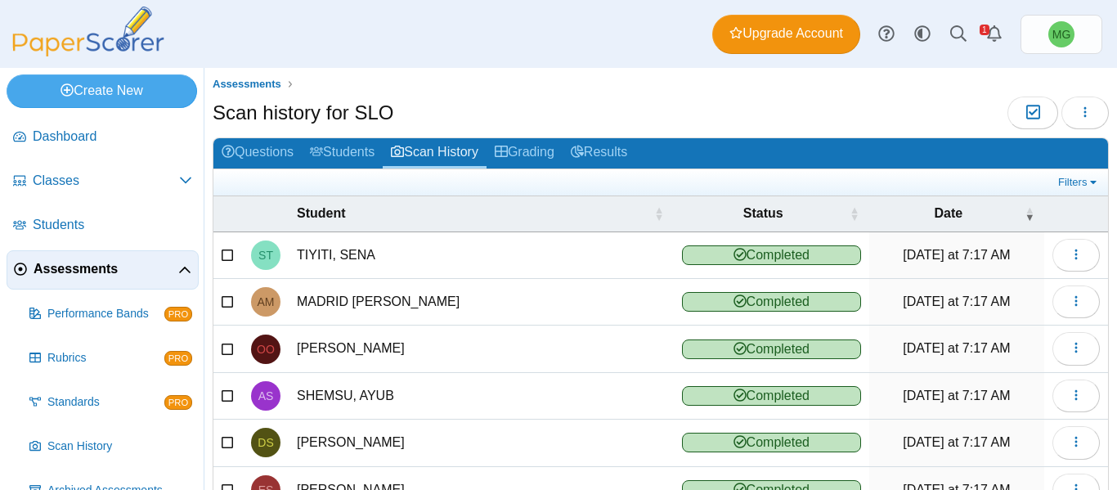
scroll to position [293, 0]
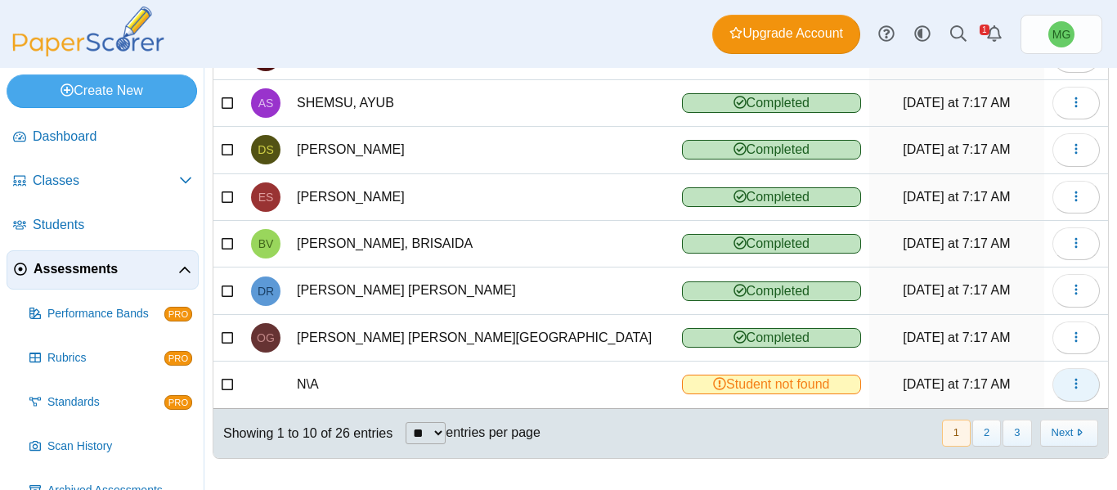
click at [1069, 379] on icon "button" at bounding box center [1075, 383] width 13 height 13
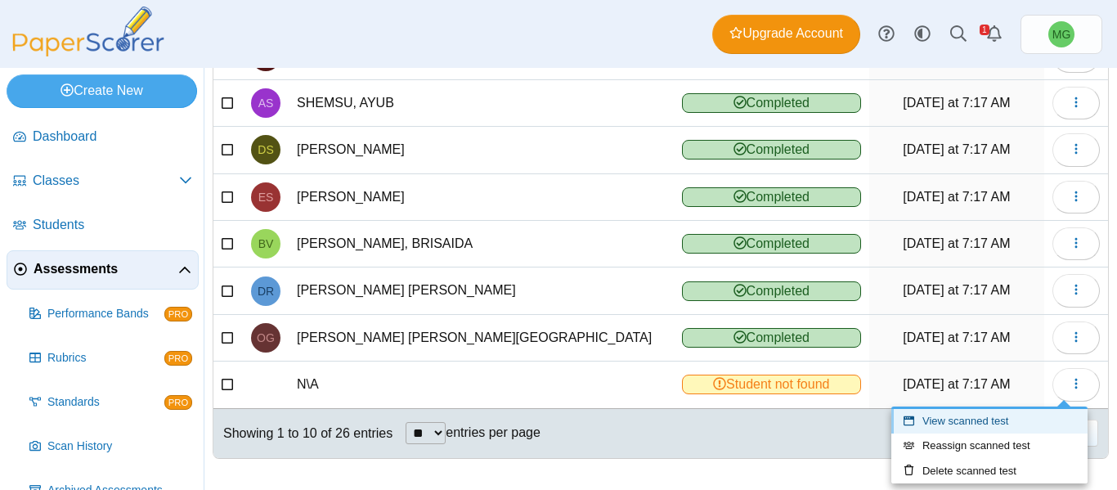
click at [966, 420] on link "View scanned test" at bounding box center [989, 421] width 196 height 25
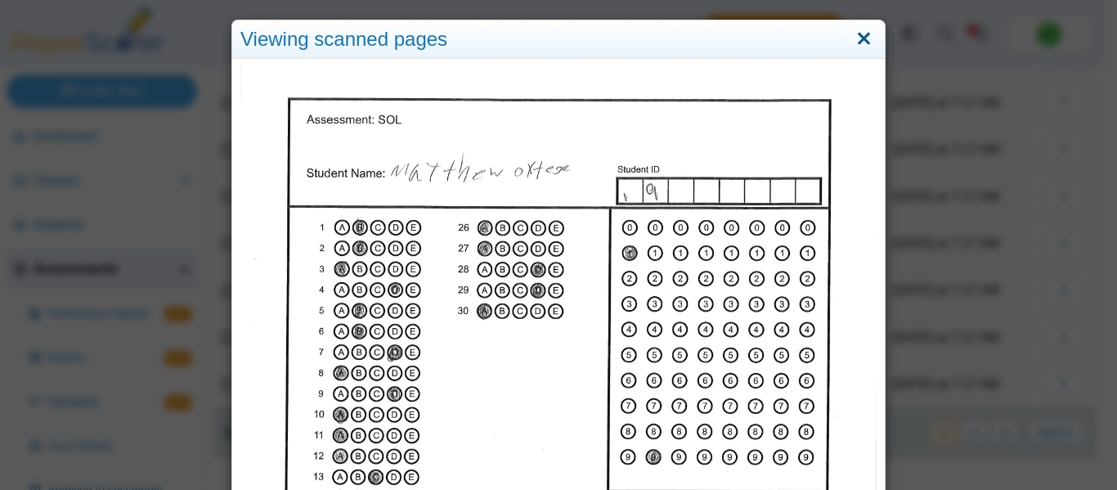
click at [865, 32] on link "Close" at bounding box center [863, 39] width 25 height 28
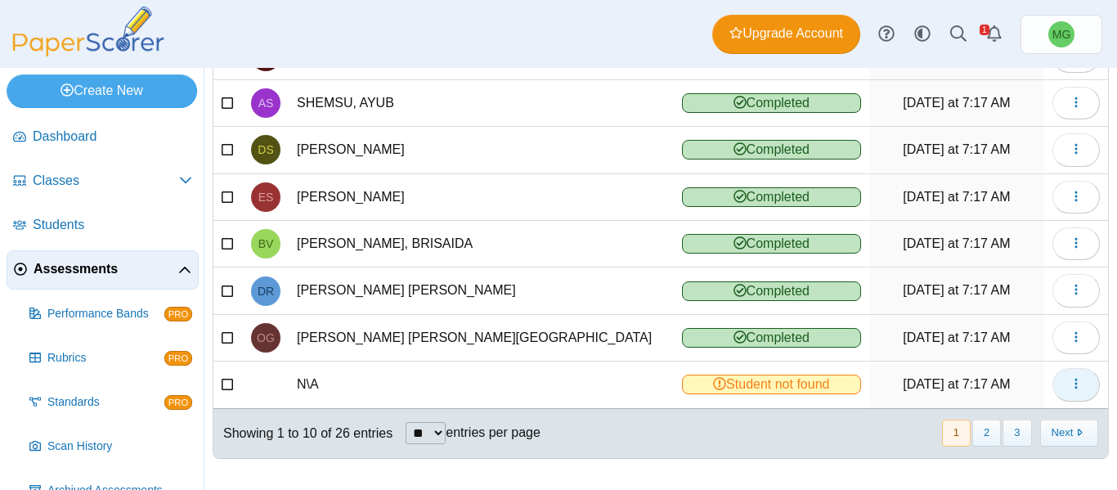
click at [1056, 370] on button "button" at bounding box center [1075, 384] width 47 height 33
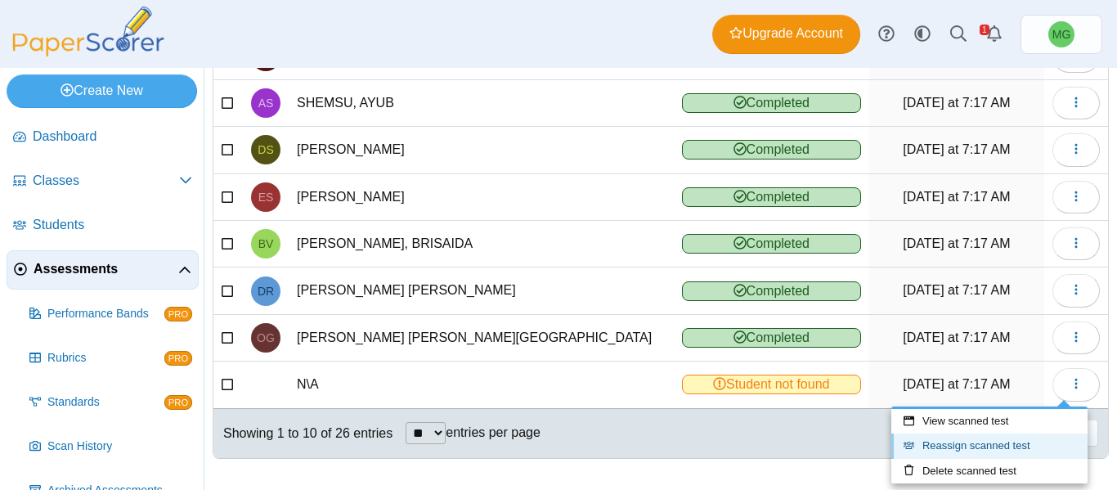
click at [955, 446] on link "Reassign scanned test" at bounding box center [989, 445] width 196 height 25
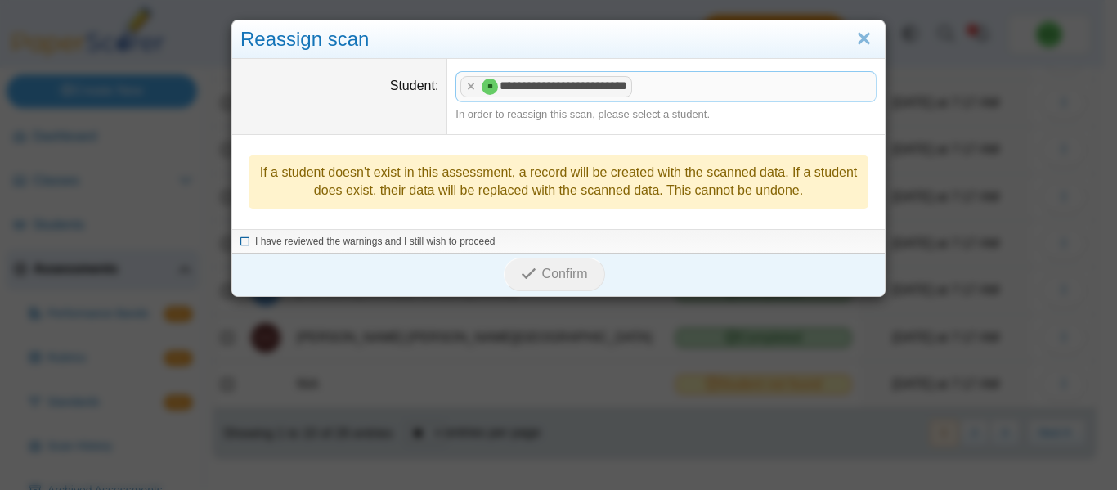
click at [240, 240] on icon at bounding box center [245, 239] width 10 height 9
click at [534, 275] on icon "submit" at bounding box center [531, 274] width 20 height 18
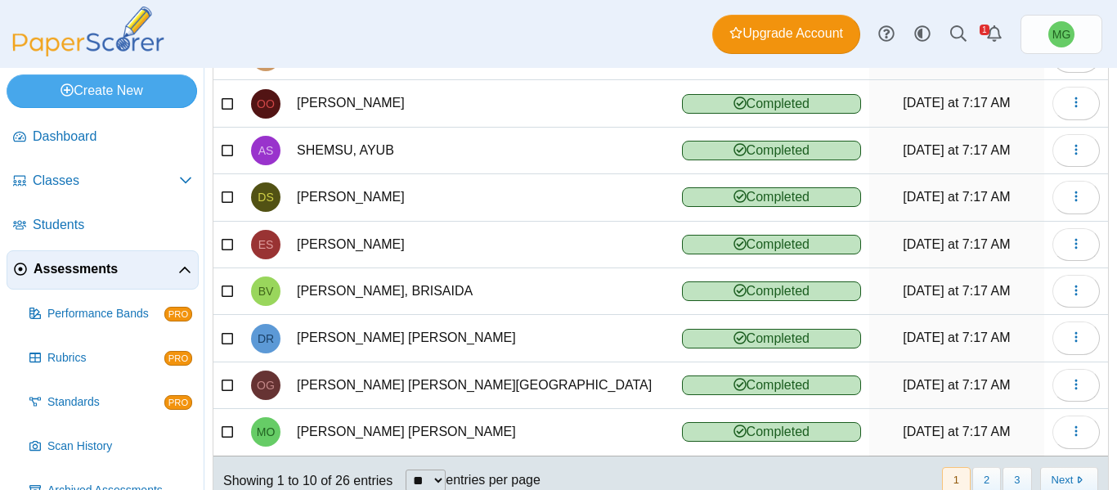
scroll to position [293, 0]
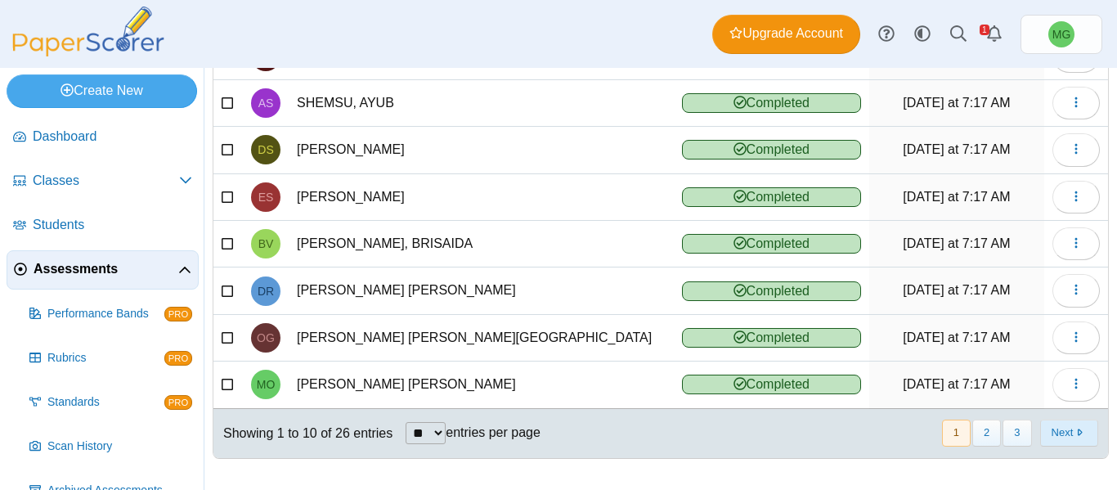
click at [1069, 433] on button "Next" at bounding box center [1069, 432] width 58 height 27
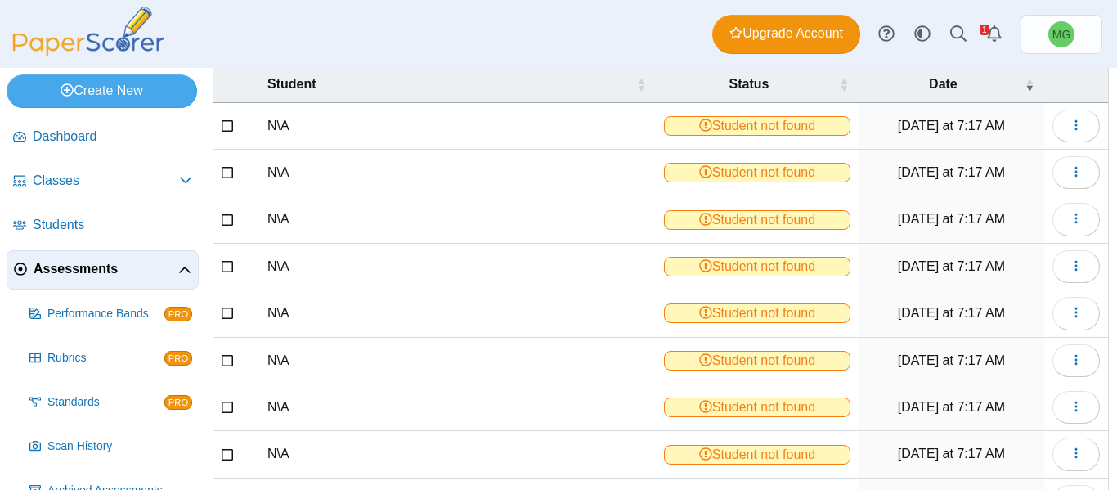
scroll to position [47, 0]
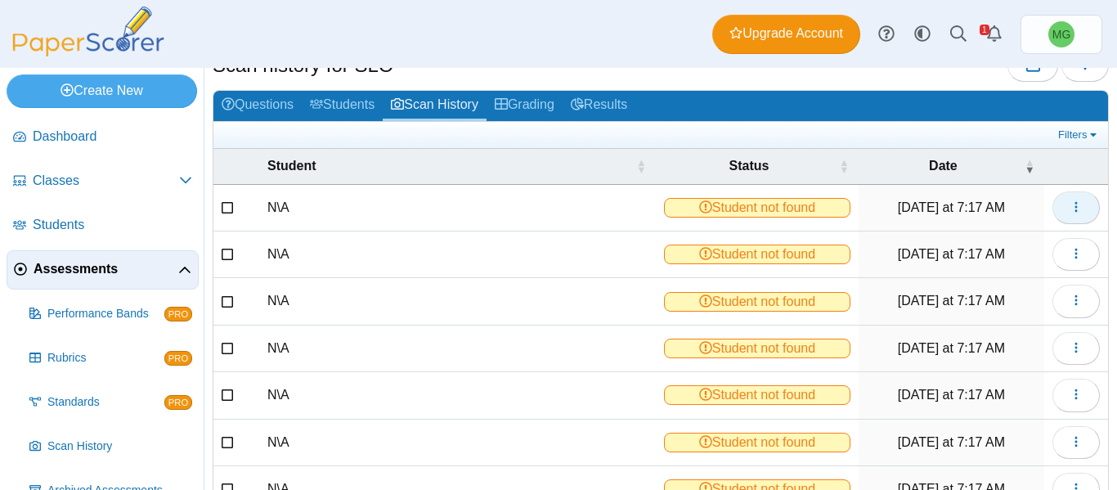
click at [1069, 209] on icon "button" at bounding box center [1075, 206] width 13 height 13
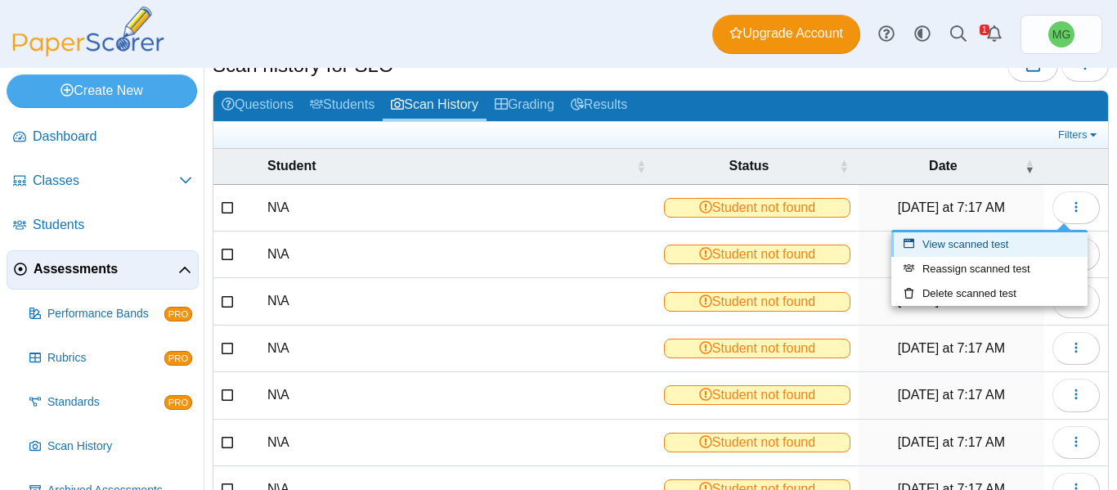
click at [1009, 245] on link "View scanned test" at bounding box center [989, 244] width 196 height 25
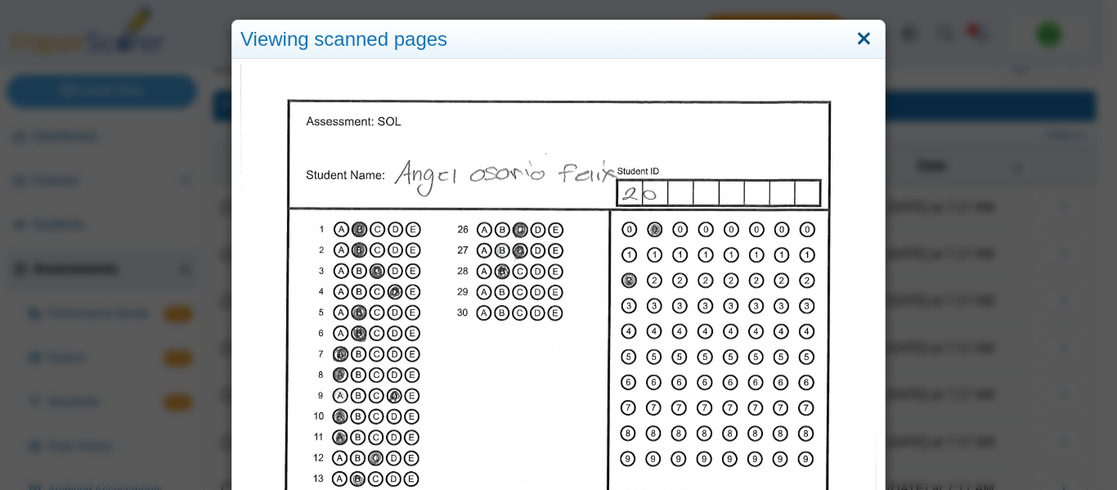
click at [867, 39] on link "Close" at bounding box center [863, 39] width 25 height 28
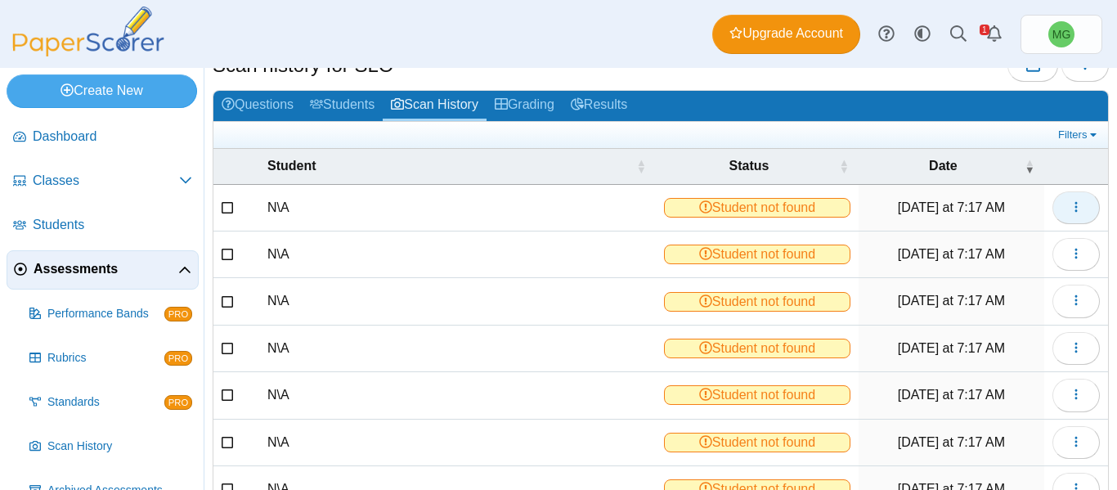
click at [1069, 211] on icon "button" at bounding box center [1075, 206] width 13 height 13
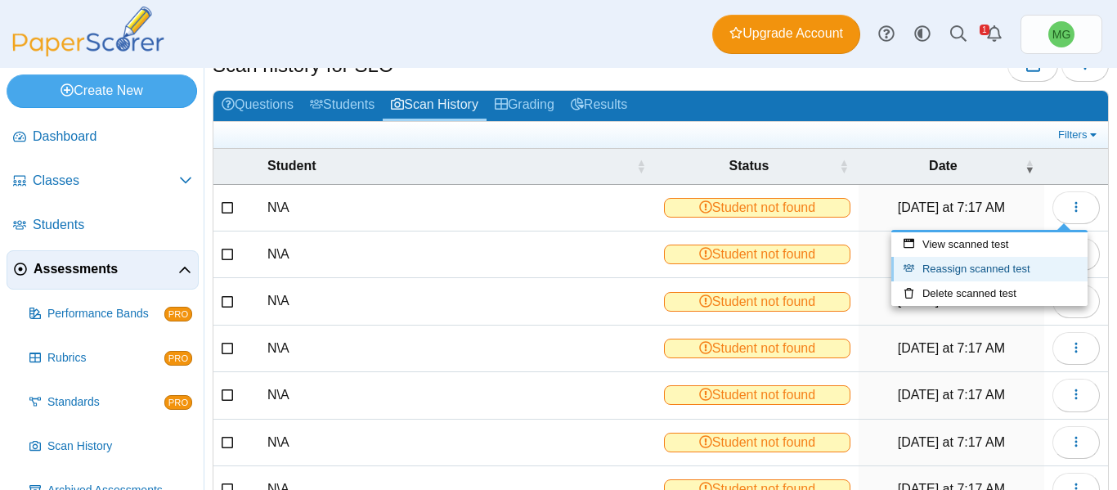
click at [1029, 265] on link "Reassign scanned test" at bounding box center [989, 269] width 196 height 25
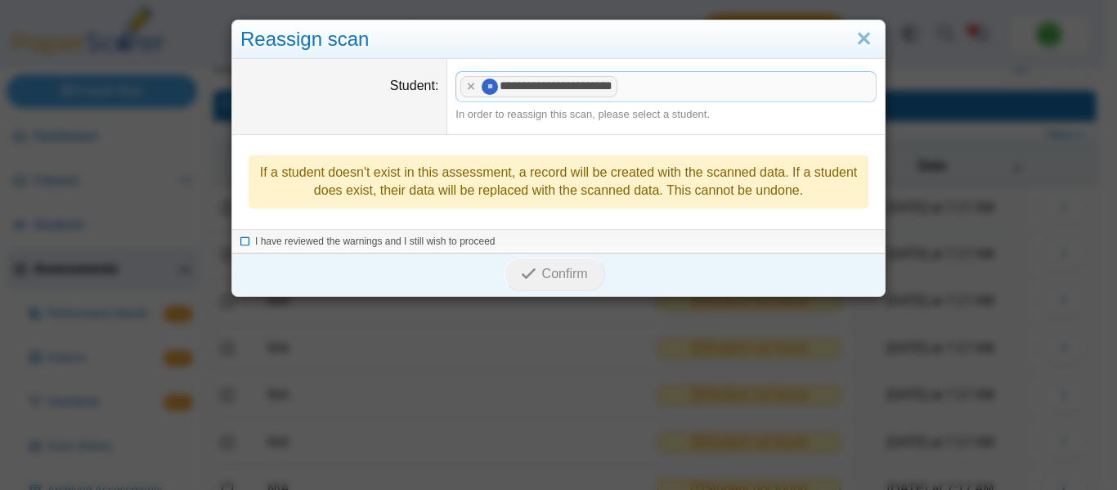
click at [328, 245] on span "I have reviewed the warnings and I still wish to proceed" at bounding box center [375, 240] width 240 height 11
click at [528, 271] on use "submit" at bounding box center [529, 273] width 14 height 11
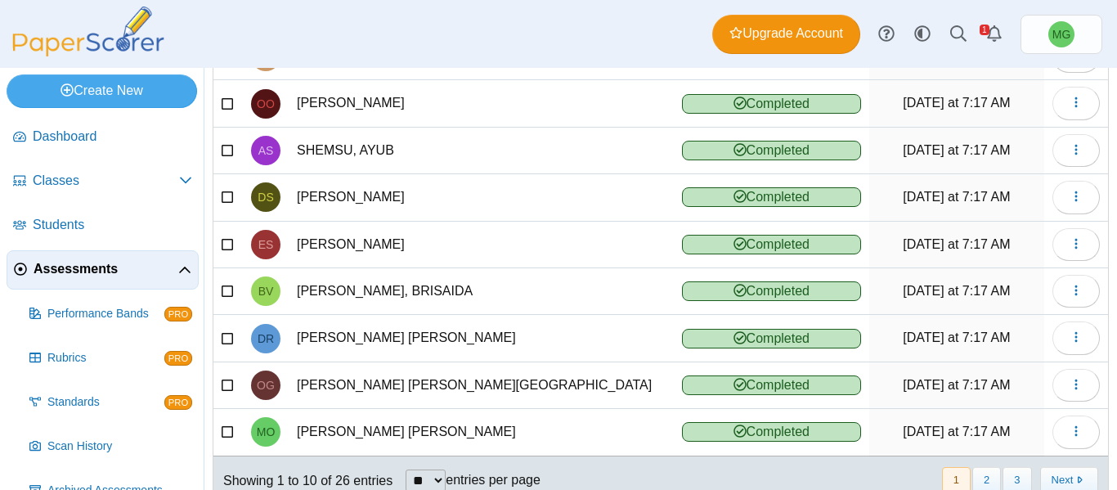
scroll to position [293, 0]
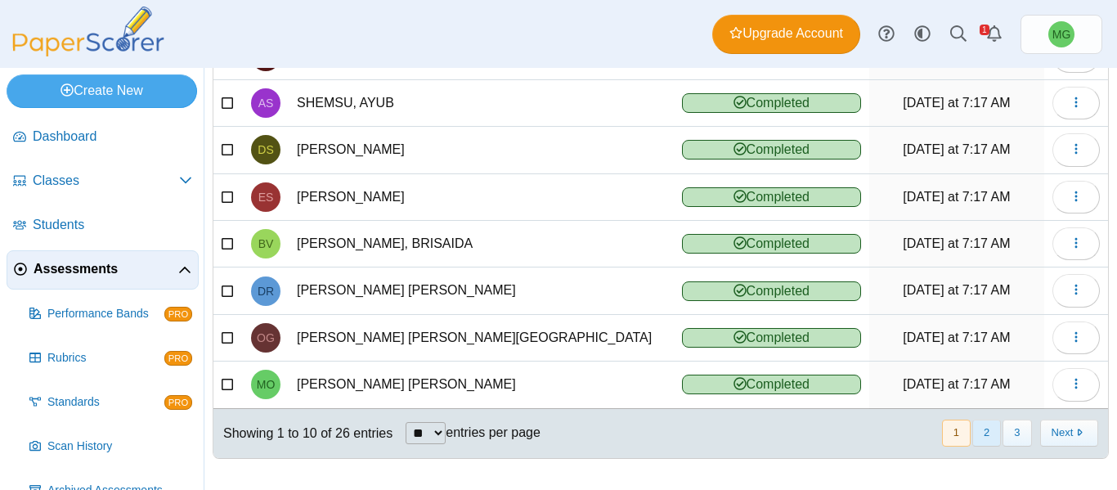
click at [978, 433] on button "2" at bounding box center [986, 432] width 29 height 27
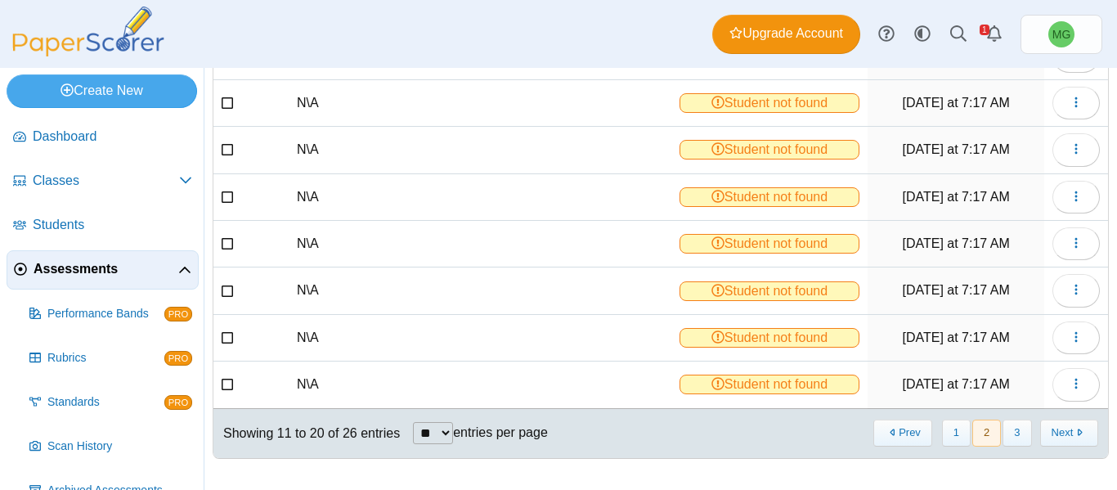
scroll to position [129, 0]
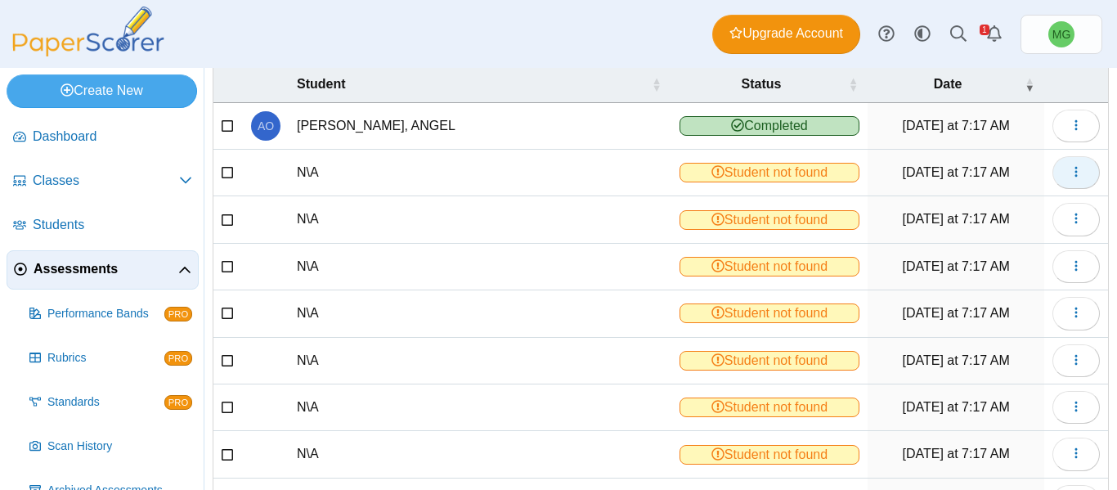
click at [1069, 168] on icon "button" at bounding box center [1075, 171] width 13 height 13
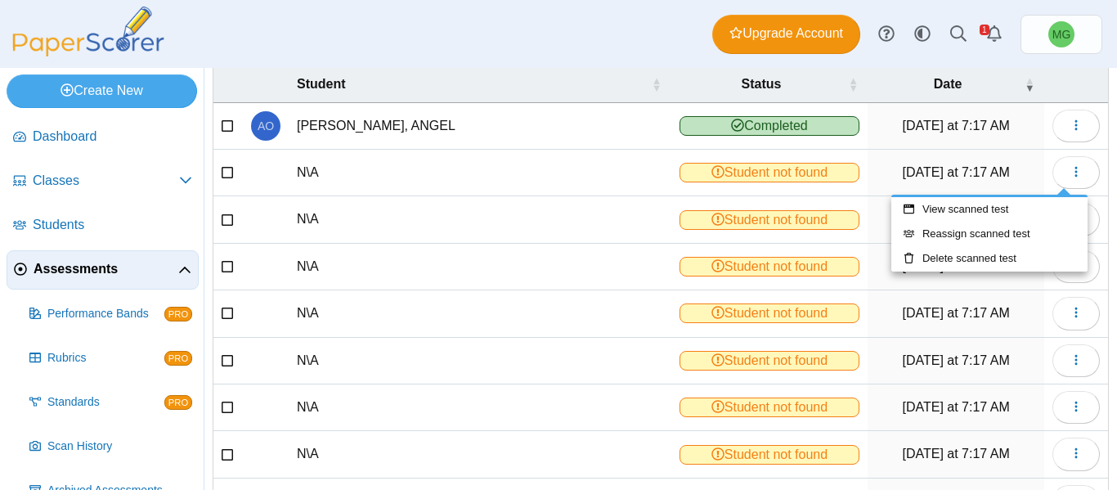
scroll to position [0, 0]
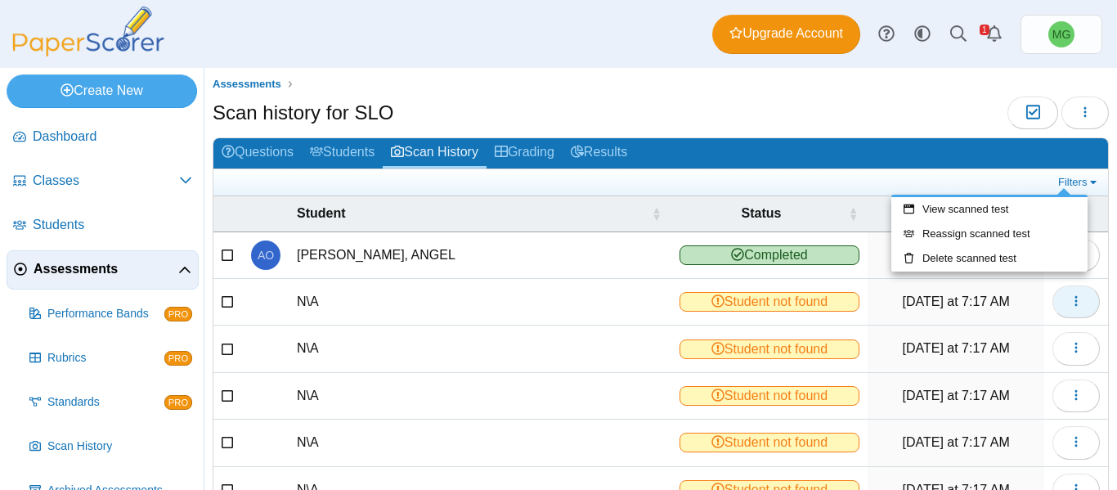
click at [1069, 299] on icon "button" at bounding box center [1075, 300] width 13 height 13
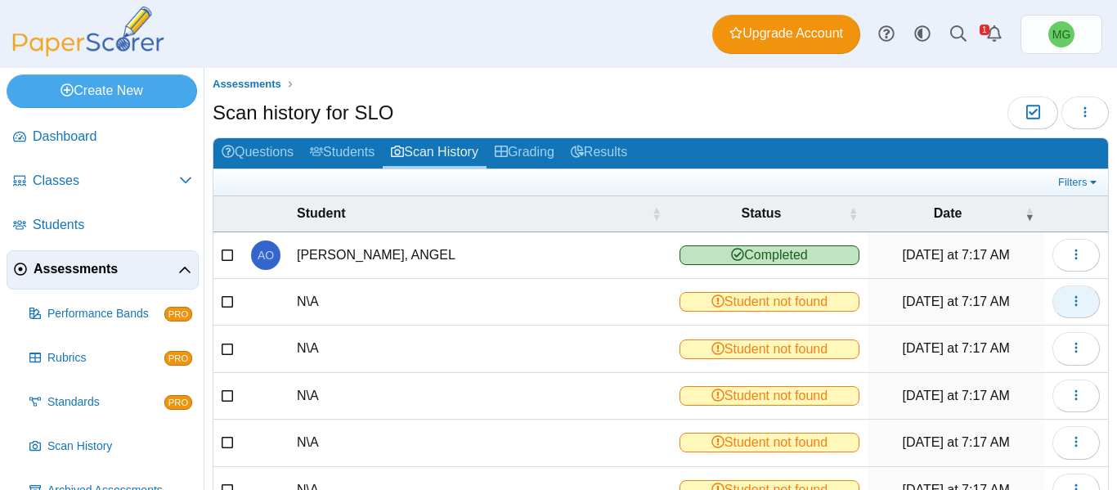
click at [1069, 297] on icon "button" at bounding box center [1075, 300] width 13 height 13
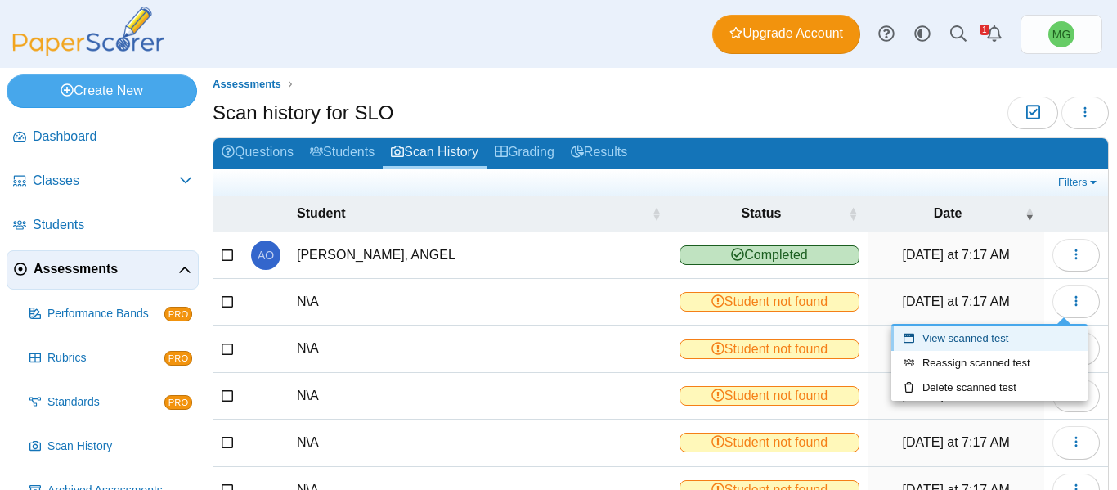
click at [993, 337] on link "View scanned test" at bounding box center [989, 338] width 196 height 25
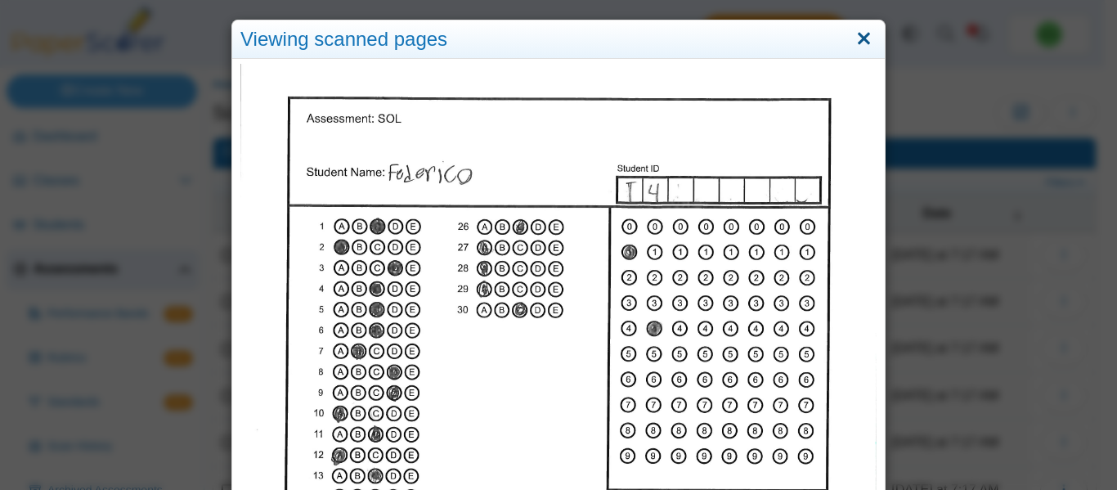
click at [858, 42] on link "Close" at bounding box center [863, 39] width 25 height 28
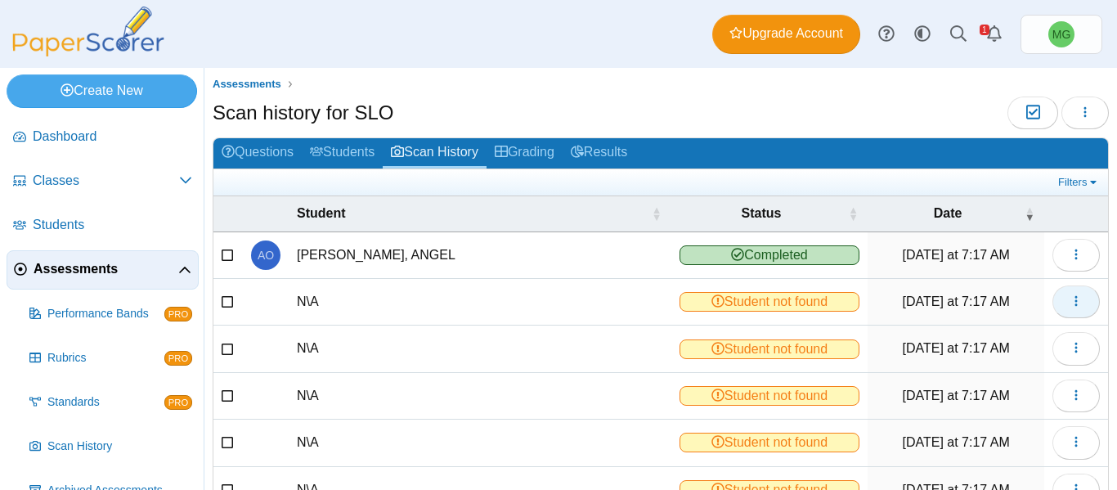
click at [1069, 303] on icon "button" at bounding box center [1075, 300] width 13 height 13
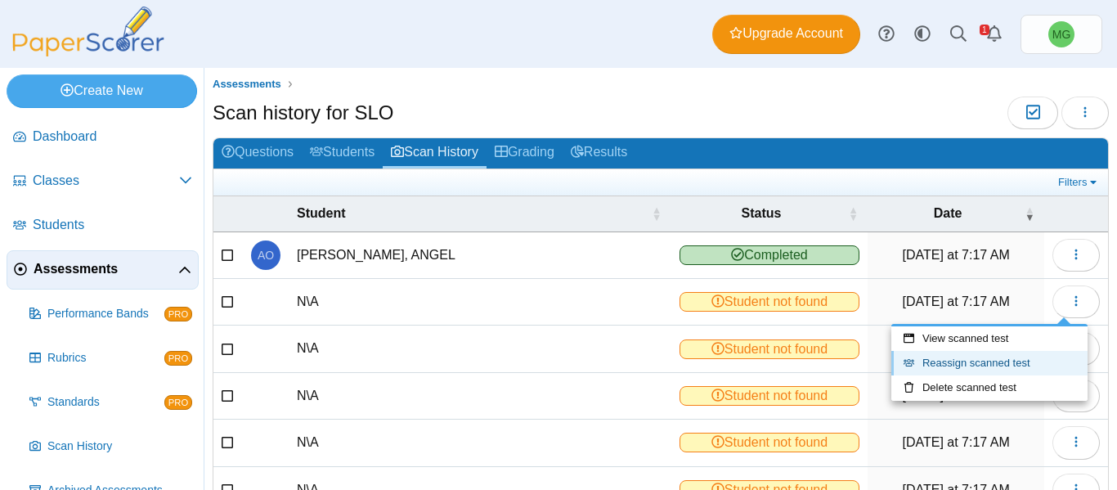
click at [979, 363] on link "Reassign scanned test" at bounding box center [989, 363] width 196 height 25
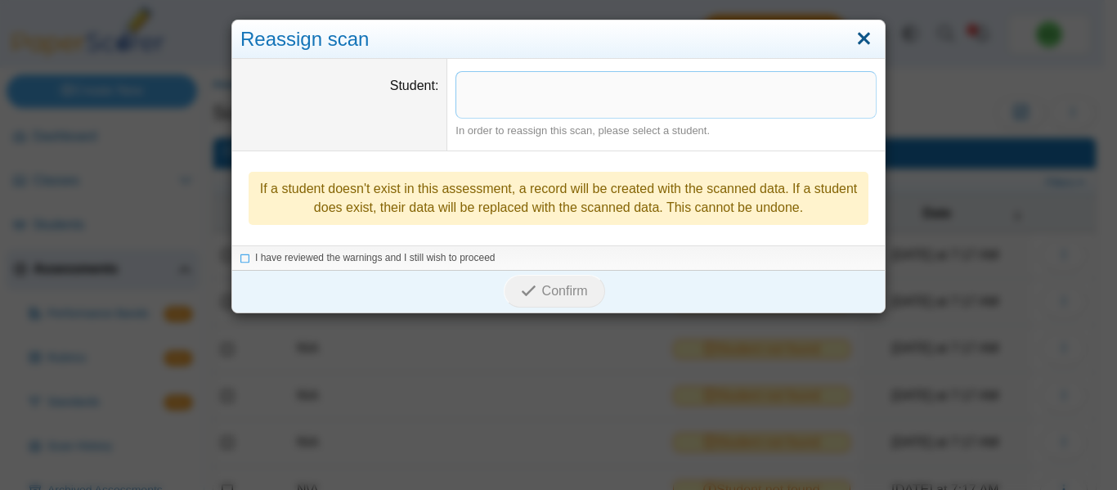
click at [859, 49] on link "Close" at bounding box center [863, 39] width 25 height 28
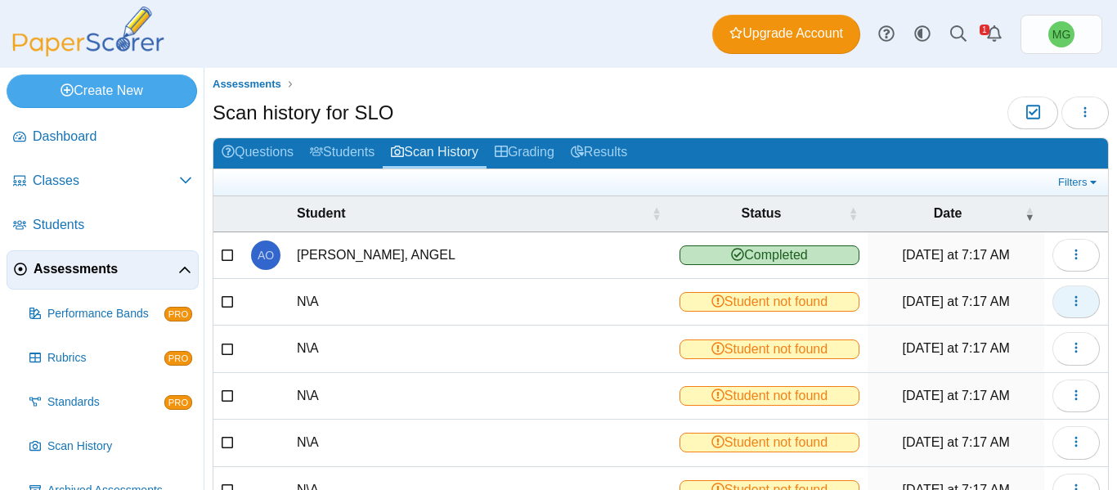
click at [1069, 298] on icon "button" at bounding box center [1075, 300] width 13 height 13
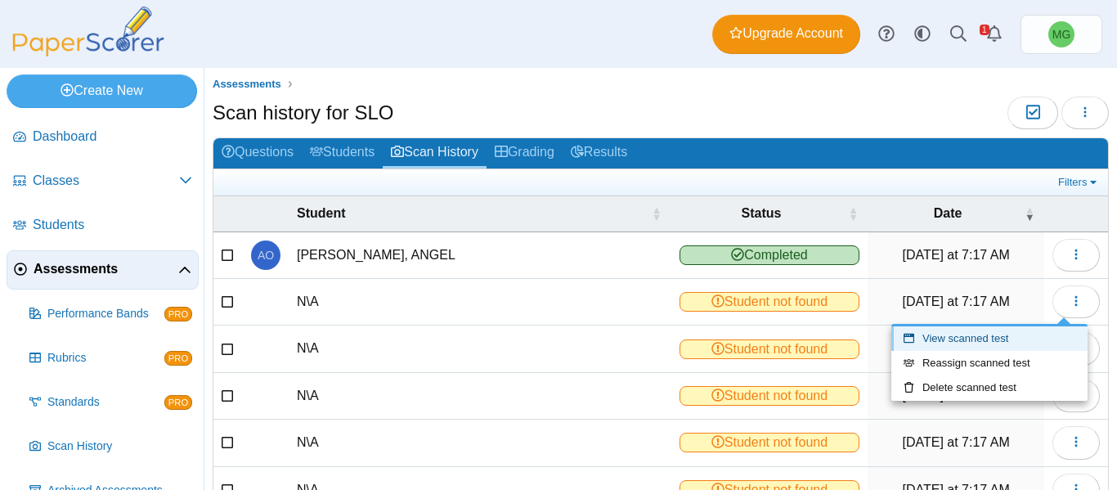
click at [942, 343] on link "View scanned test" at bounding box center [989, 338] width 196 height 25
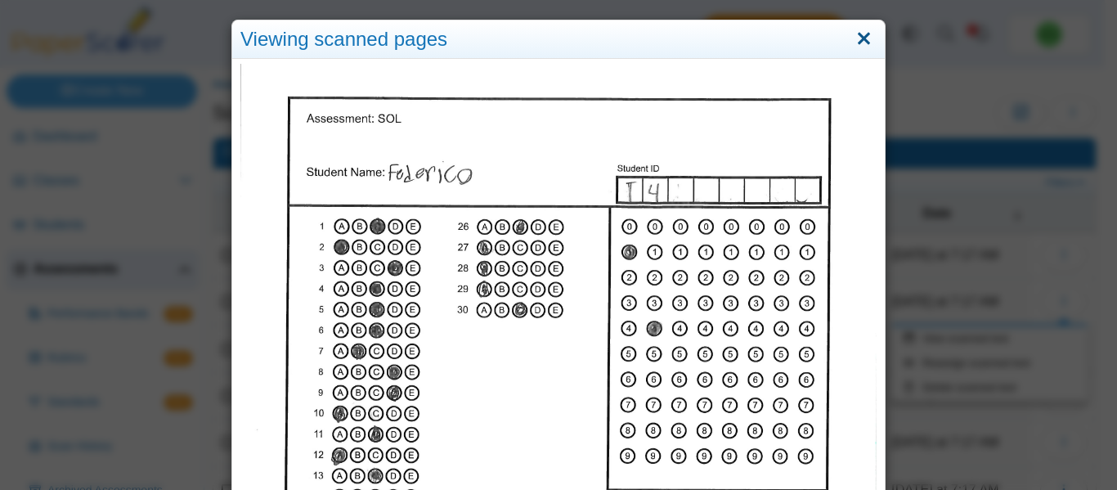
click at [861, 34] on link "Close" at bounding box center [863, 39] width 25 height 28
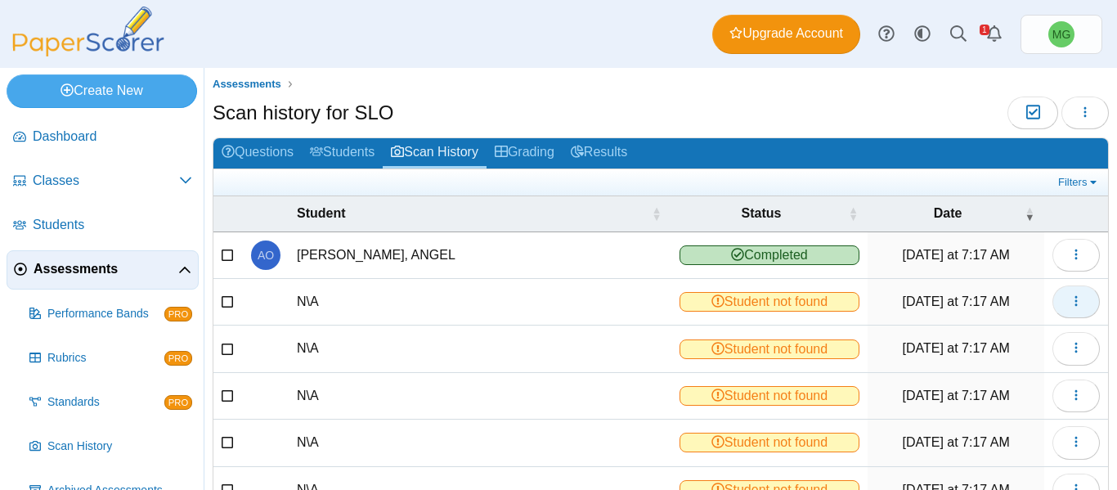
click at [1069, 298] on icon "button" at bounding box center [1075, 300] width 13 height 13
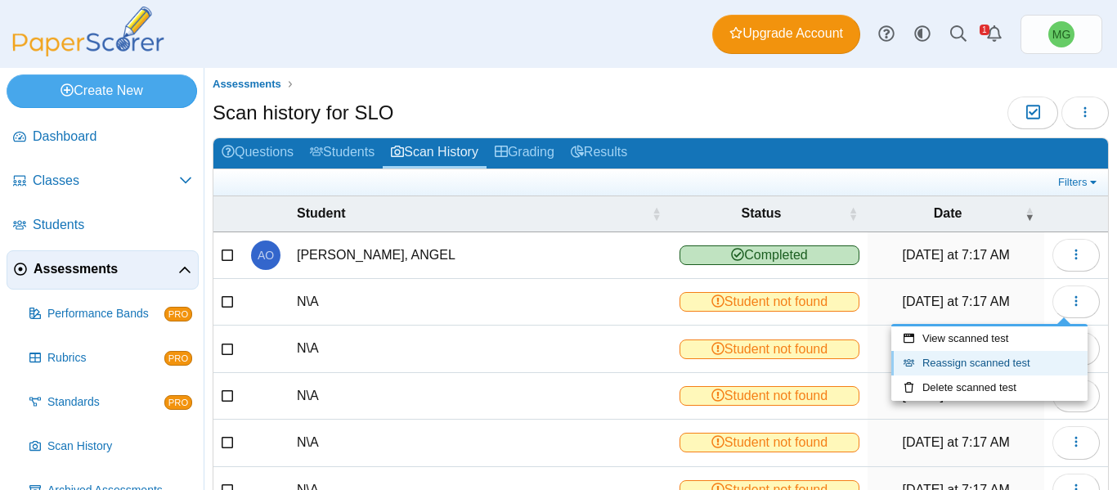
click at [973, 369] on link "Reassign scanned test" at bounding box center [989, 363] width 196 height 25
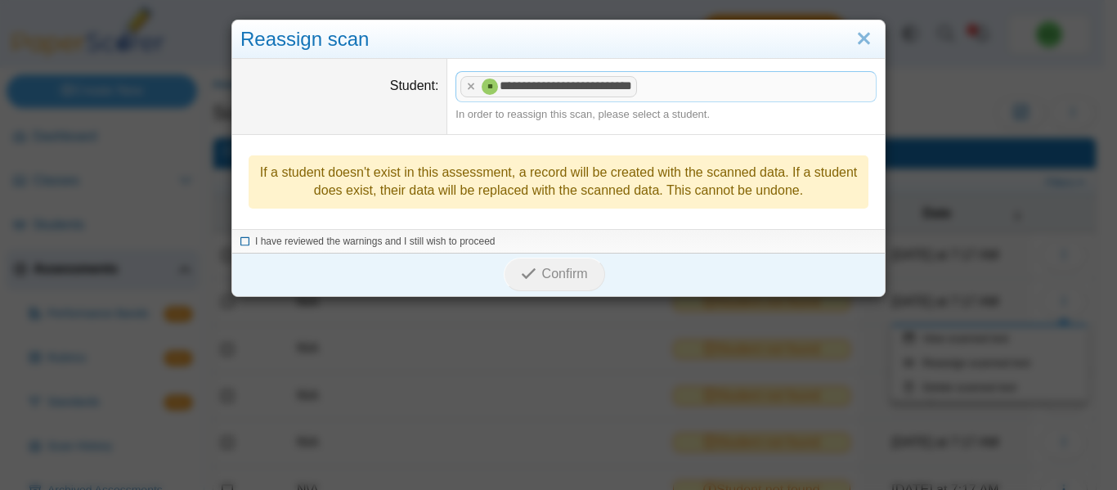
click at [351, 245] on span "I have reviewed the warnings and I still wish to proceed" at bounding box center [375, 240] width 240 height 11
click at [543, 267] on span "Confirm" at bounding box center [565, 274] width 46 height 14
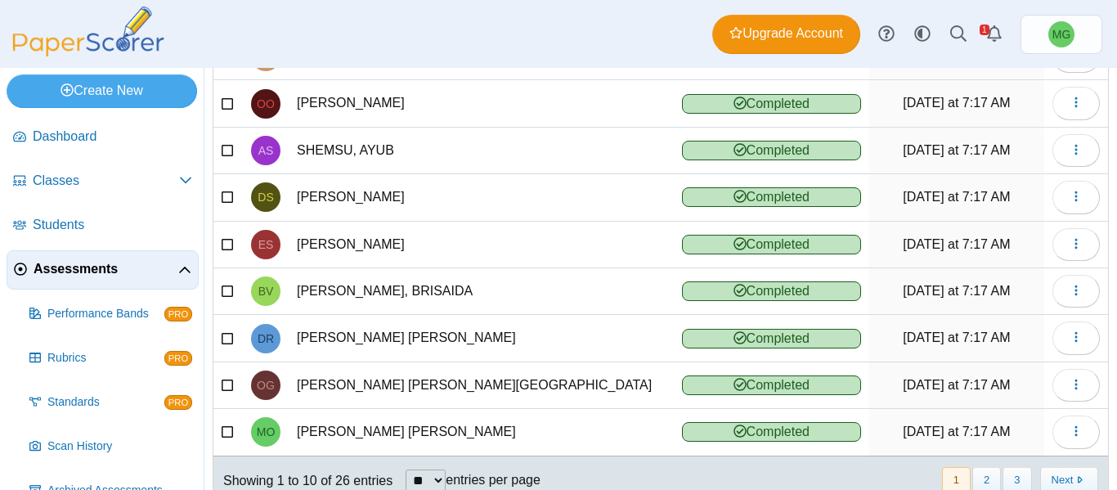
scroll to position [293, 0]
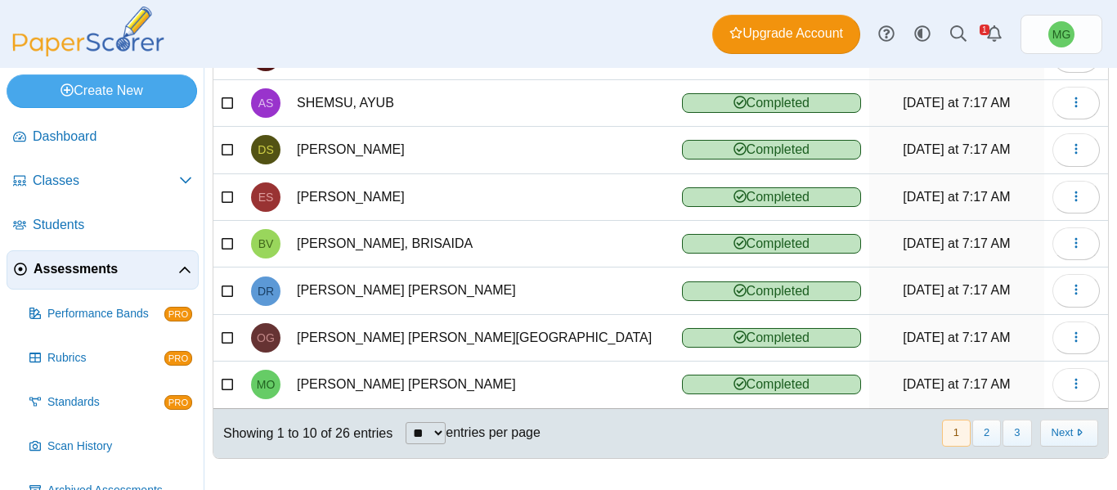
click at [433, 428] on select "** ** ** ***" at bounding box center [426, 433] width 40 height 22
select select "**"
click at [406, 422] on select "** ** ** ***" at bounding box center [426, 433] width 40 height 22
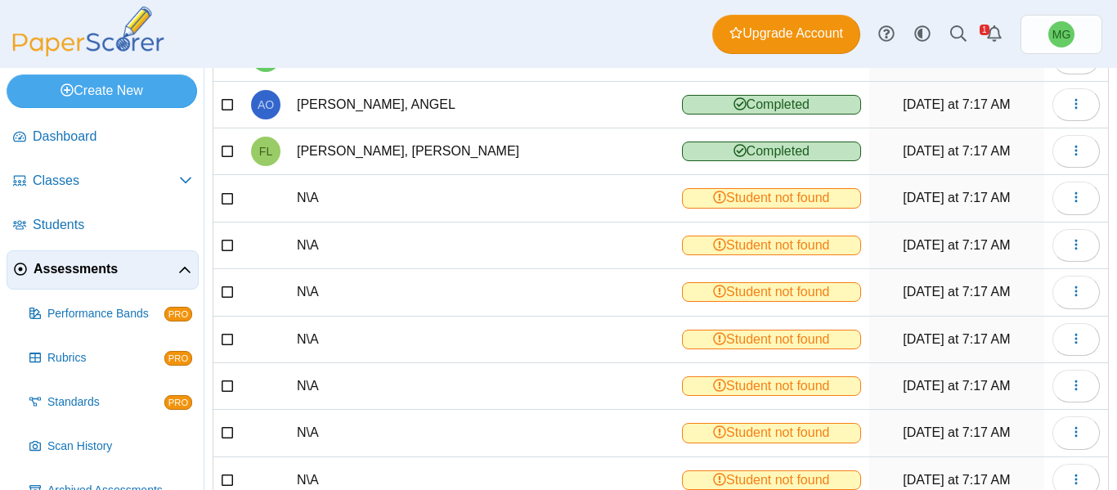
scroll to position [702, 0]
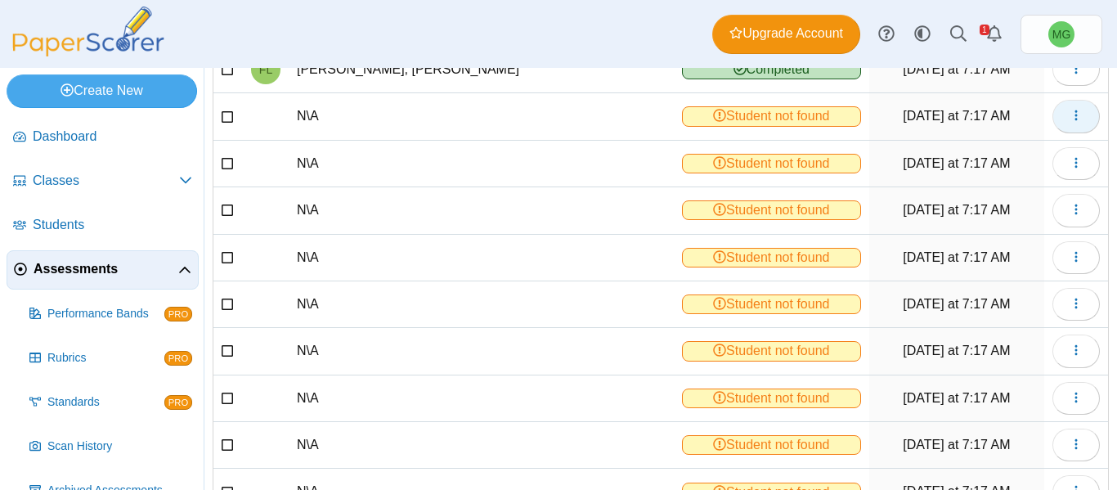
click at [1056, 127] on button "button" at bounding box center [1075, 116] width 47 height 33
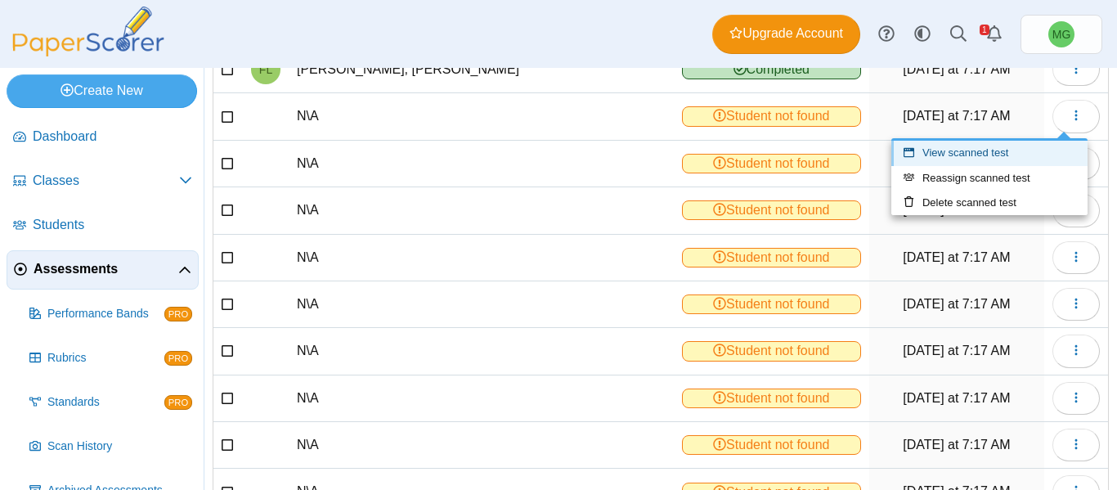
click at [1009, 156] on link "View scanned test" at bounding box center [989, 153] width 196 height 25
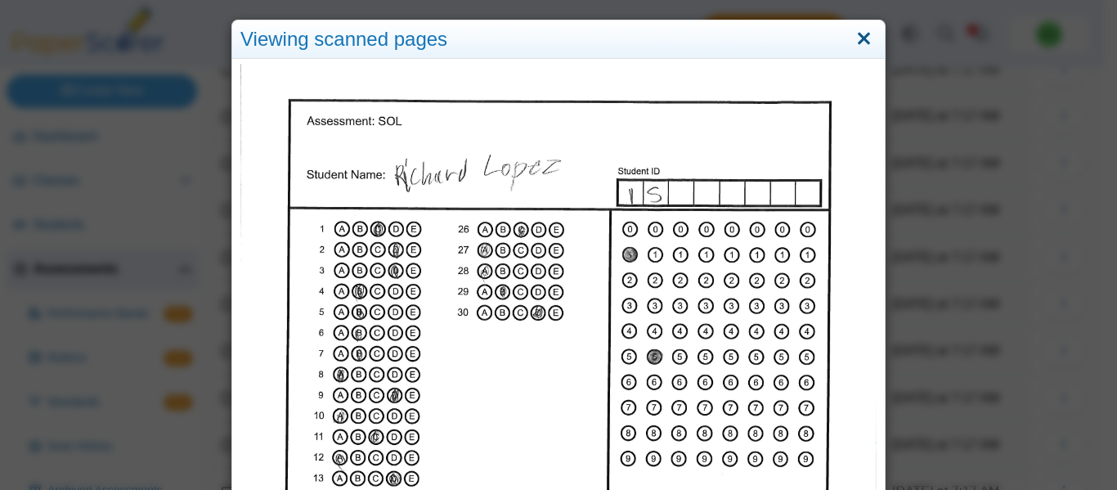
click at [860, 40] on link "Close" at bounding box center [863, 39] width 25 height 28
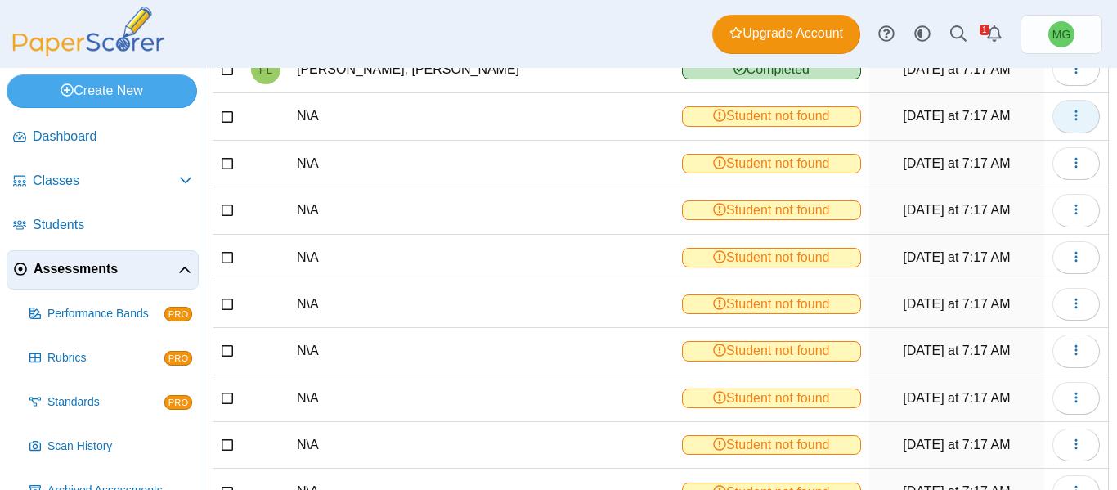
click at [1069, 121] on icon "button" at bounding box center [1075, 115] width 13 height 13
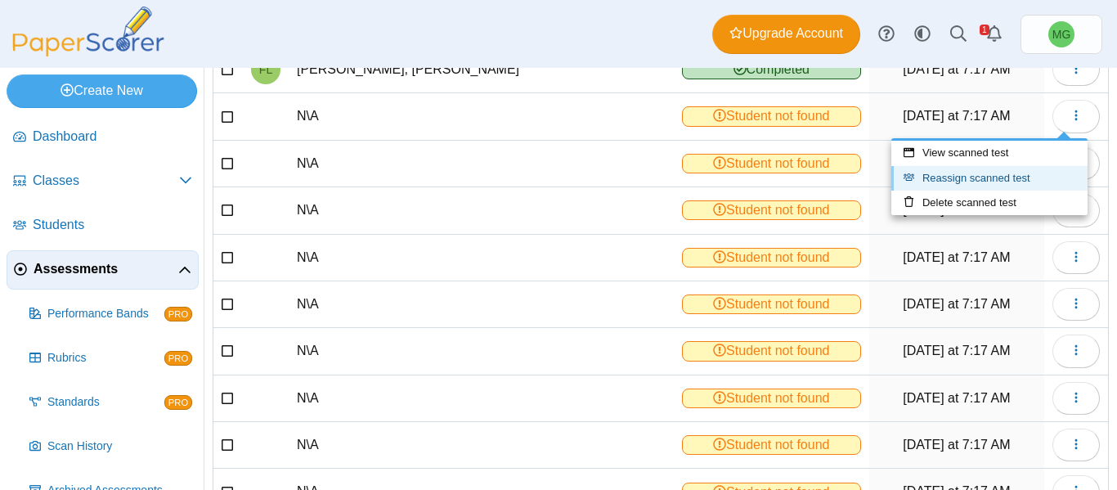
click at [980, 173] on link "Reassign scanned test" at bounding box center [989, 178] width 196 height 25
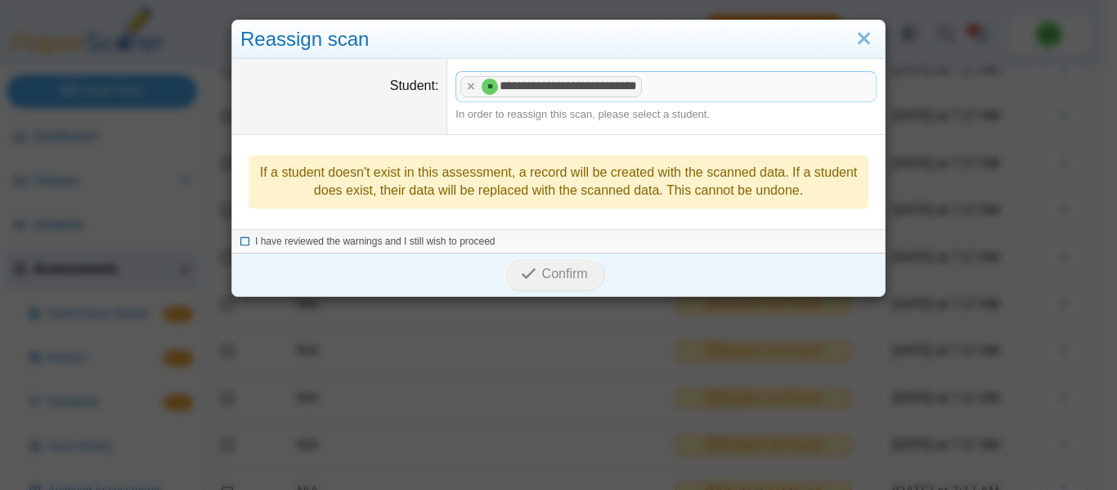
click at [271, 243] on span "I have reviewed the warnings and I still wish to proceed" at bounding box center [375, 240] width 240 height 11
click at [527, 279] on icon "submit" at bounding box center [529, 274] width 16 height 16
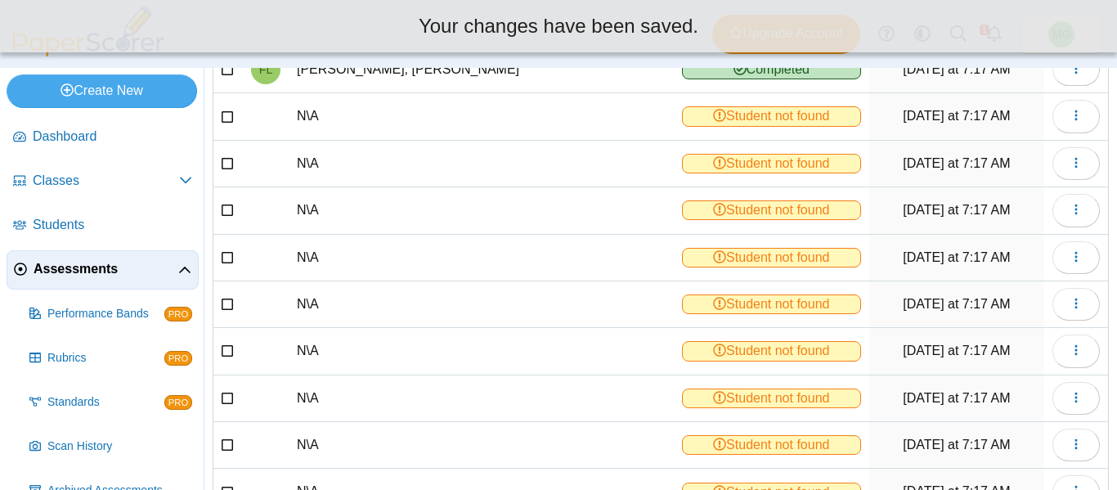
scroll to position [538, 0]
